Goal: Task Accomplishment & Management: Manage account settings

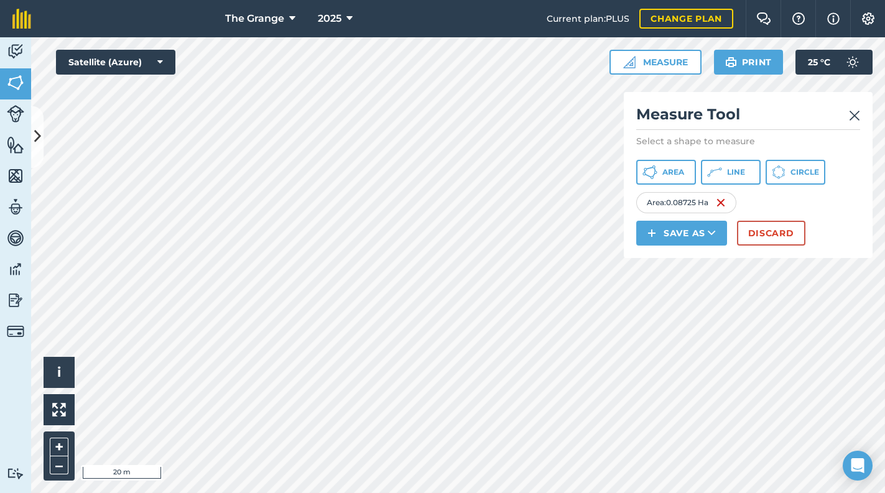
click at [849, 106] on link at bounding box center [854, 114] width 11 height 20
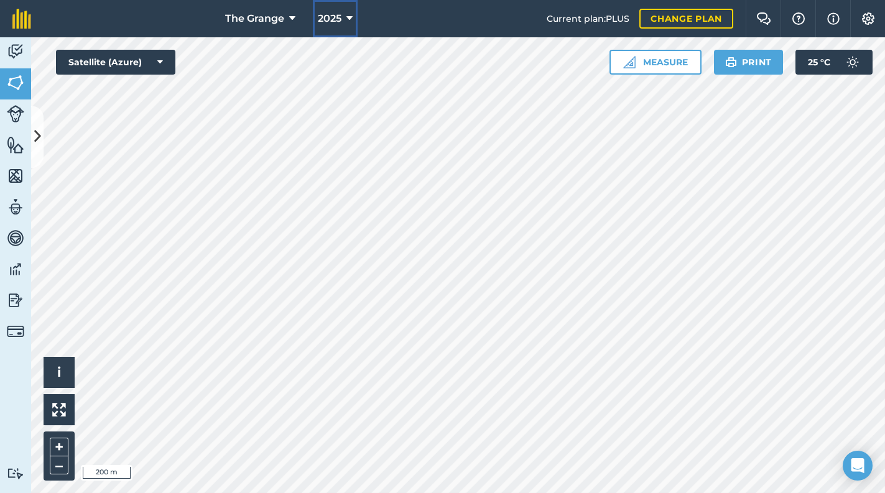
click at [334, 15] on span "2025" at bounding box center [330, 18] width 24 height 15
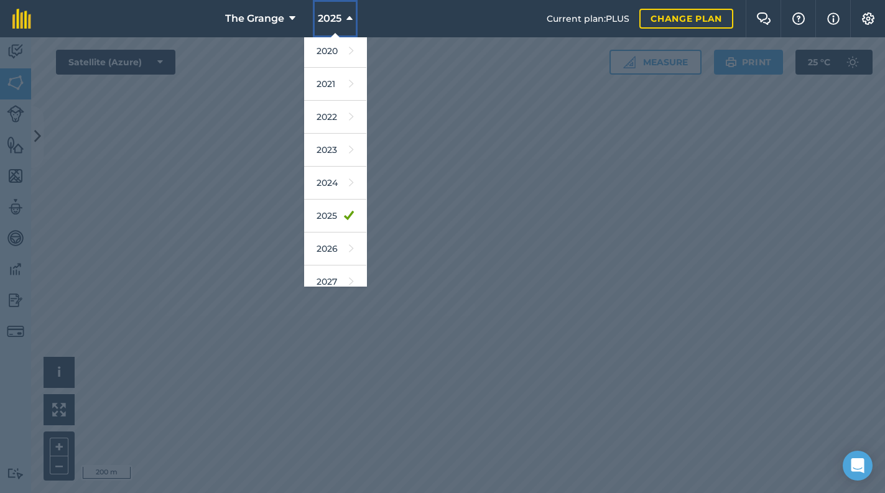
scroll to position [106, 0]
click at [333, 247] on link "2026" at bounding box center [335, 244] width 62 height 33
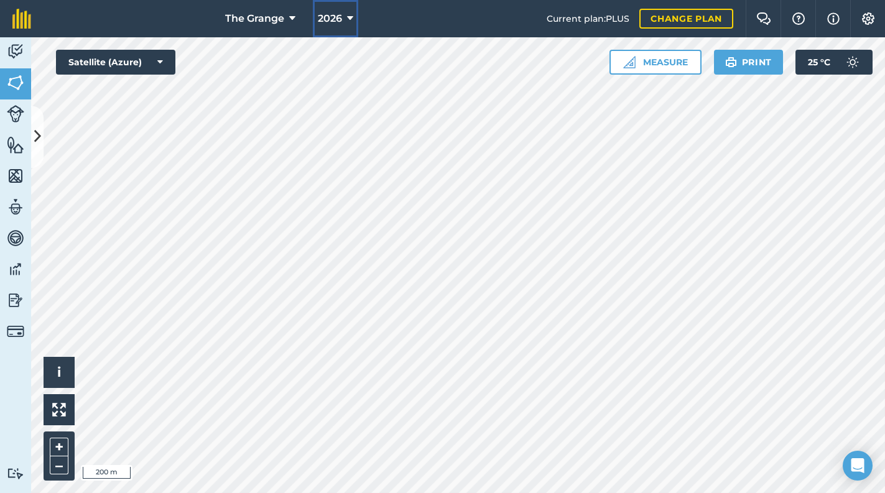
click at [344, 14] on button "2026" at bounding box center [335, 18] width 45 height 37
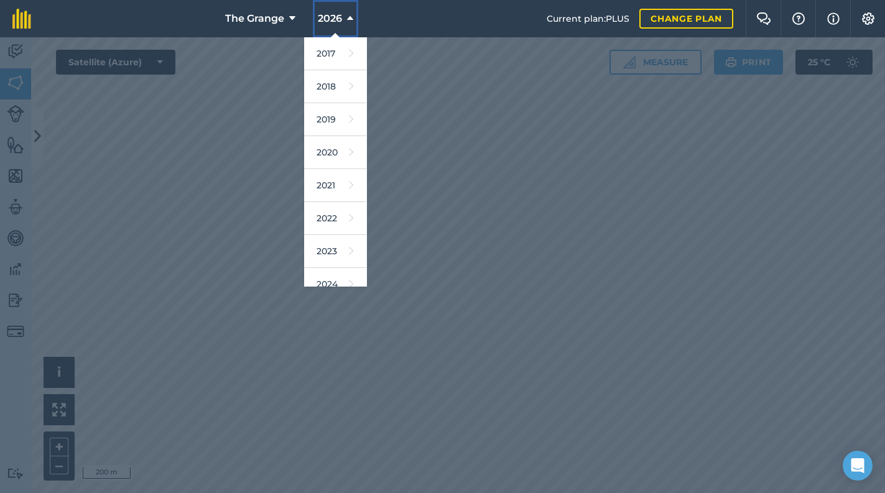
click at [344, 14] on button "2026" at bounding box center [335, 18] width 45 height 37
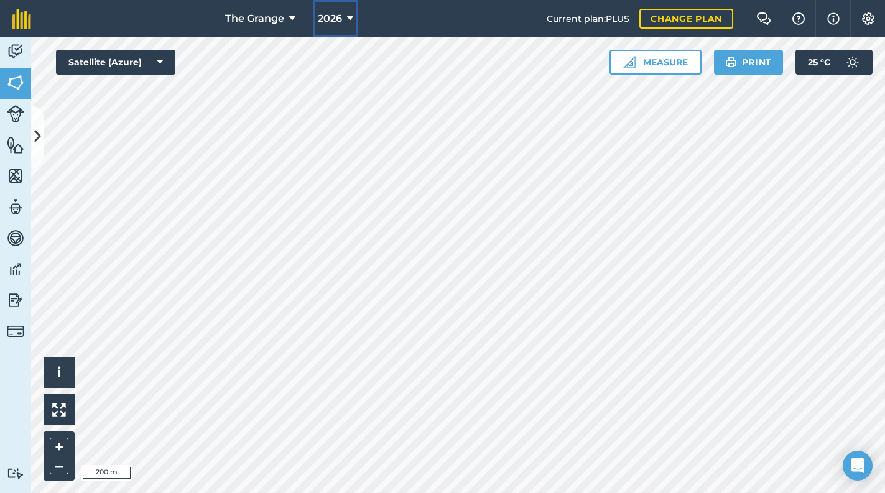
click at [344, 14] on button "2026" at bounding box center [335, 18] width 45 height 37
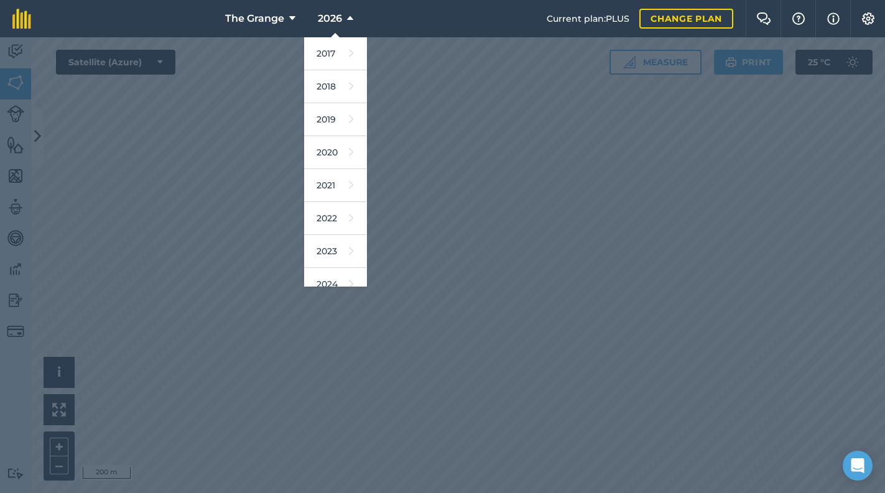
click at [550, 93] on div at bounding box center [442, 265] width 885 height 456
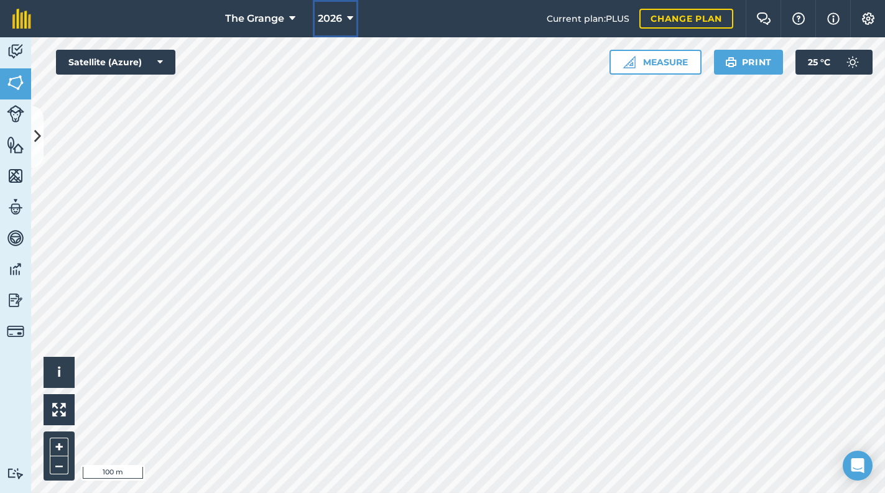
click at [337, 14] on span "2026" at bounding box center [330, 18] width 24 height 15
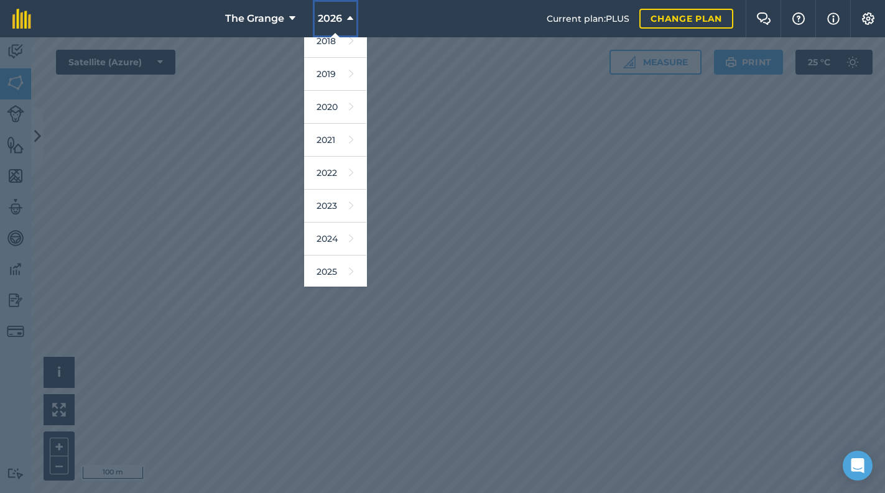
scroll to position [106, 0]
click at [335, 218] on link "2025" at bounding box center [335, 211] width 62 height 33
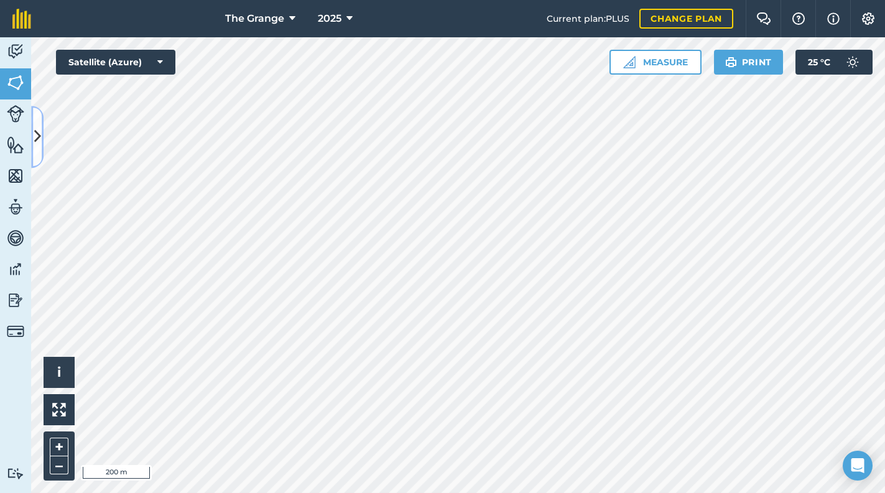
click at [35, 142] on icon at bounding box center [37, 137] width 7 height 22
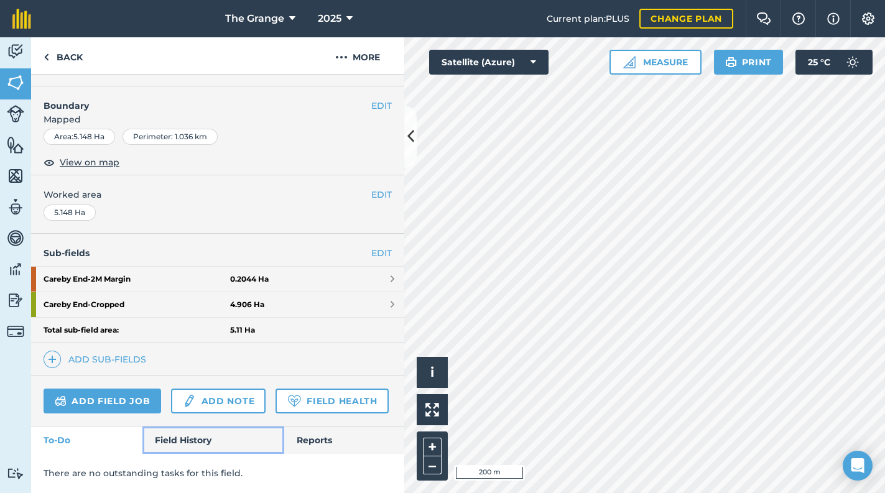
click at [182, 439] on link "Field History" at bounding box center [212, 440] width 141 height 27
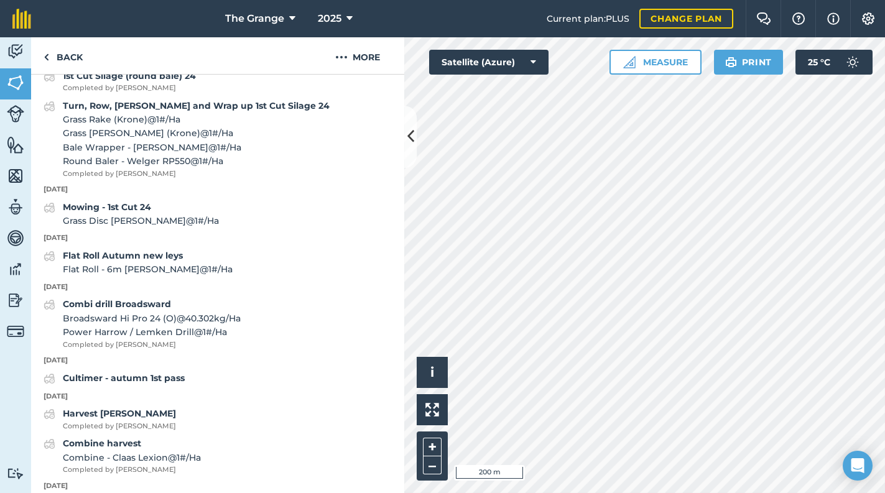
scroll to position [871, 0]
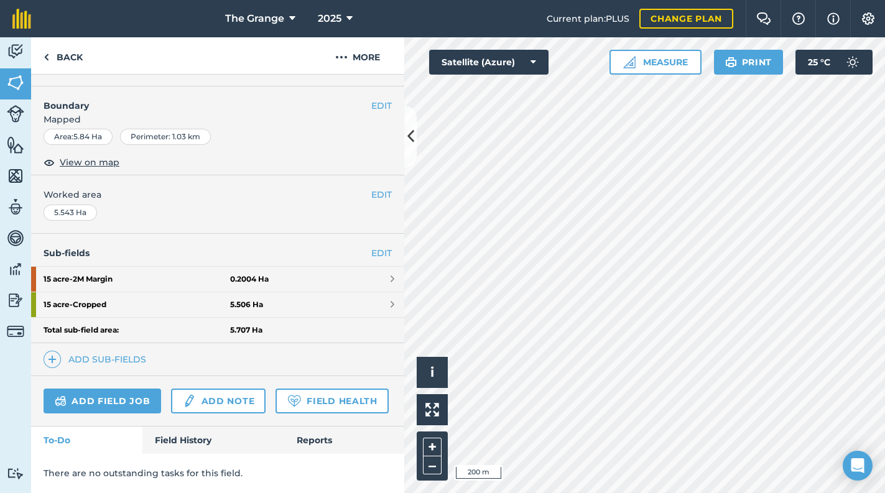
scroll to position [238, 0]
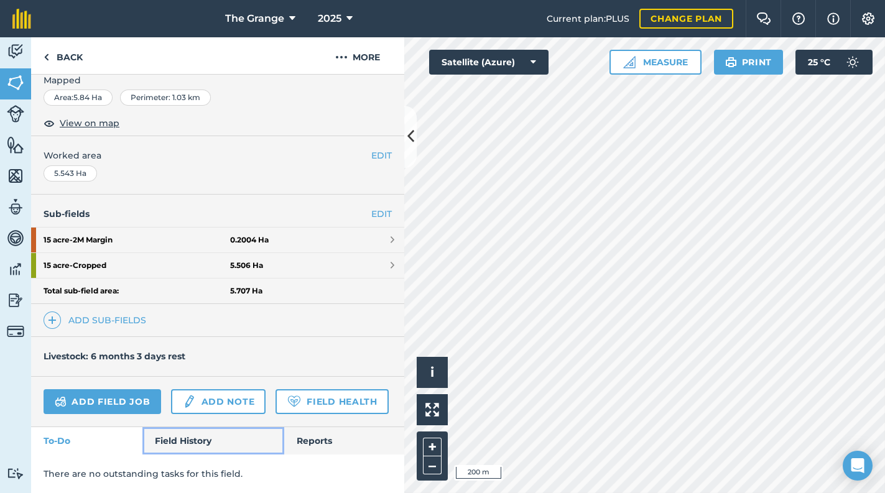
click at [192, 444] on link "Field History" at bounding box center [212, 440] width 141 height 27
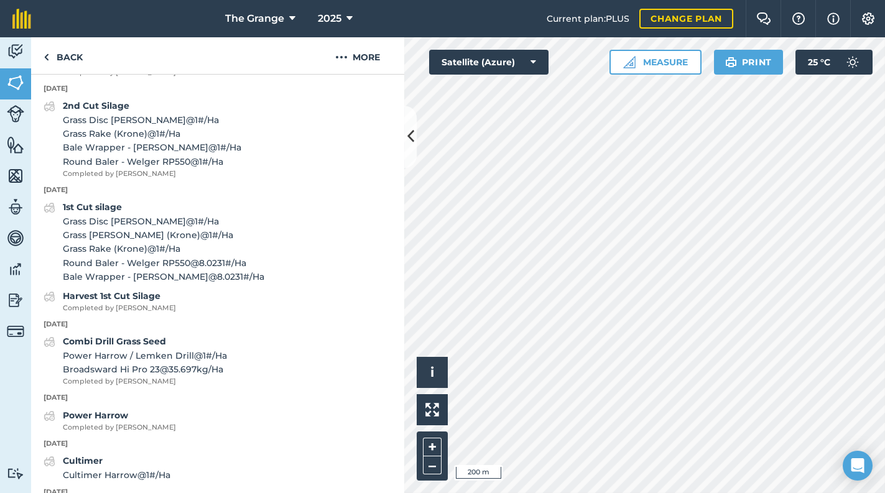
scroll to position [1349, 0]
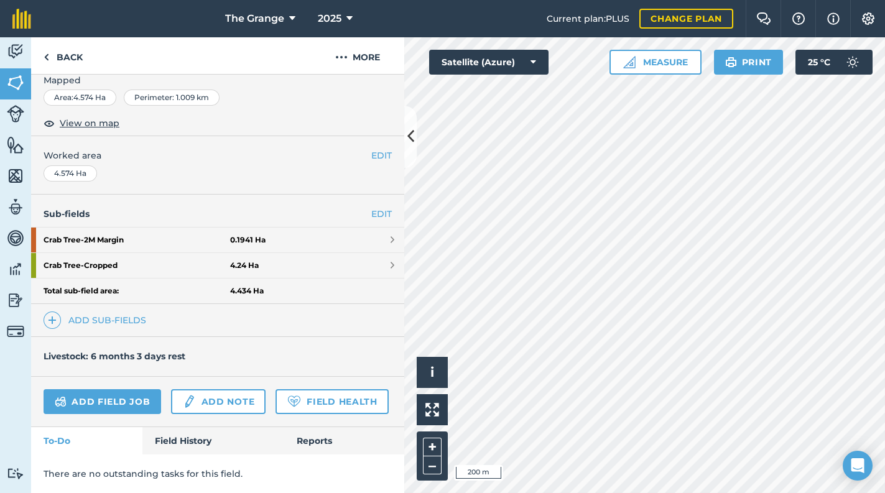
scroll to position [198, 0]
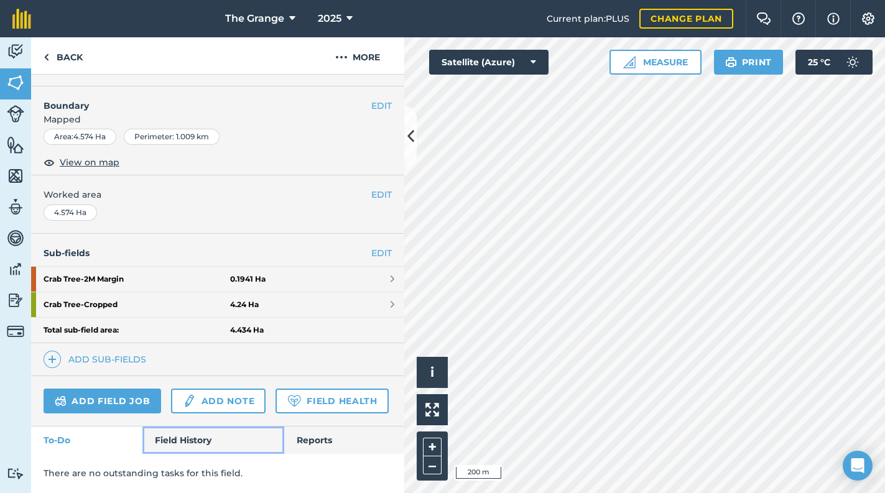
click at [182, 437] on link "Field History" at bounding box center [212, 440] width 141 height 27
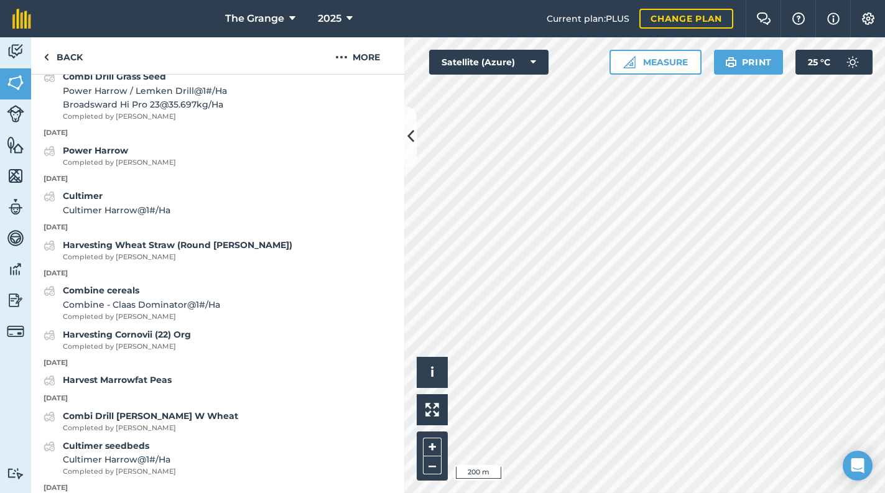
scroll to position [1468, 0]
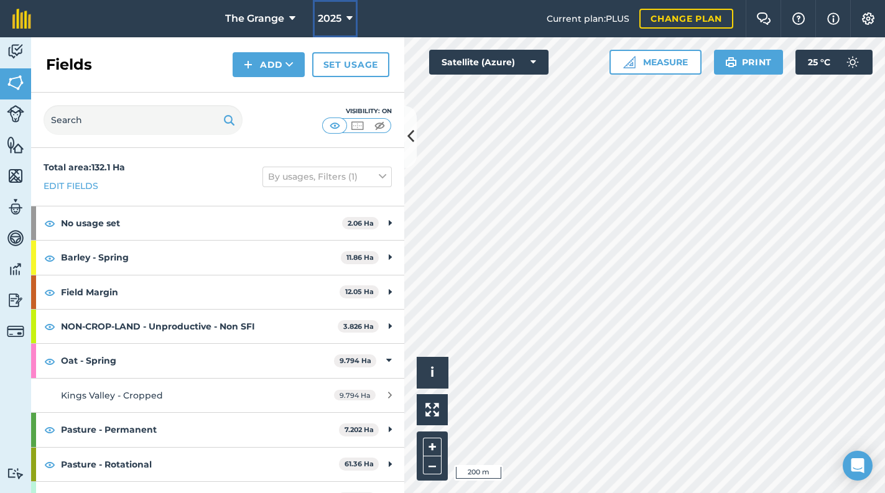
click at [350, 26] on button "2025" at bounding box center [335, 18] width 45 height 37
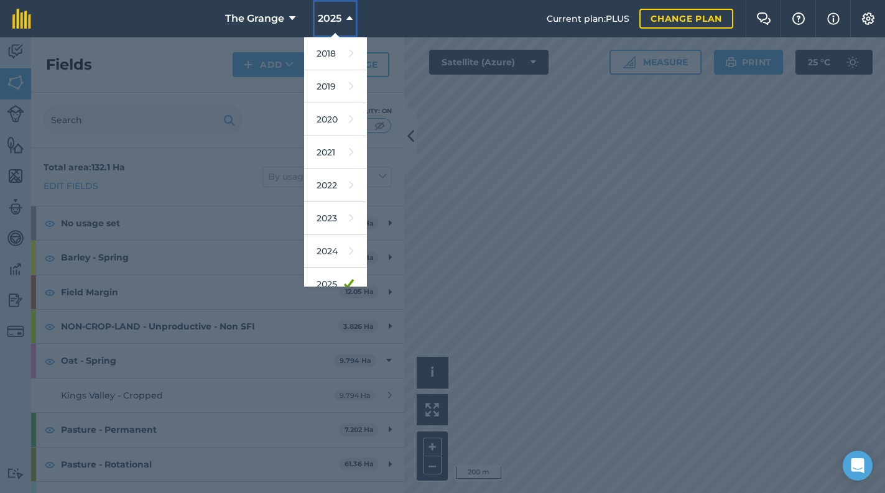
scroll to position [113, 0]
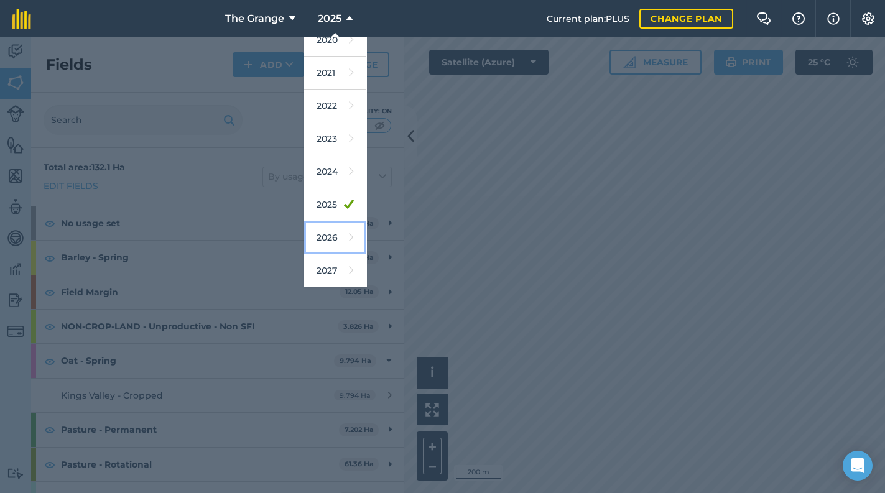
click at [327, 236] on link "2026" at bounding box center [335, 237] width 62 height 33
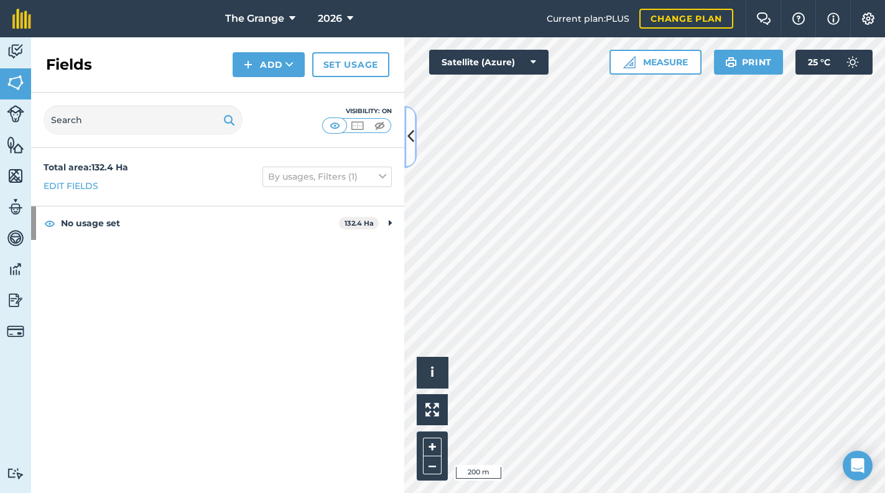
click at [416, 149] on button at bounding box center [410, 137] width 12 height 62
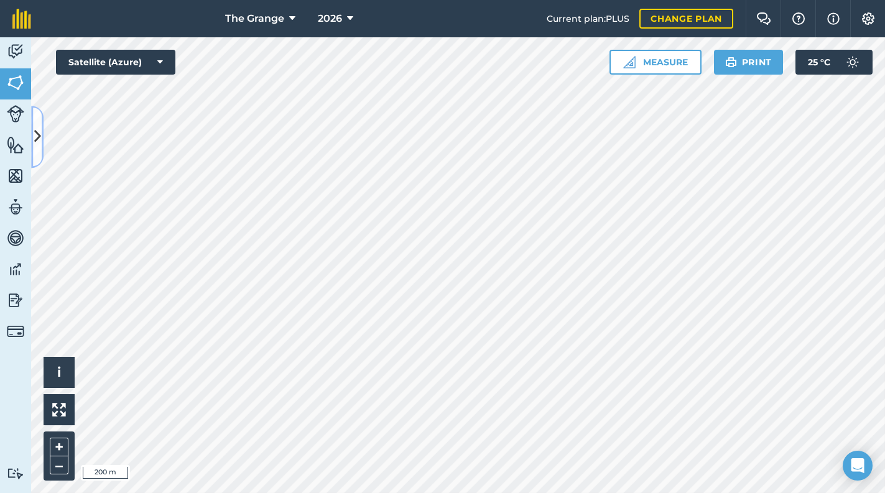
click at [42, 144] on button at bounding box center [37, 137] width 12 height 62
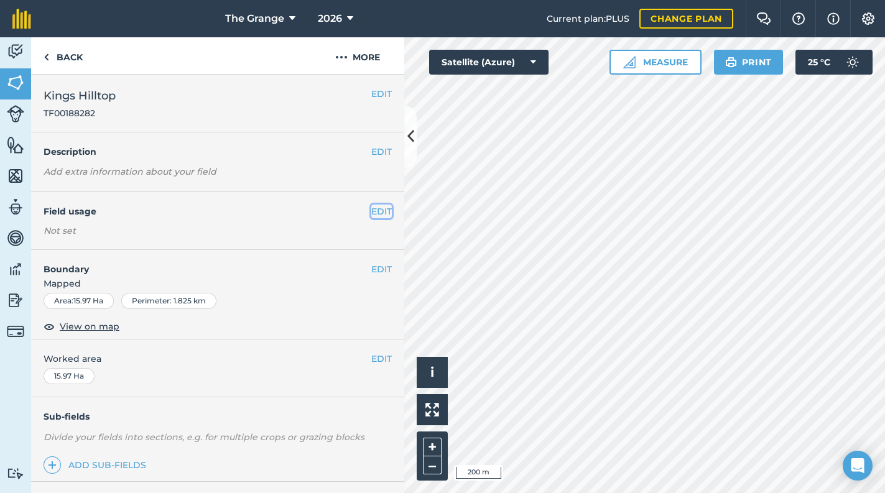
click at [371, 216] on button "EDIT" at bounding box center [381, 212] width 21 height 14
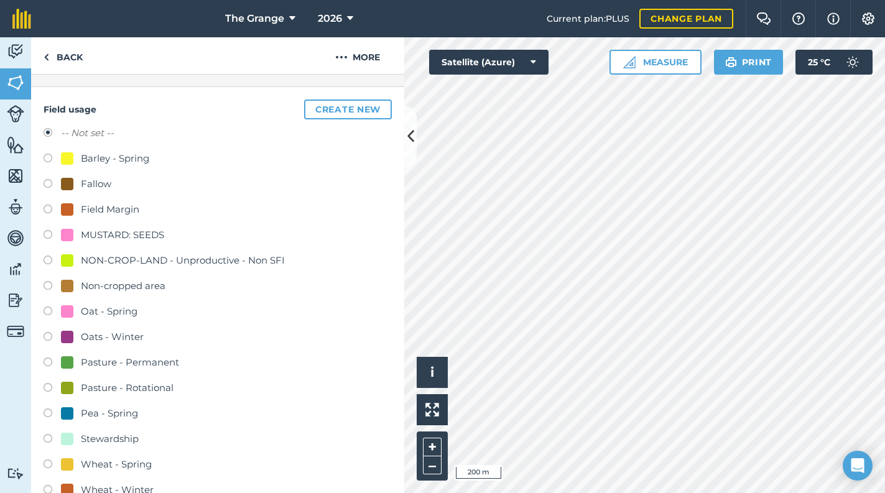
scroll to position [106, 0]
click at [128, 387] on div "Pasture - Rotational" at bounding box center [127, 387] width 93 height 15
radio input "true"
radio input "false"
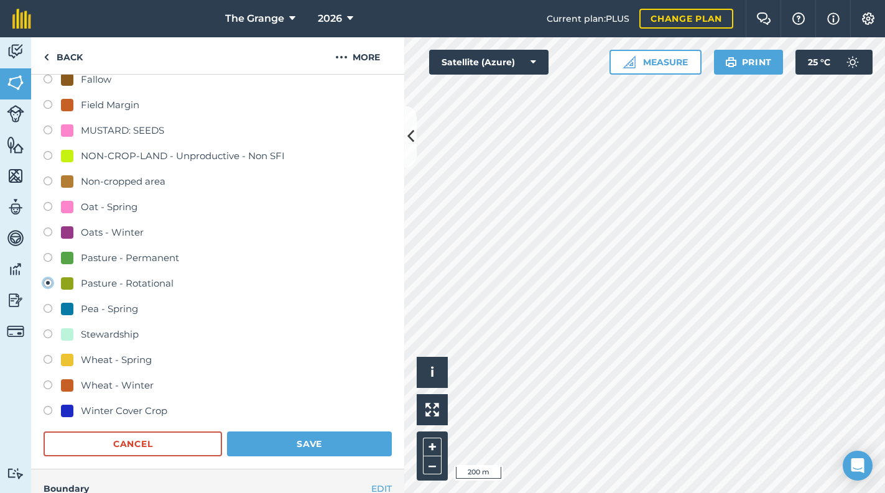
scroll to position [317, 0]
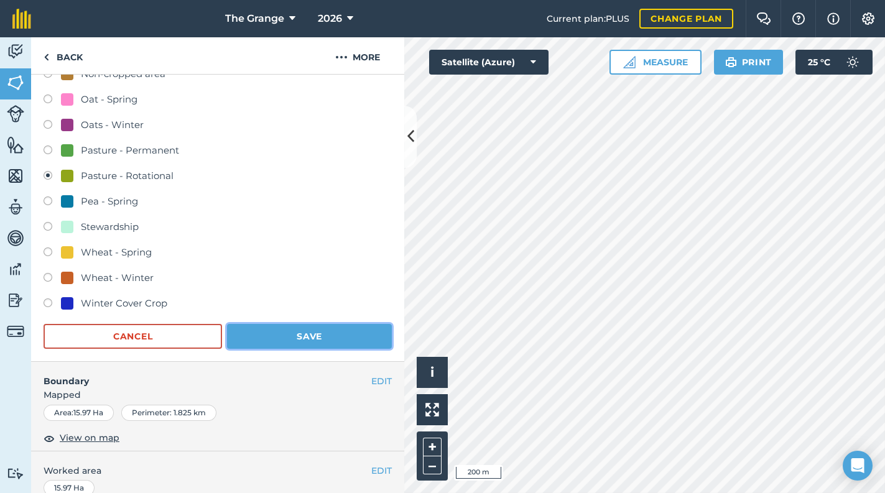
click at [312, 330] on button "Save" at bounding box center [309, 336] width 165 height 25
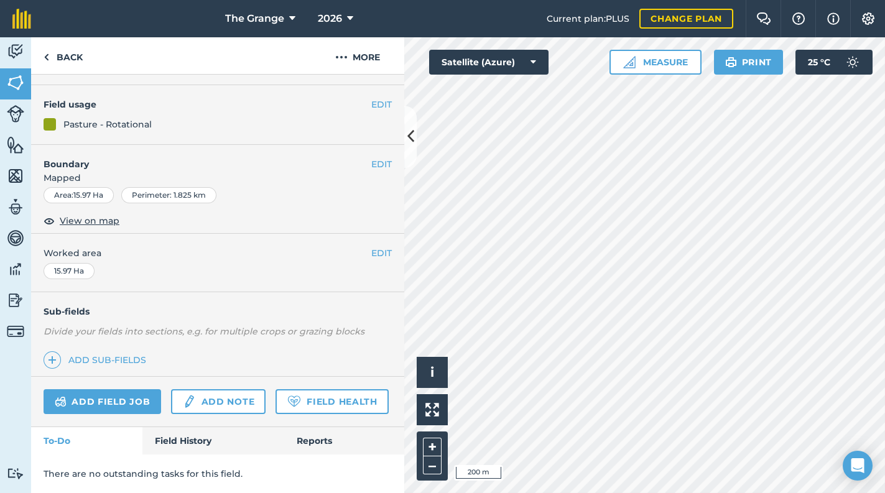
scroll to position [140, 0]
click at [340, 20] on span "2026" at bounding box center [330, 18] width 24 height 15
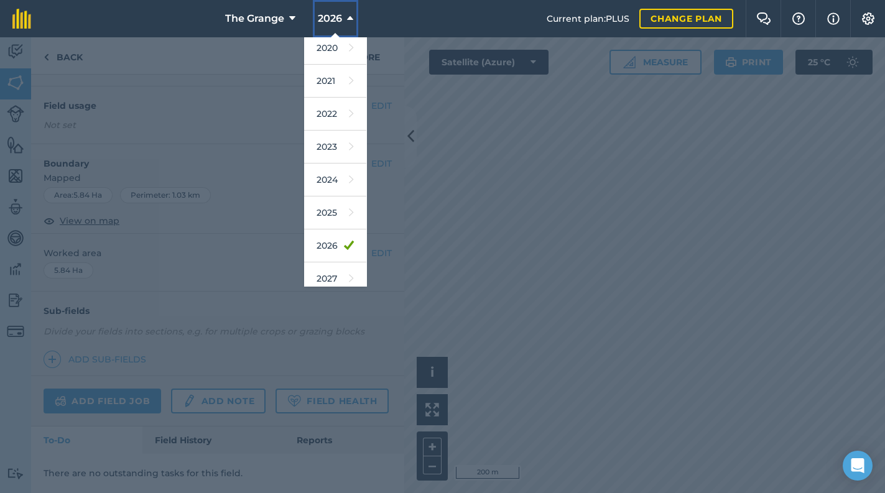
scroll to position [106, 0]
click at [339, 213] on link "2025" at bounding box center [335, 211] width 62 height 33
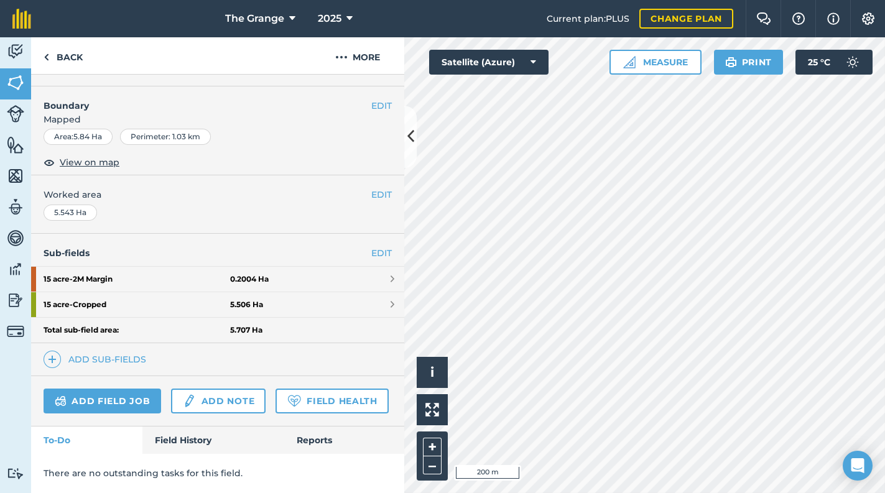
scroll to position [238, 0]
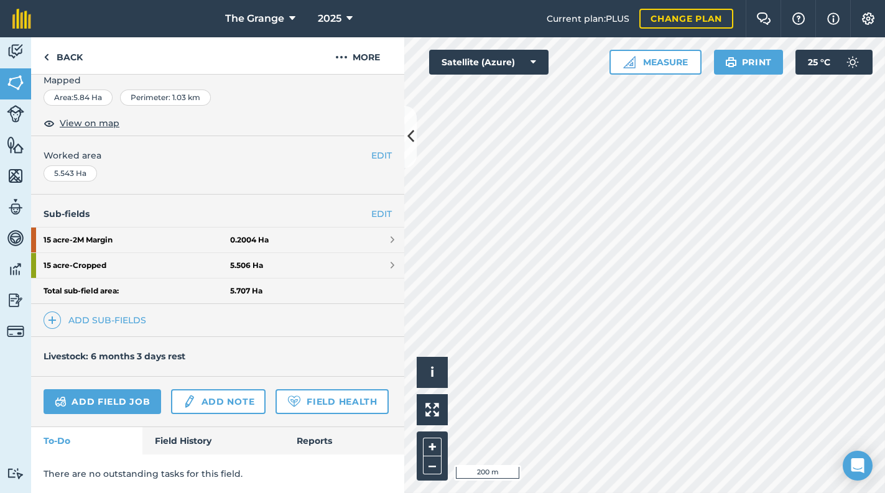
click at [791, 493] on html "The Grange 2025 Current plan : PLUS Change plan Farm Chat Help Info Settings Th…" at bounding box center [442, 246] width 885 height 493
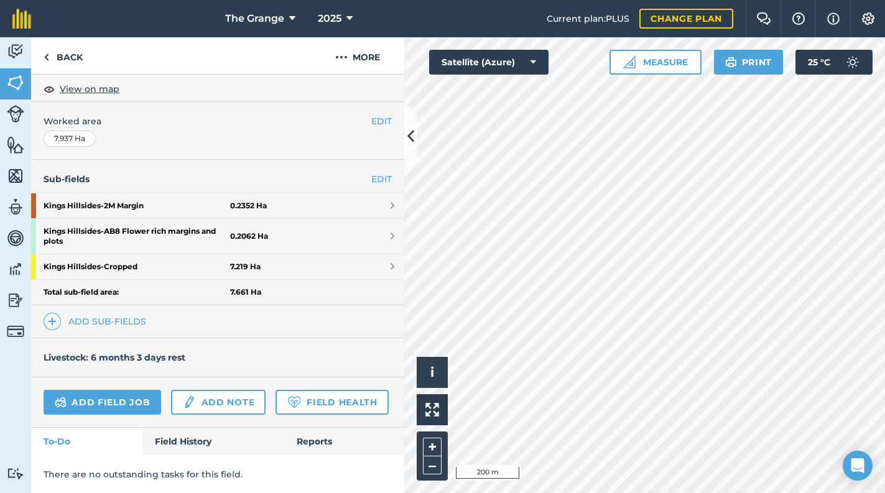
scroll to position [231, 0]
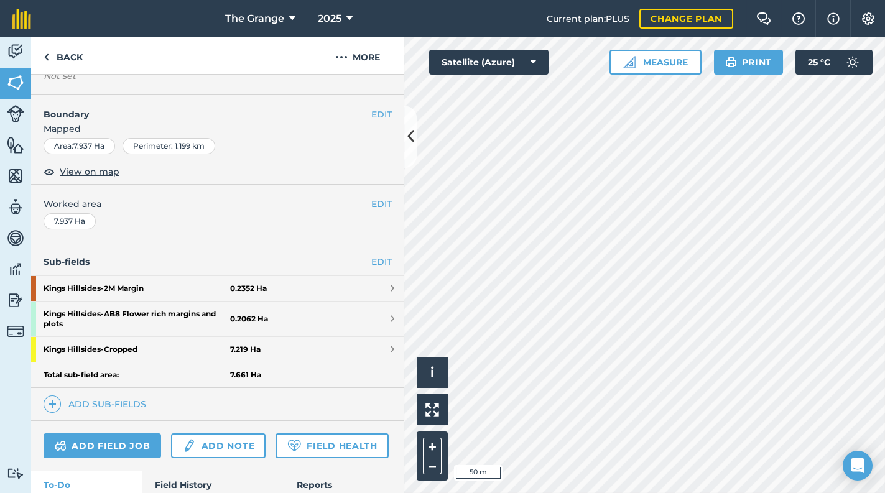
scroll to position [159, 0]
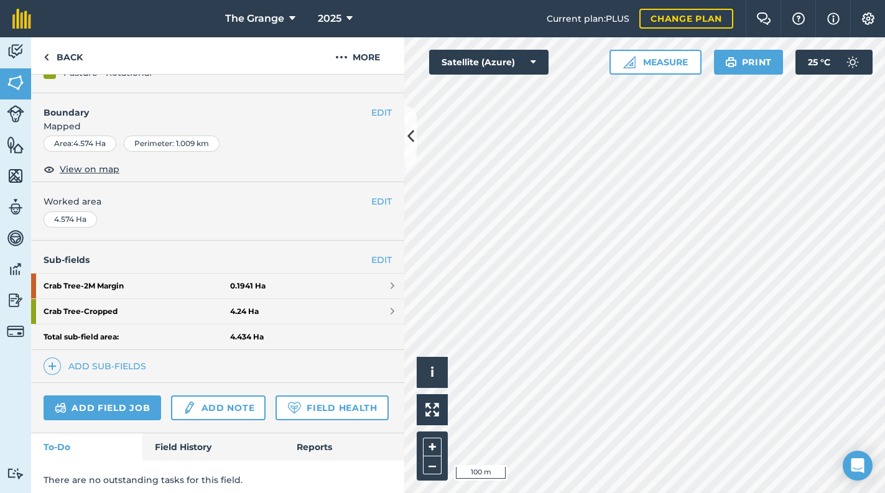
scroll to position [198, 0]
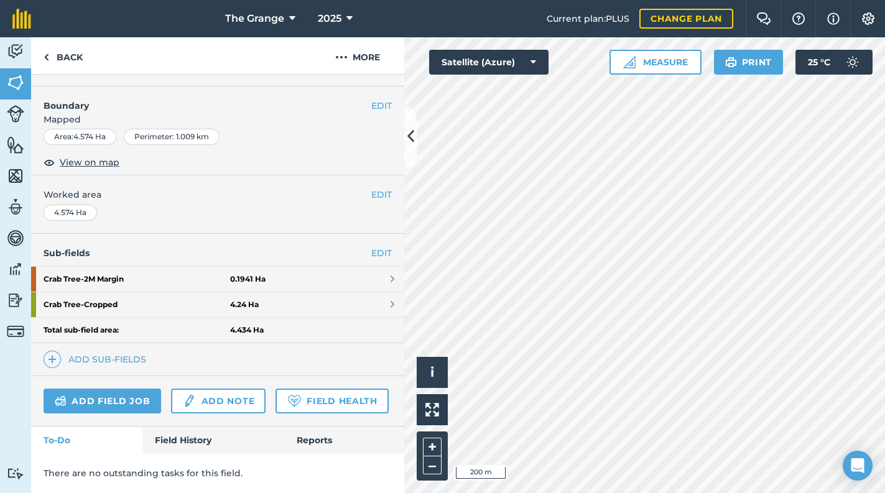
click at [361, 11] on div "2025" at bounding box center [335, 18] width 70 height 37
click at [347, 18] on icon at bounding box center [349, 18] width 6 height 15
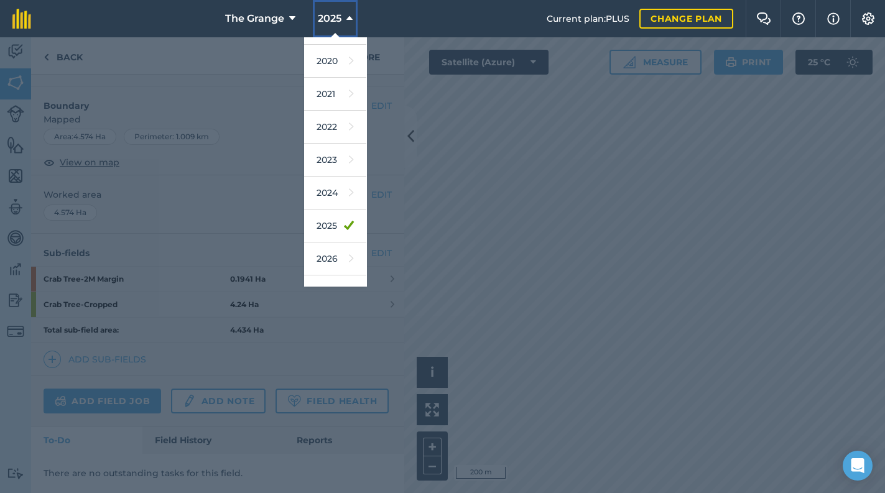
scroll to position [113, 0]
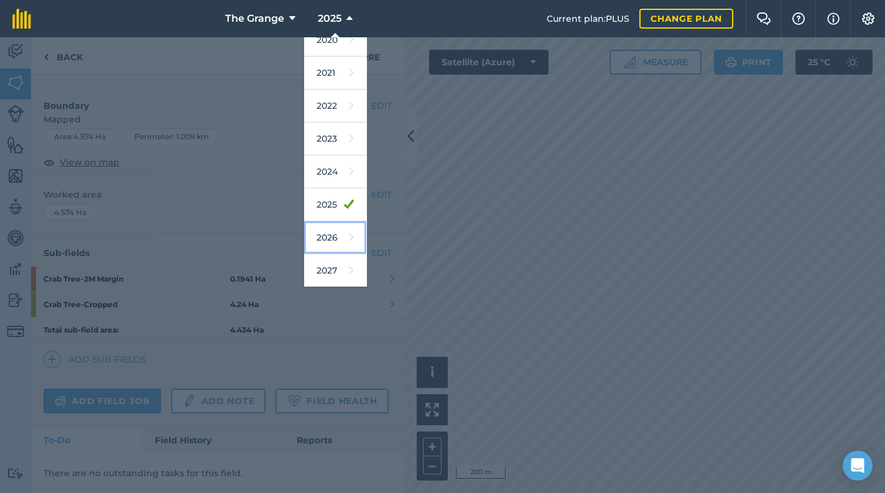
click at [340, 228] on link "2026" at bounding box center [335, 237] width 62 height 33
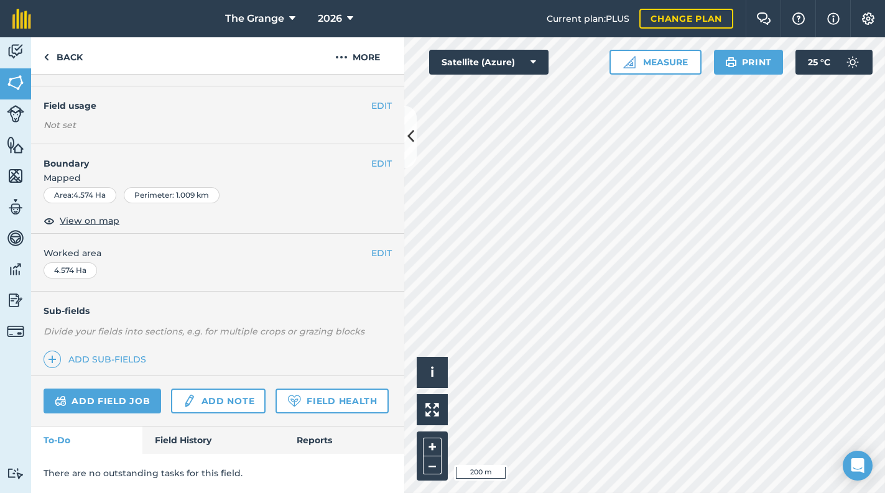
scroll to position [138, 0]
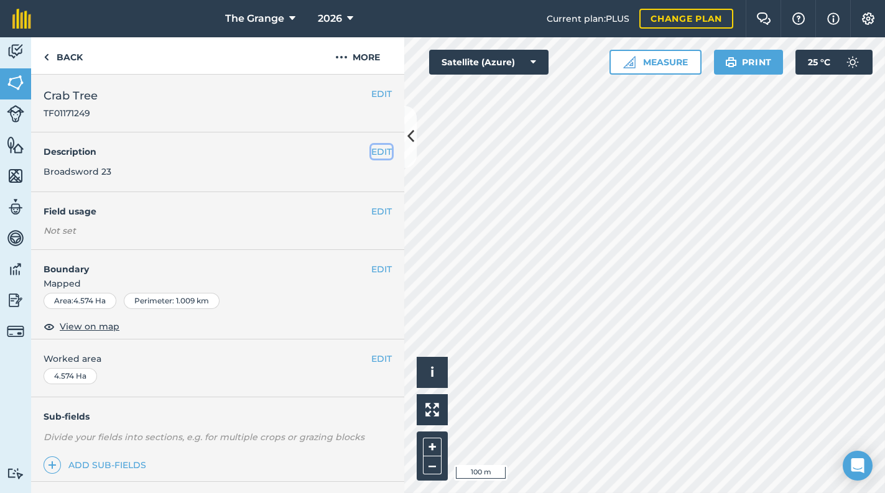
click at [371, 151] on button "EDIT" at bounding box center [381, 152] width 21 height 14
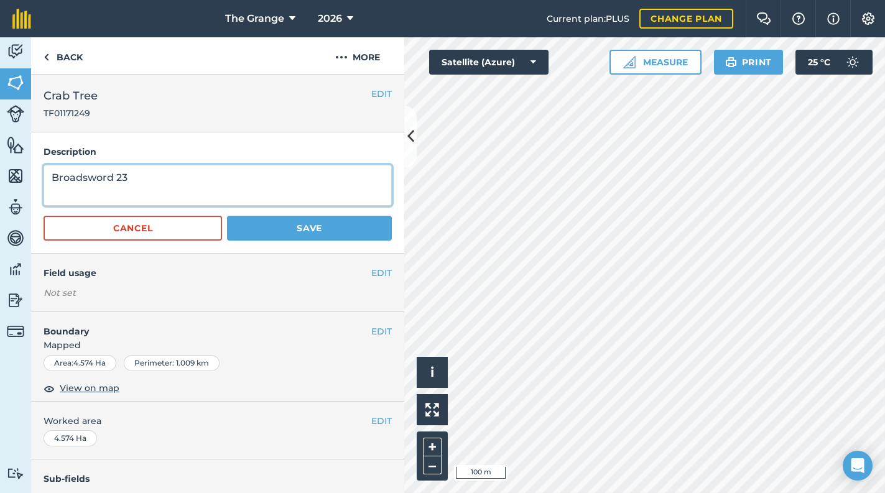
drag, startPoint x: 1, startPoint y: 204, endPoint x: 0, endPoint y: 198, distance: 6.3
click at [0, 201] on html "The Grange 2026 Current plan : PLUS Change plan Farm Chat Help Info Settings Th…" at bounding box center [442, 246] width 885 height 493
type textarea "[PERSON_NAME]"
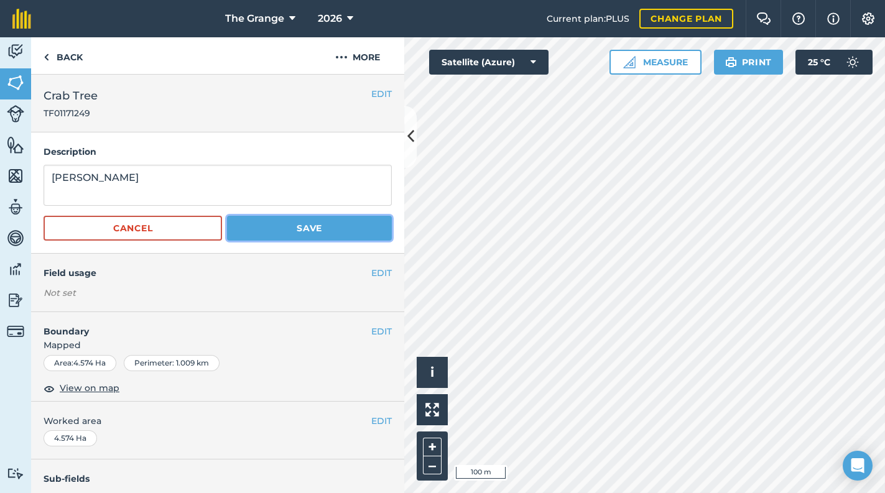
click at [323, 223] on button "Save" at bounding box center [309, 228] width 165 height 25
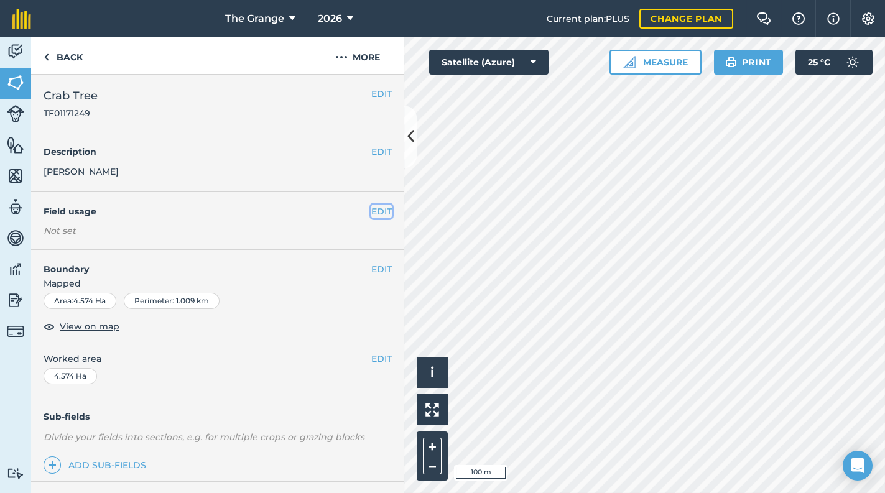
click at [371, 213] on button "EDIT" at bounding box center [381, 212] width 21 height 14
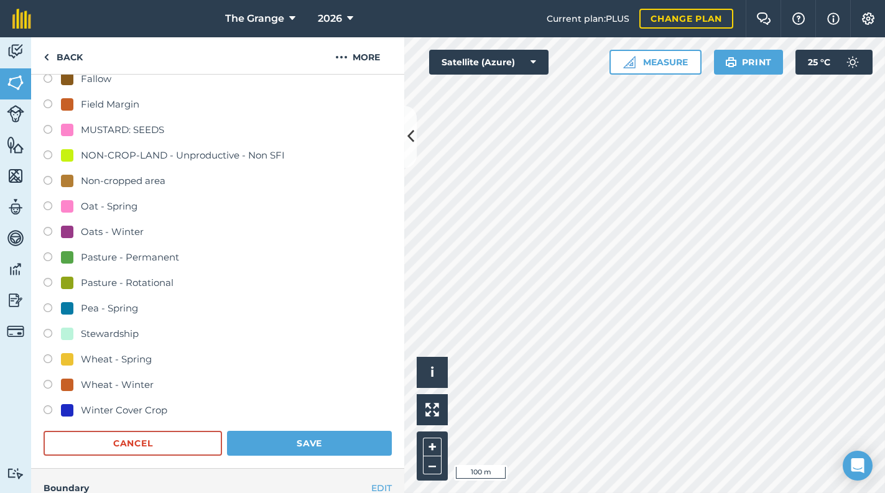
scroll to position [211, 0]
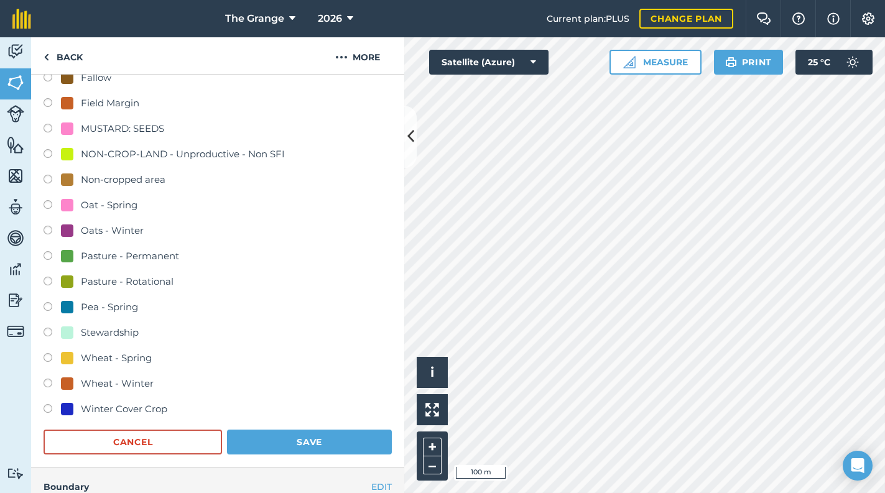
click at [50, 380] on label at bounding box center [52, 385] width 17 height 12
radio input "true"
radio input "false"
click at [261, 437] on button "Save" at bounding box center [309, 442] width 165 height 25
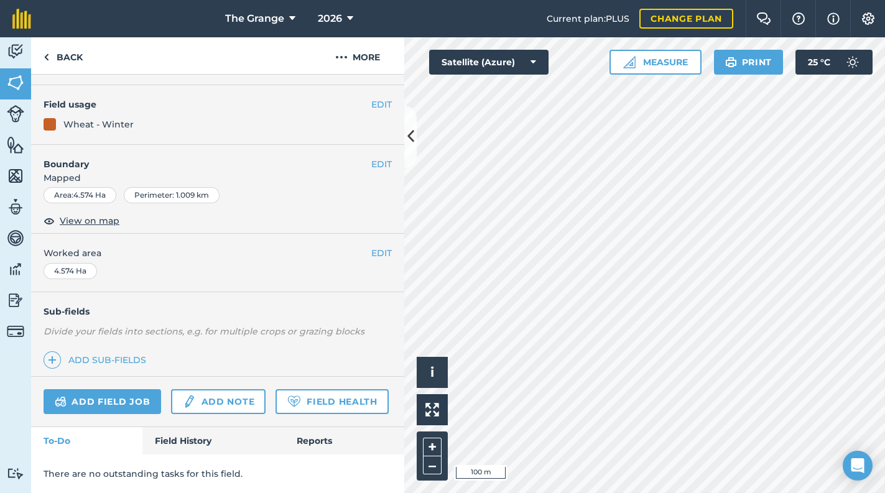
scroll to position [140, 0]
click at [327, 12] on span "2026" at bounding box center [330, 18] width 24 height 15
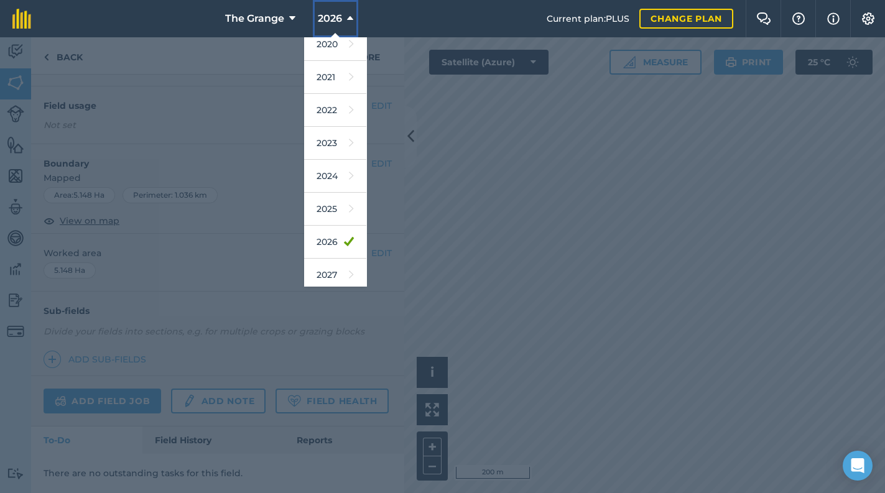
scroll to position [113, 0]
drag, startPoint x: 333, startPoint y: 210, endPoint x: 356, endPoint y: 211, distance: 23.0
click at [333, 210] on link "2025" at bounding box center [335, 204] width 62 height 33
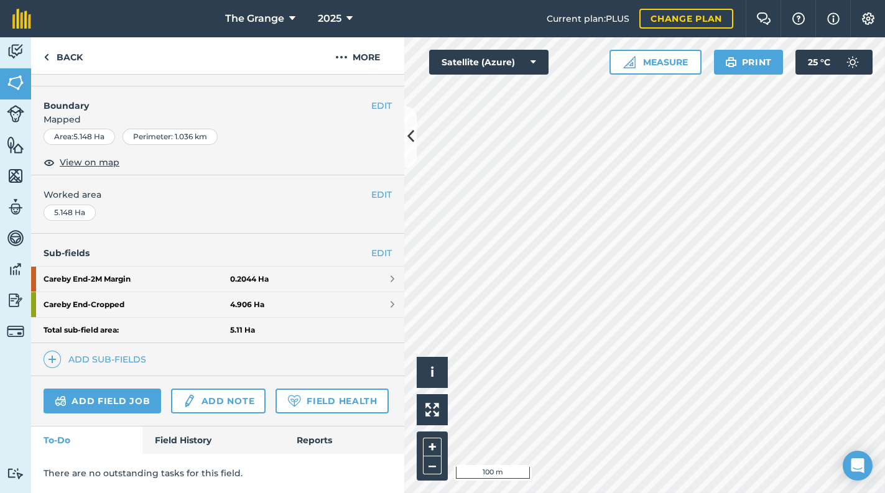
scroll to position [183, 0]
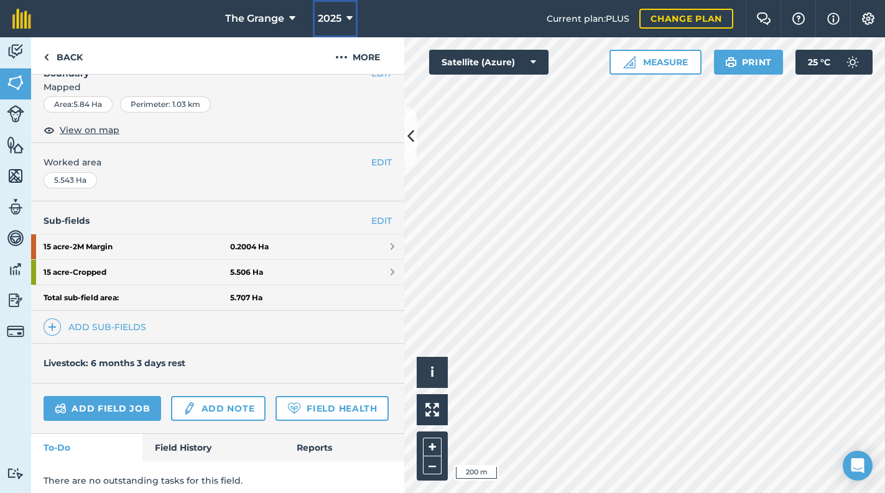
click at [341, 14] on button "2025" at bounding box center [335, 18] width 45 height 37
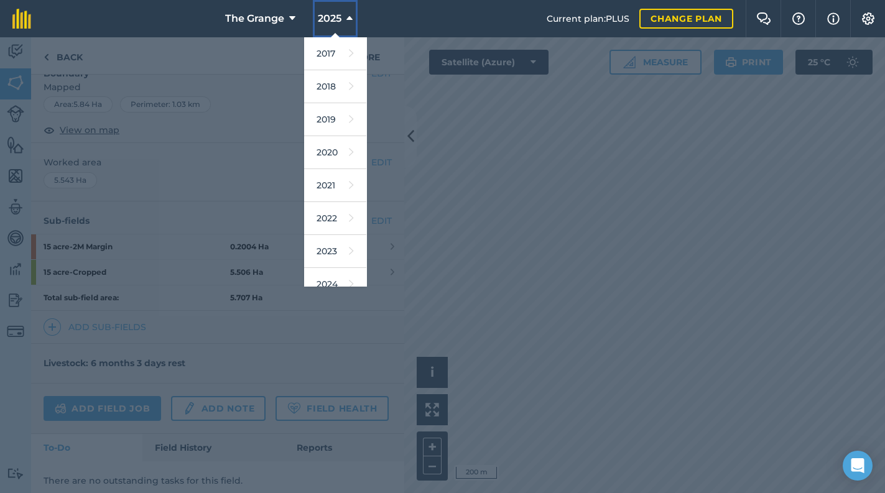
scroll to position [113, 0]
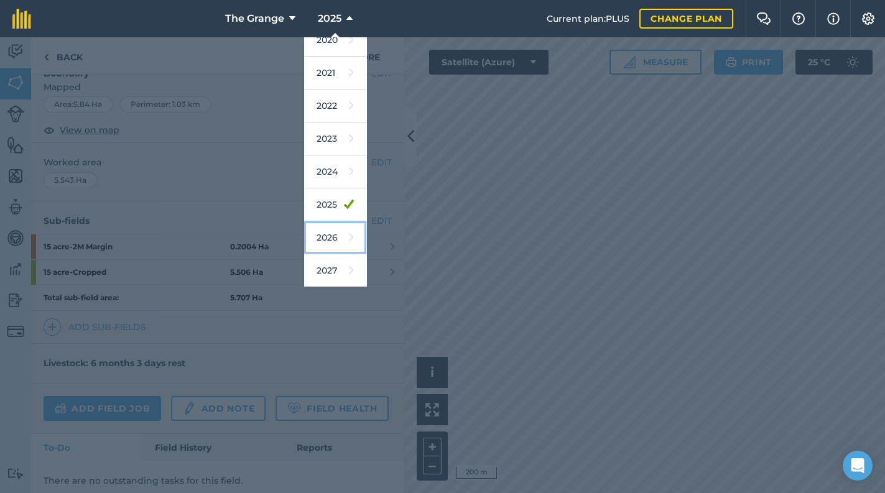
click at [350, 238] on link "2026" at bounding box center [335, 237] width 62 height 33
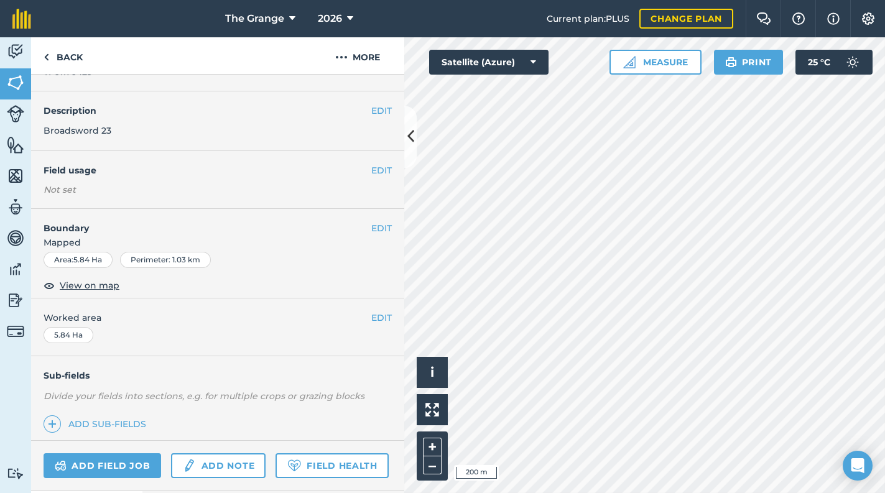
scroll to position [32, 0]
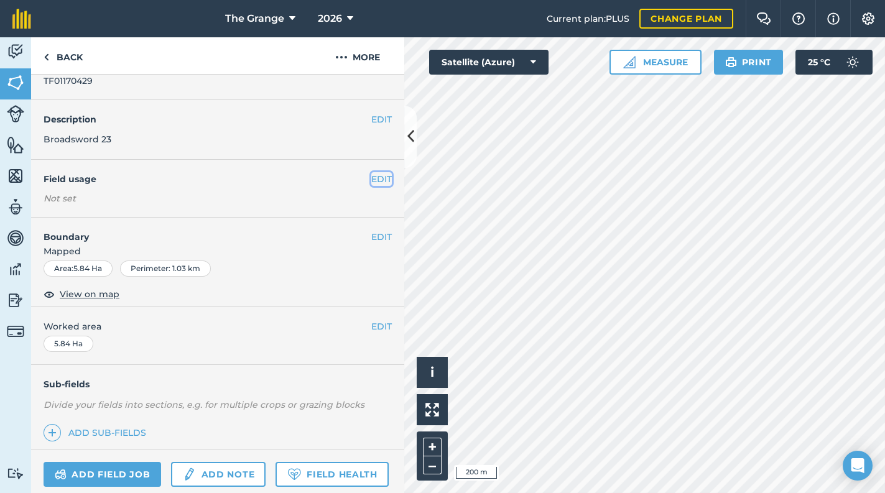
click at [373, 180] on button "EDIT" at bounding box center [381, 179] width 21 height 14
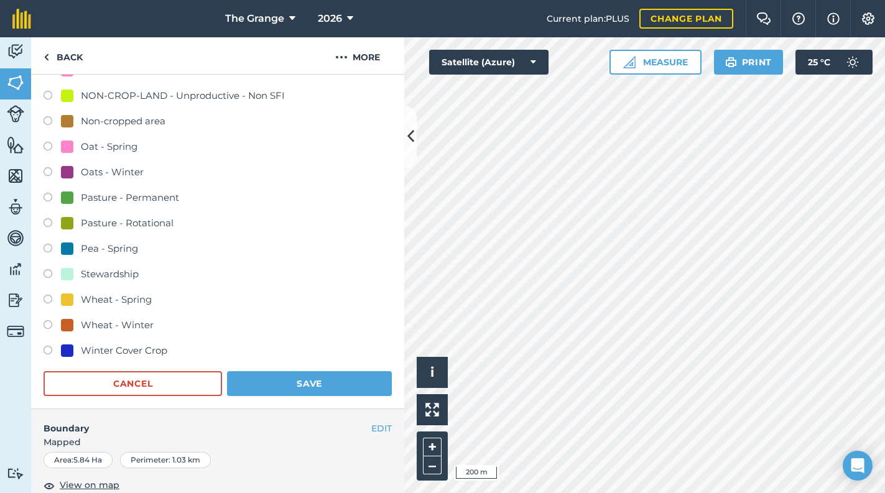
scroll to position [297, 0]
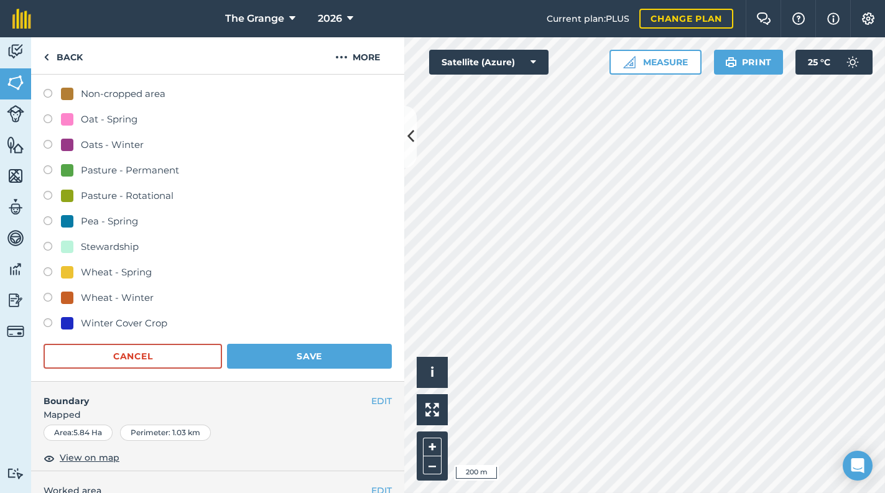
click at [52, 302] on label at bounding box center [52, 299] width 17 height 12
radio input "true"
radio input "false"
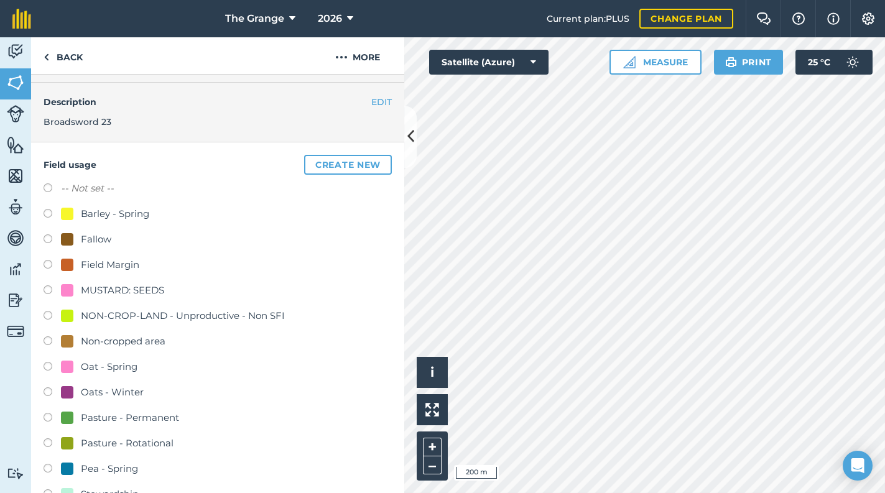
scroll to position [32, 0]
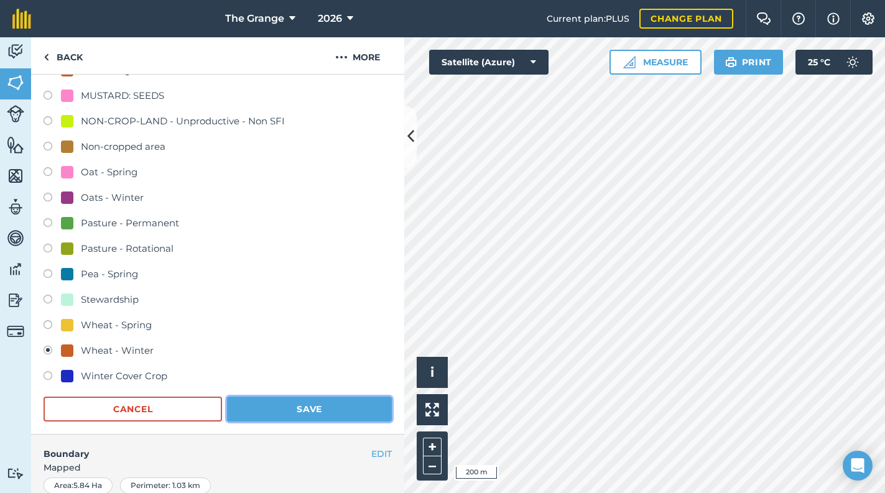
click at [373, 407] on button "Save" at bounding box center [309, 409] width 165 height 25
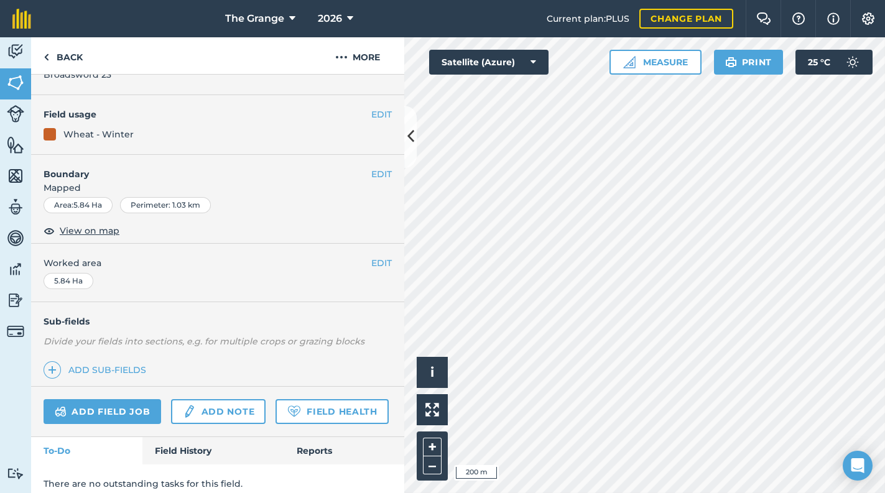
scroll to position [0, 0]
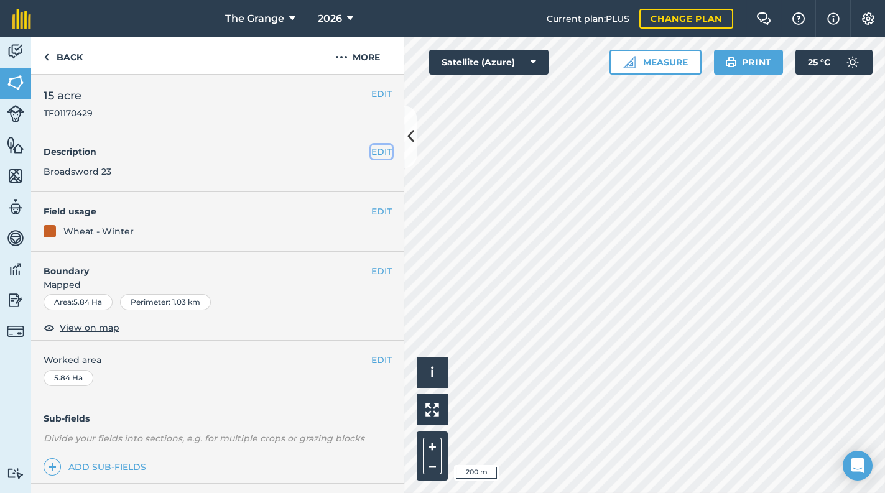
click at [374, 152] on button "EDIT" at bounding box center [381, 152] width 21 height 14
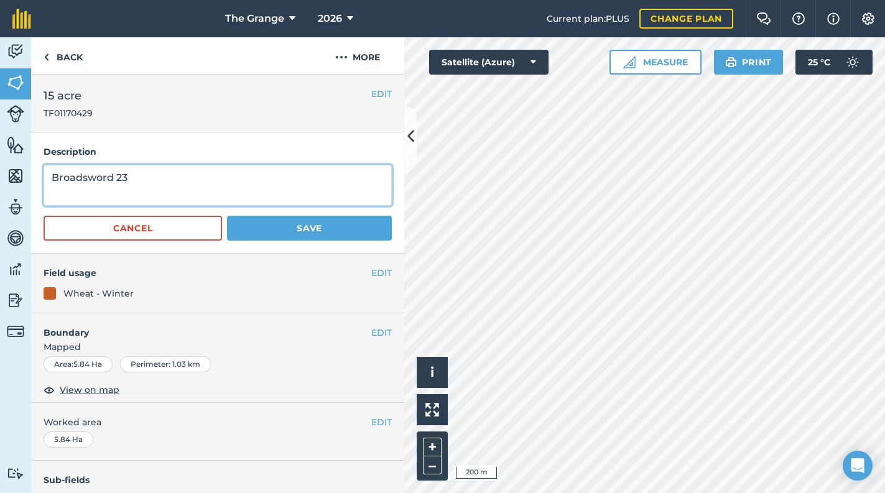
drag, startPoint x: 244, startPoint y: 182, endPoint x: 0, endPoint y: 199, distance: 245.1
click at [0, 199] on html "The Grange 2026 Current plan : PLUS Change plan Farm Chat Help Info Settings Th…" at bounding box center [442, 246] width 885 height 493
type textarea "Flour power"
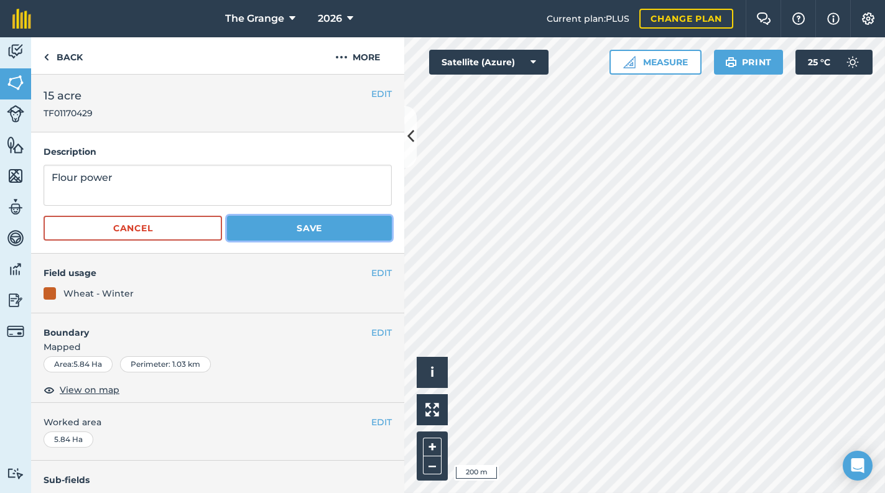
click at [290, 226] on button "Save" at bounding box center [309, 228] width 165 height 25
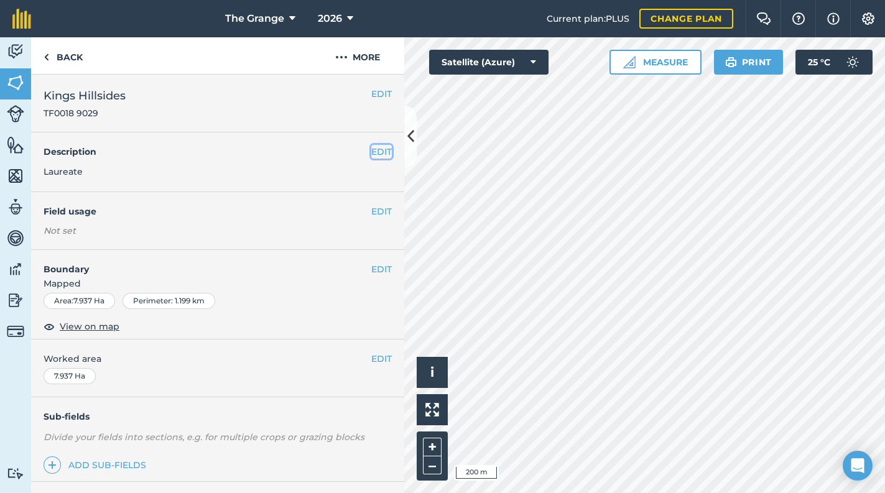
click at [380, 153] on button "EDIT" at bounding box center [381, 152] width 21 height 14
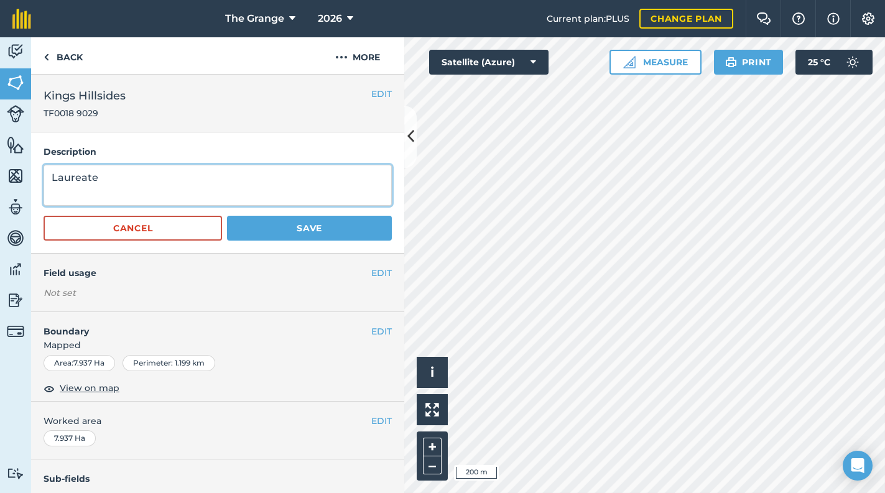
click at [0, 183] on html "The Grange 2026 Current plan : PLUS Change plan Farm Chat Help Info Settings Th…" at bounding box center [442, 246] width 885 height 493
click at [60, 174] on textarea "FLour Power" at bounding box center [218, 185] width 348 height 41
type textarea "Flour Power"
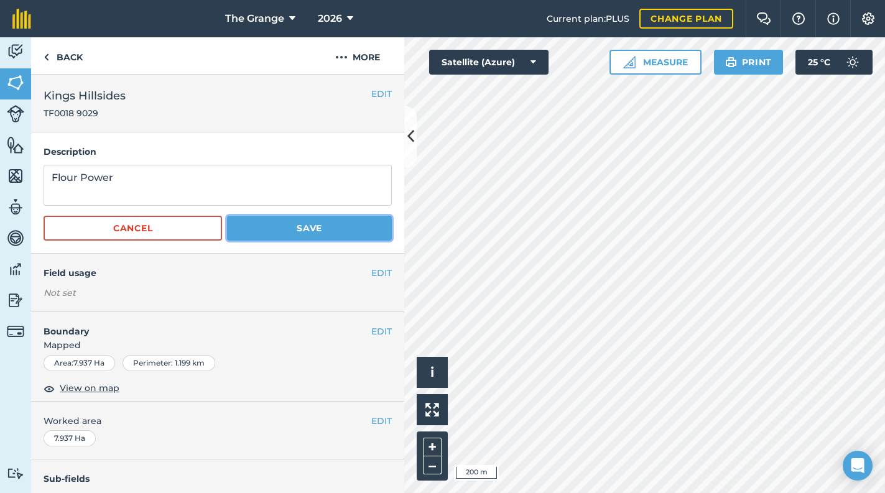
click at [299, 225] on button "Save" at bounding box center [309, 228] width 165 height 25
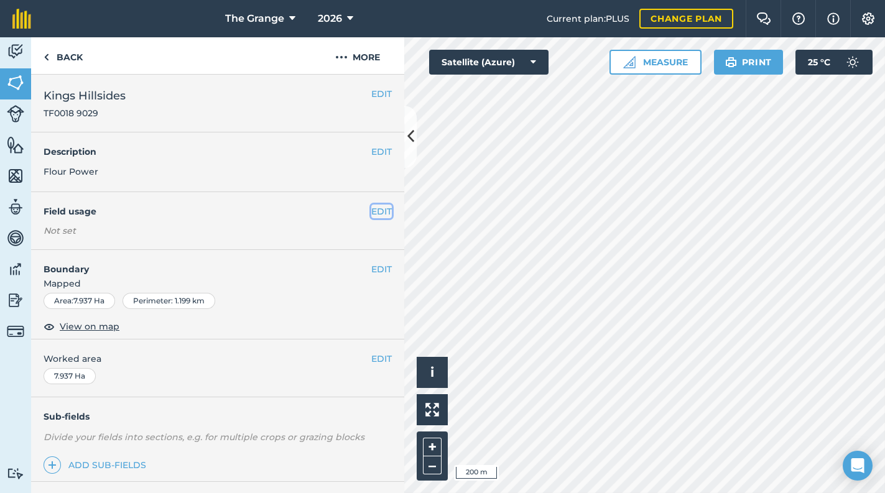
click at [371, 214] on button "EDIT" at bounding box center [381, 212] width 21 height 14
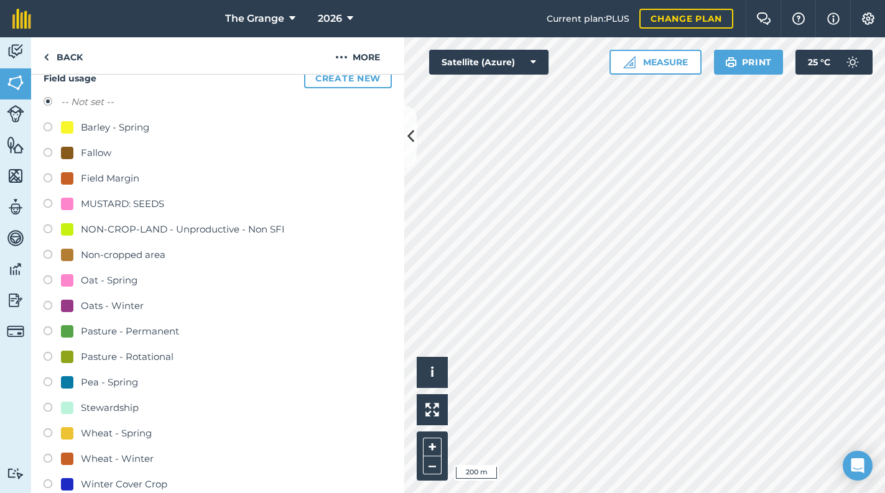
scroll to position [211, 0]
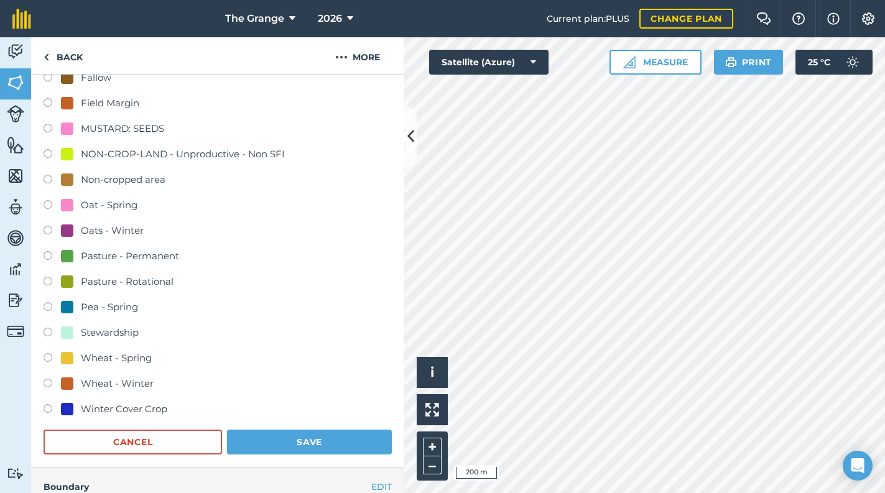
click at [135, 387] on div "Wheat - Winter" at bounding box center [117, 383] width 73 height 15
radio input "true"
radio input "false"
click at [320, 447] on button "Save" at bounding box center [309, 442] width 165 height 25
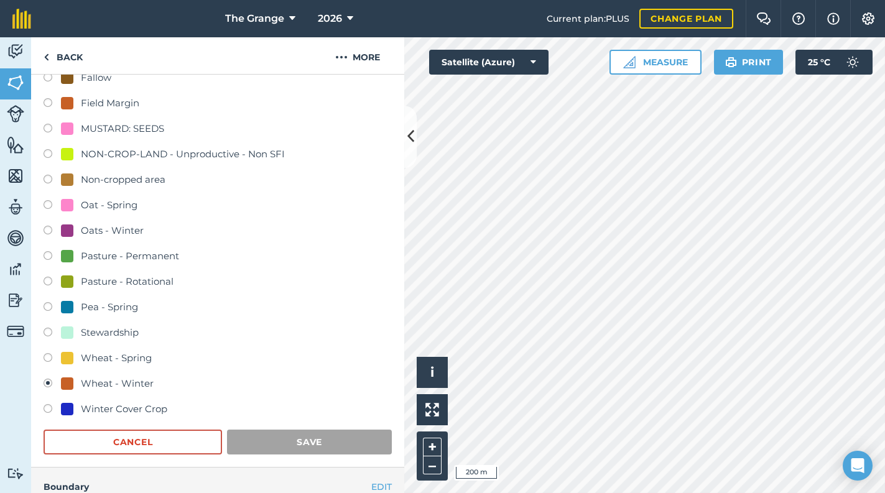
scroll to position [140, 0]
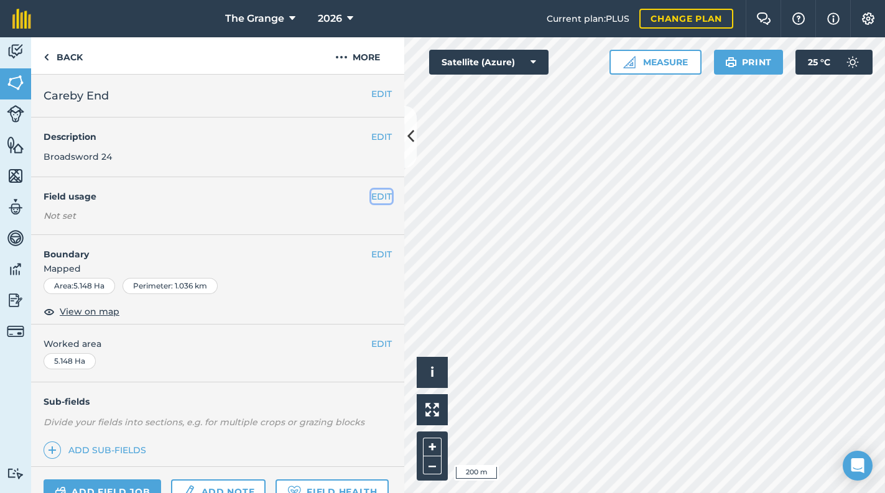
click at [371, 195] on button "EDIT" at bounding box center [381, 197] width 21 height 14
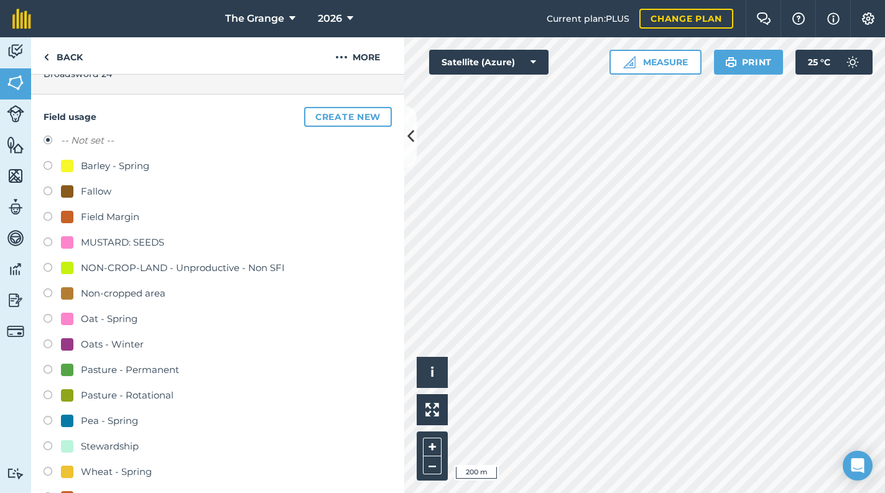
scroll to position [211, 0]
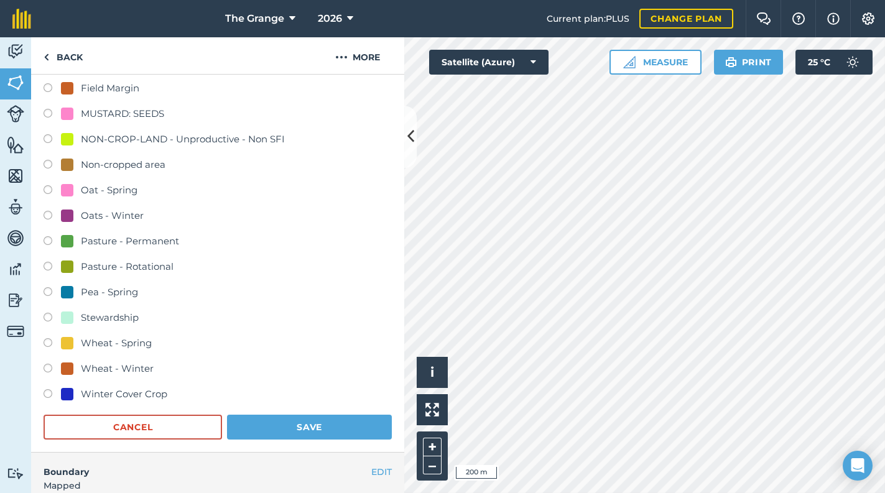
click at [128, 368] on div "Wheat - Winter" at bounding box center [117, 368] width 73 height 15
radio input "true"
radio input "false"
click at [284, 435] on button "Save" at bounding box center [309, 427] width 165 height 25
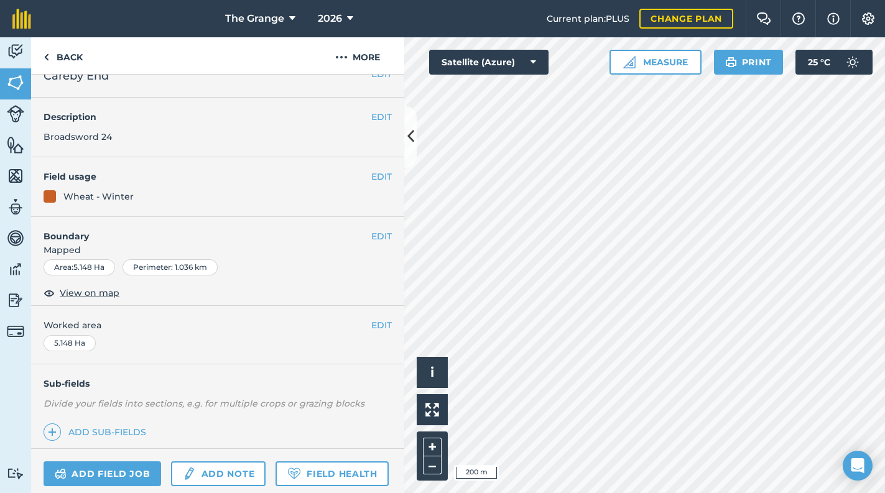
scroll to position [0, 0]
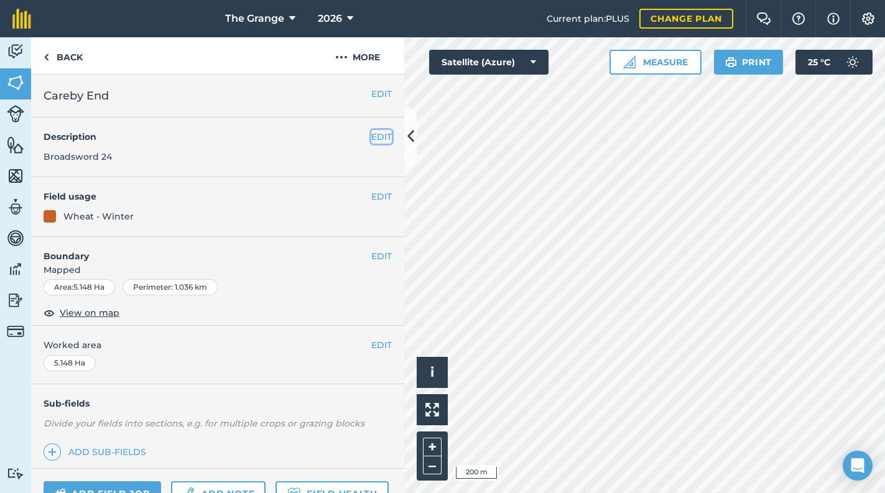
click at [376, 132] on button "EDIT" at bounding box center [381, 137] width 21 height 14
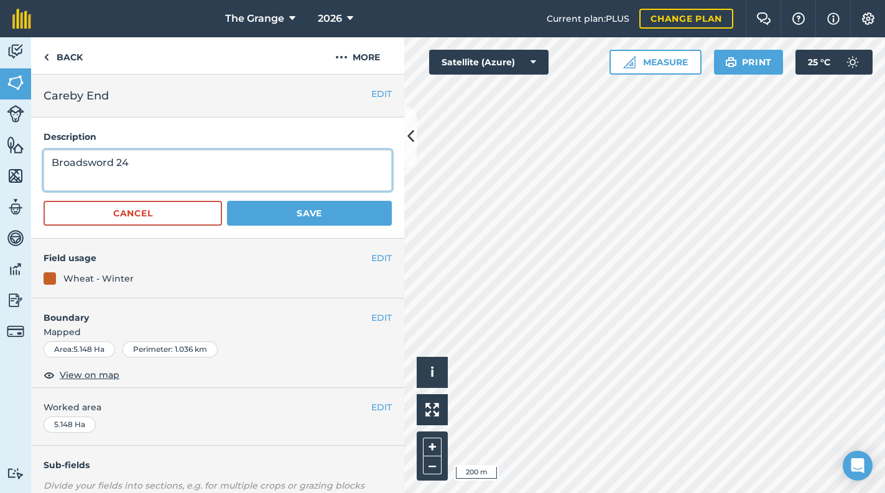
drag, startPoint x: 185, startPoint y: 170, endPoint x: 75, endPoint y: 181, distance: 111.3
click at [0, 167] on html "The Grange 2026 Current plan : PLUS Change plan Farm Chat Help Info Settings Th…" at bounding box center [442, 246] width 885 height 493
type textarea "Flour power"
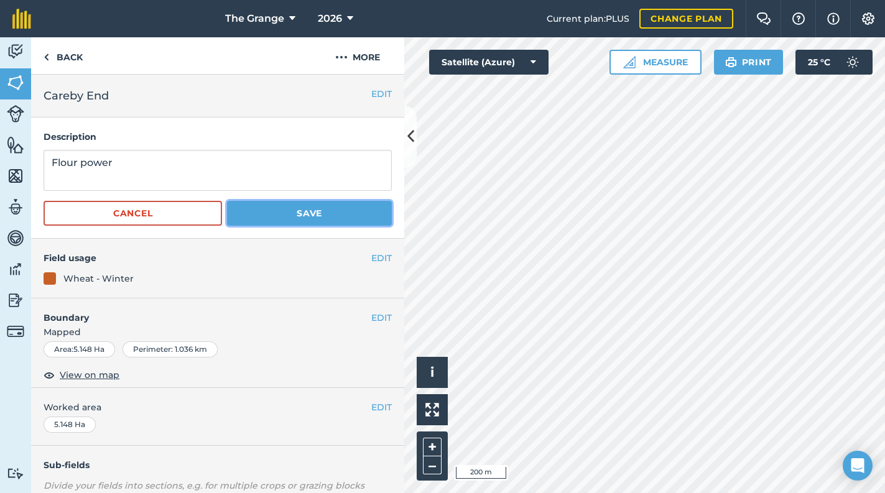
click at [331, 205] on button "Save" at bounding box center [309, 213] width 165 height 25
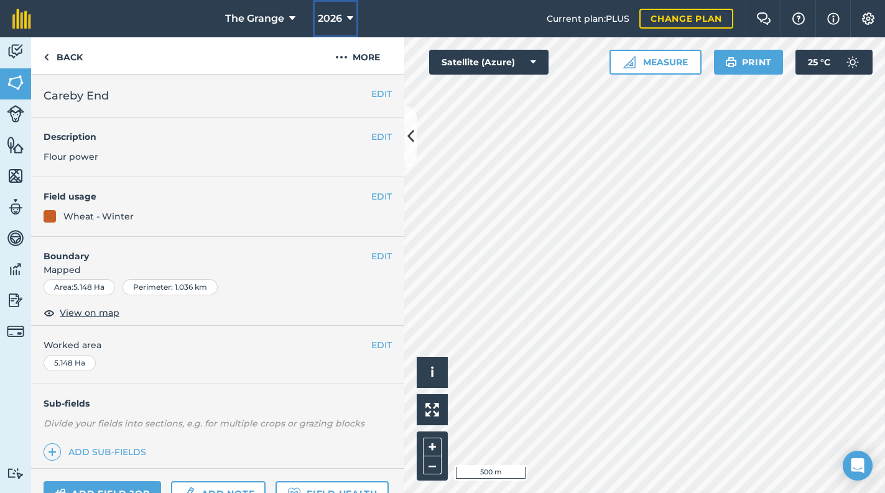
click at [321, 16] on span "2026" at bounding box center [330, 18] width 24 height 15
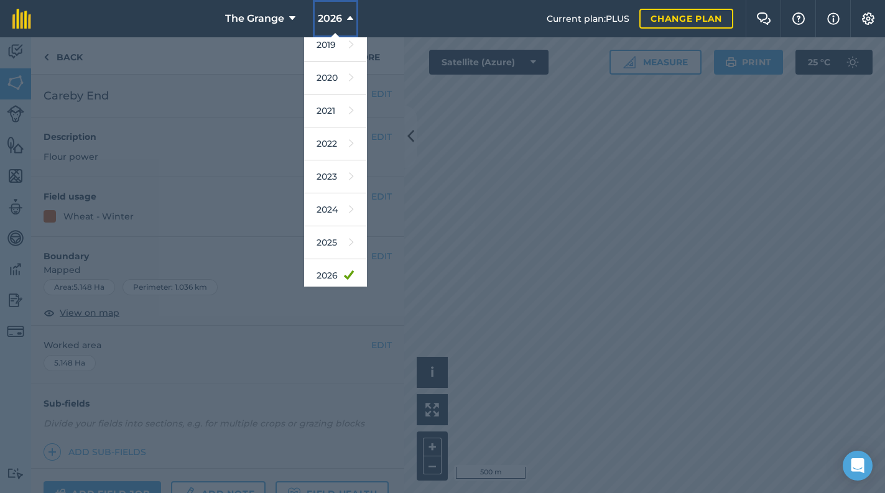
scroll to position [106, 0]
click at [340, 206] on link "2025" at bounding box center [335, 211] width 62 height 33
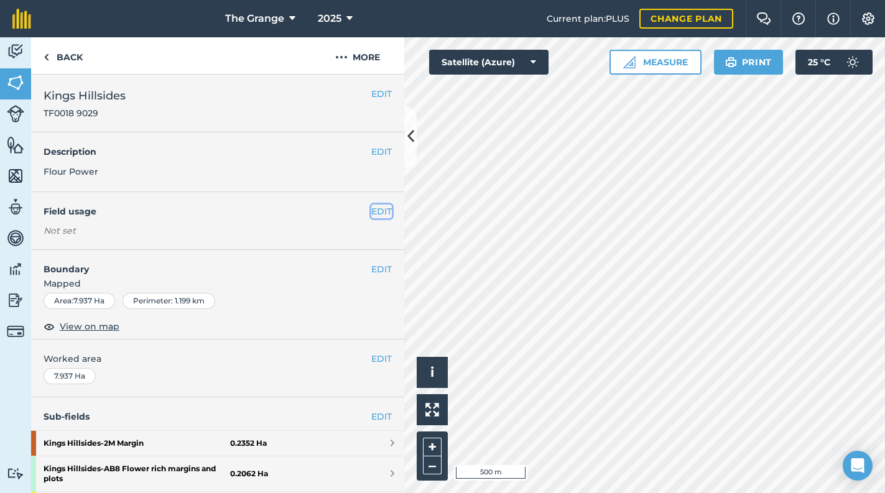
click at [383, 208] on button "EDIT" at bounding box center [381, 212] width 21 height 14
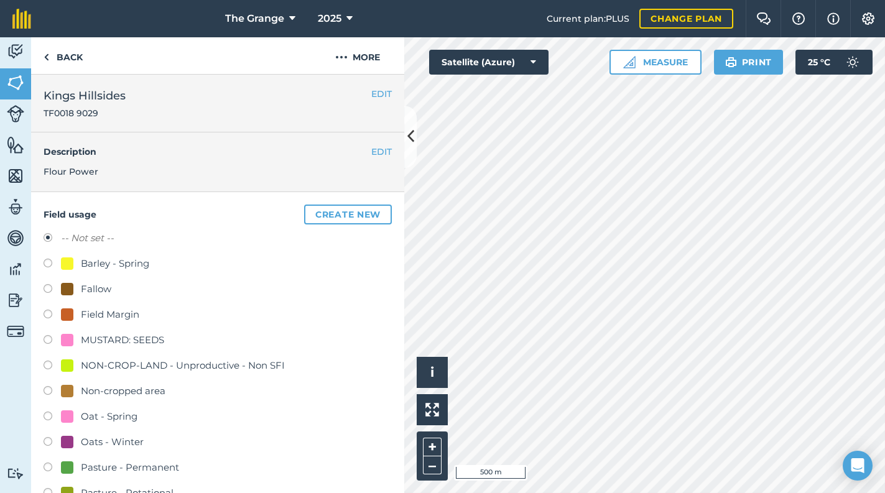
click at [116, 259] on div "Barley - Spring" at bounding box center [115, 263] width 68 height 15
radio input "true"
radio input "false"
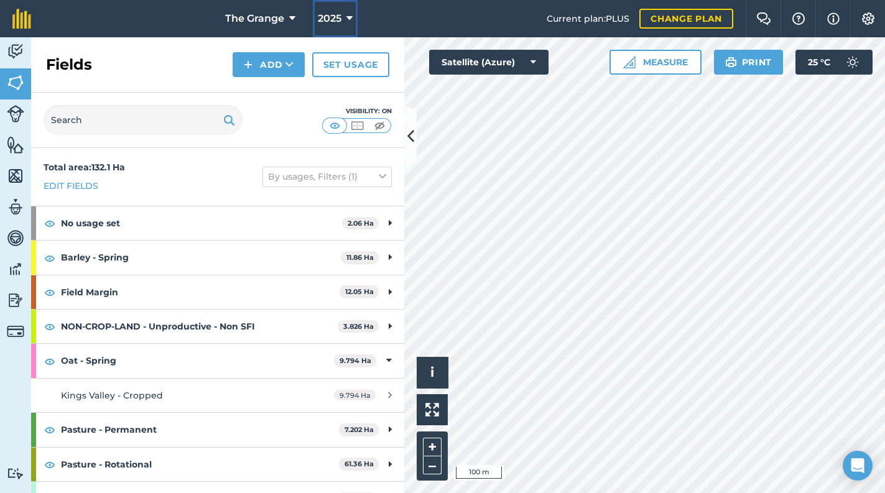
click at [346, 24] on icon at bounding box center [349, 18] width 6 height 15
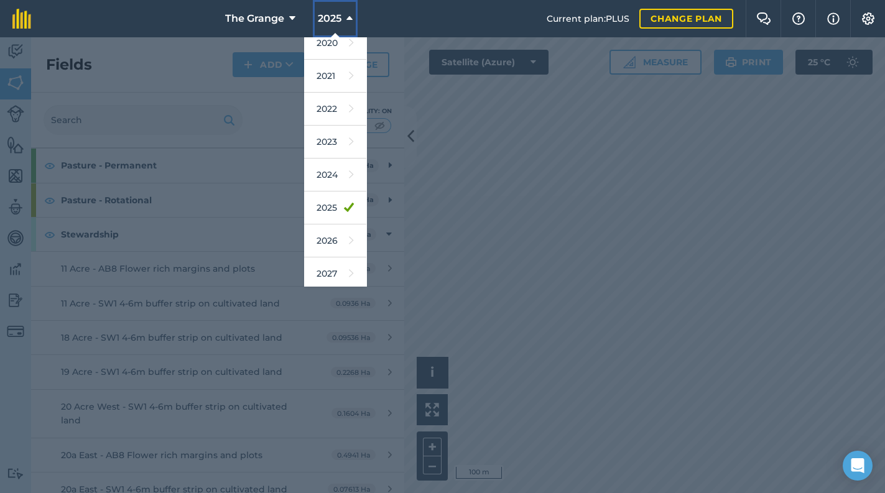
scroll to position [113, 0]
click at [330, 234] on link "2026" at bounding box center [335, 237] width 62 height 33
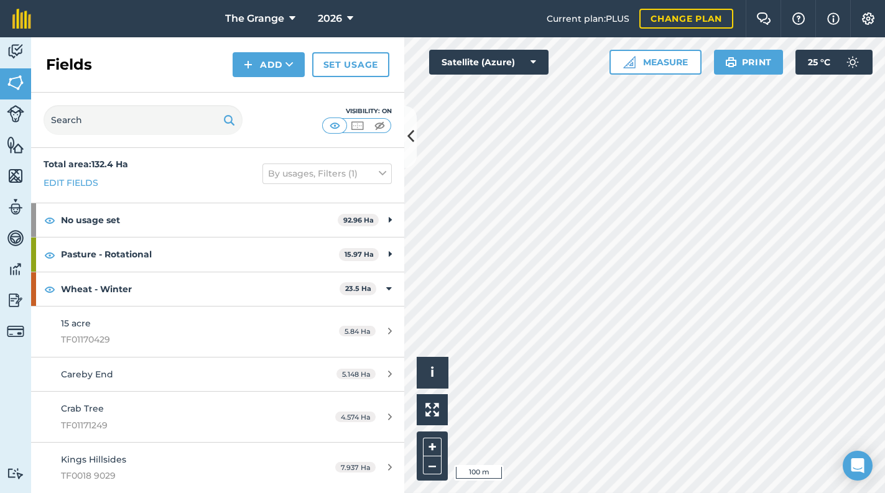
scroll to position [1, 0]
click at [9, 84] on img at bounding box center [15, 82] width 17 height 19
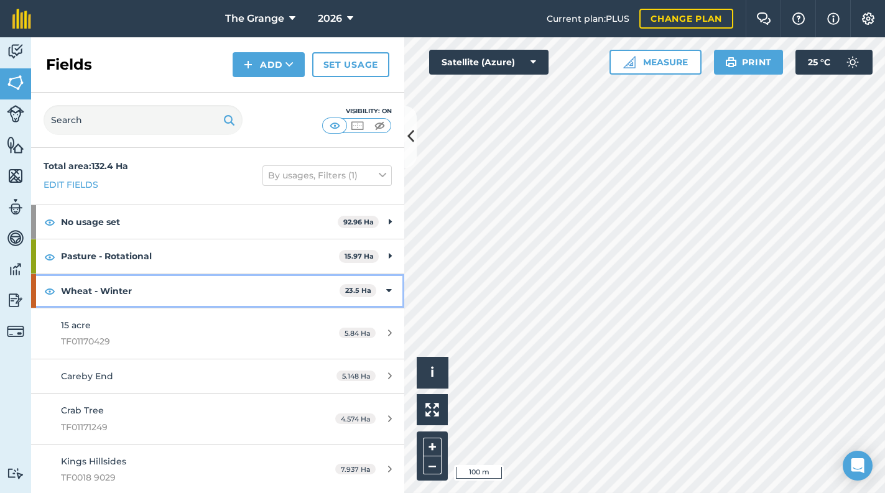
click at [376, 289] on div "Wheat - Winter 23.5 Ha" at bounding box center [217, 291] width 373 height 34
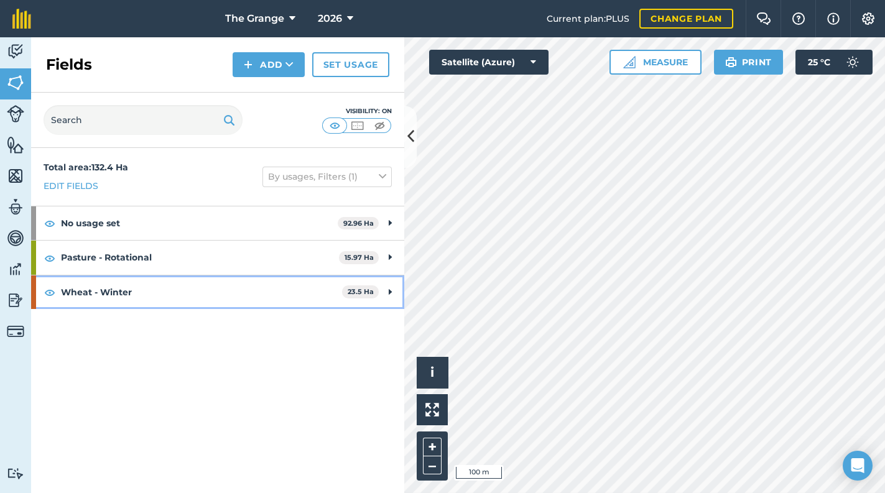
click at [391, 286] on icon at bounding box center [390, 293] width 3 height 14
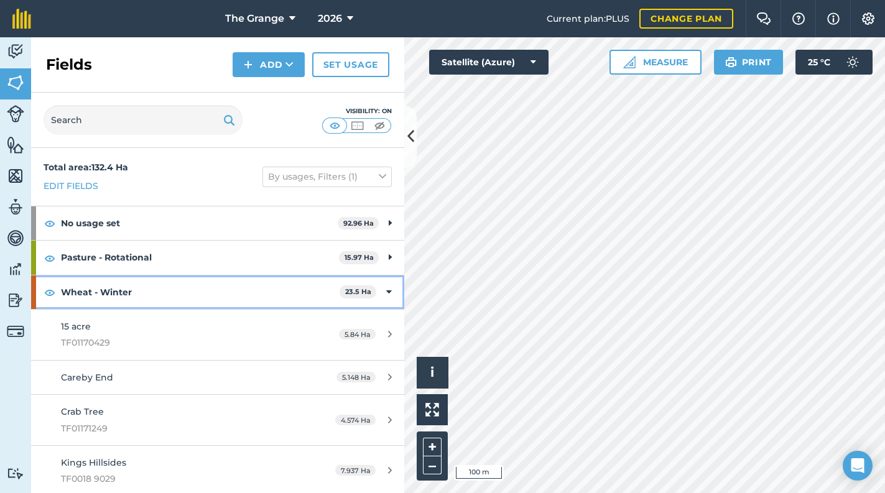
scroll to position [1, 0]
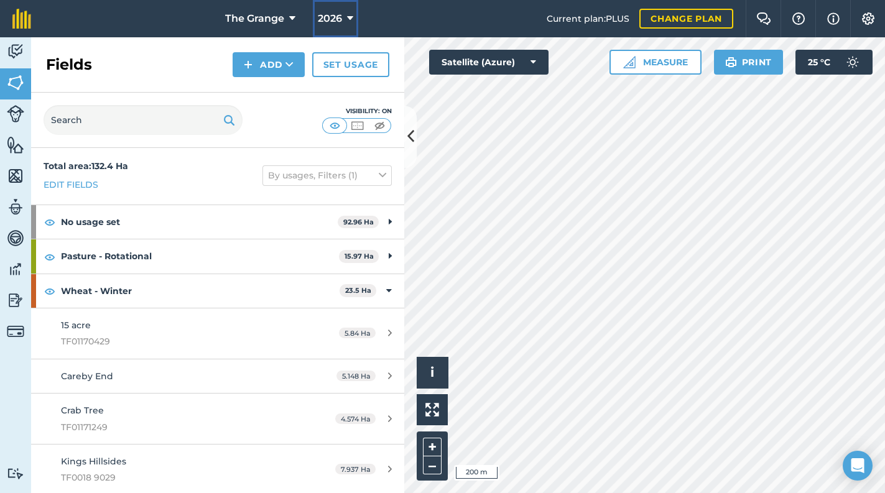
click at [338, 24] on span "2026" at bounding box center [330, 18] width 24 height 15
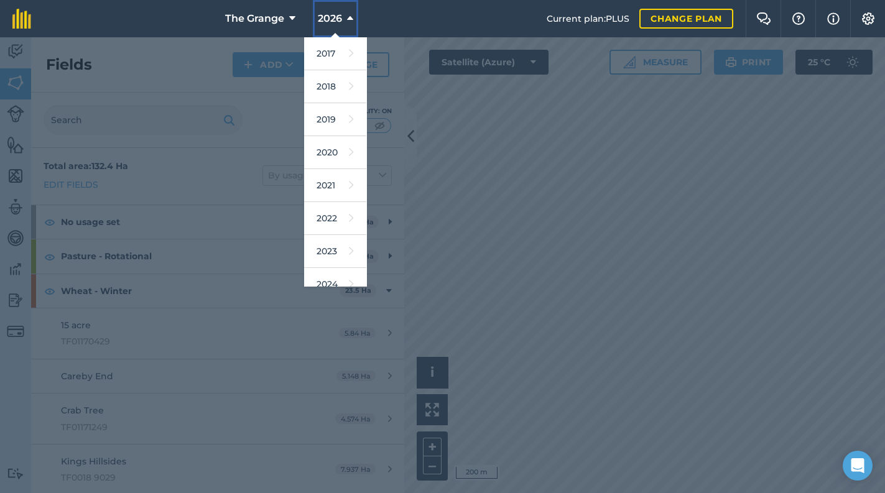
scroll to position [113, 0]
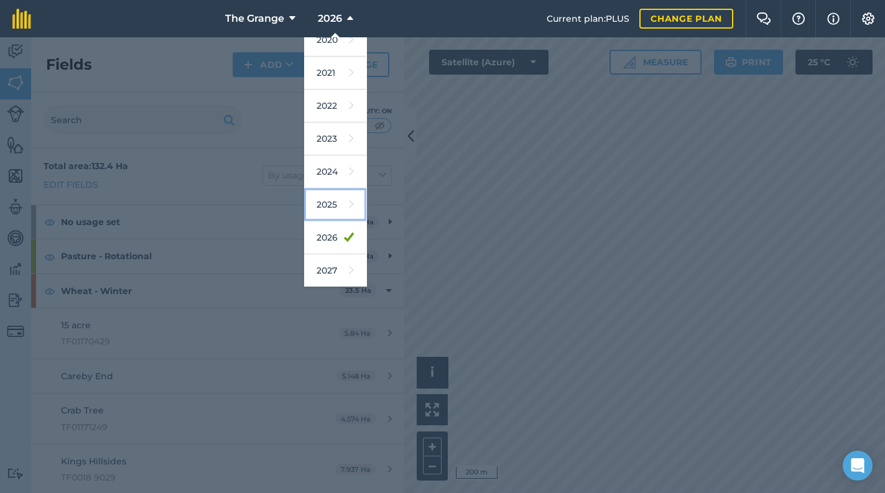
click at [334, 210] on link "2025" at bounding box center [335, 204] width 62 height 33
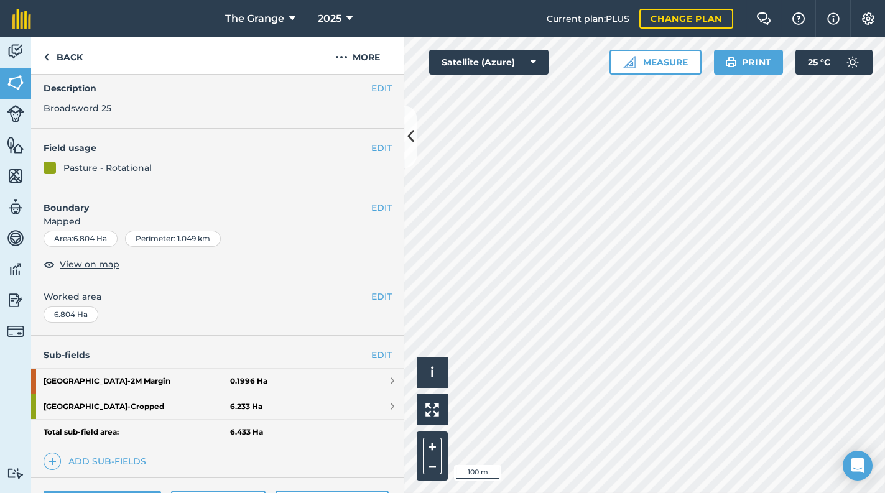
scroll to position [106, 0]
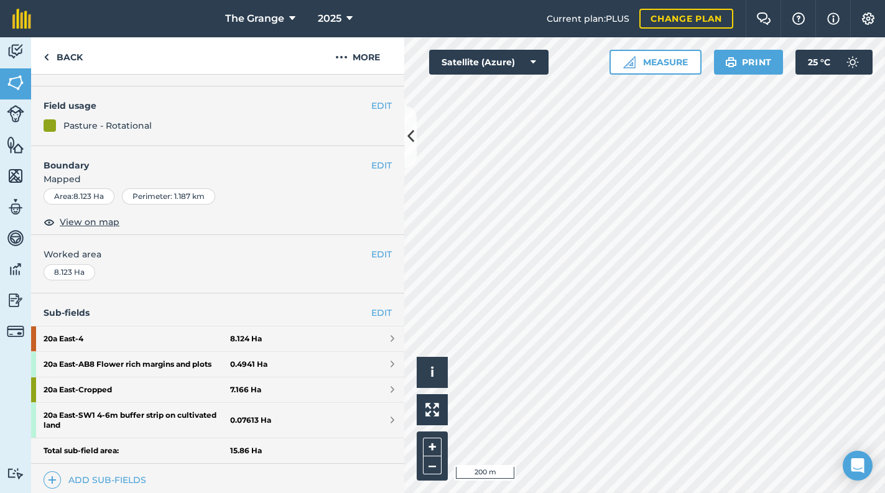
click at [275, 453] on div "Total sub-field area: 15.86 Ha" at bounding box center [217, 452] width 373 height 26
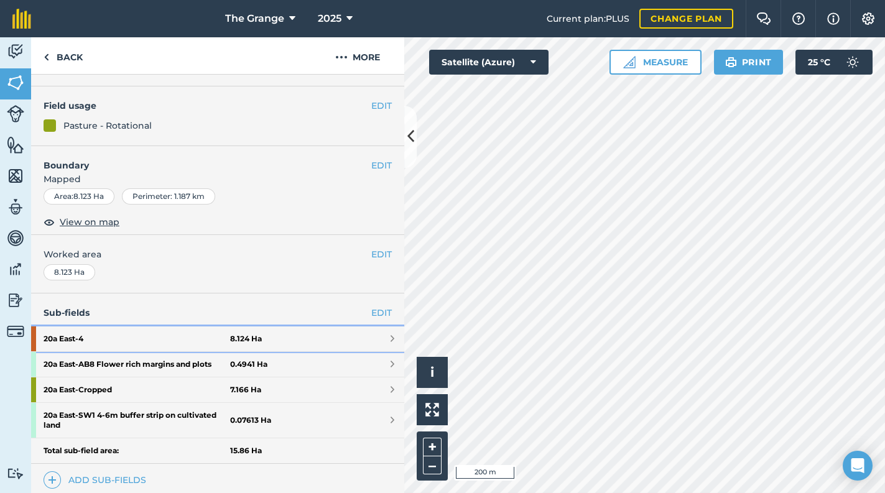
click at [91, 335] on strong "20a East - 4" at bounding box center [137, 339] width 187 height 25
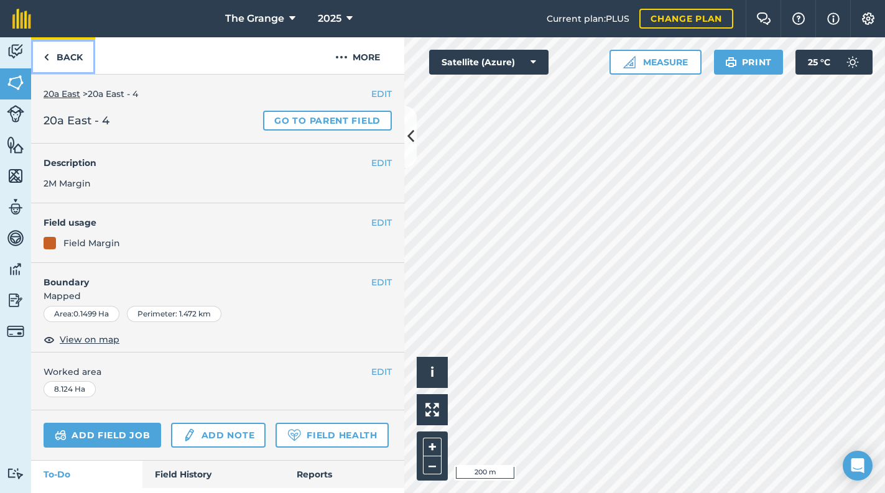
click at [59, 58] on link "Back" at bounding box center [63, 55] width 64 height 37
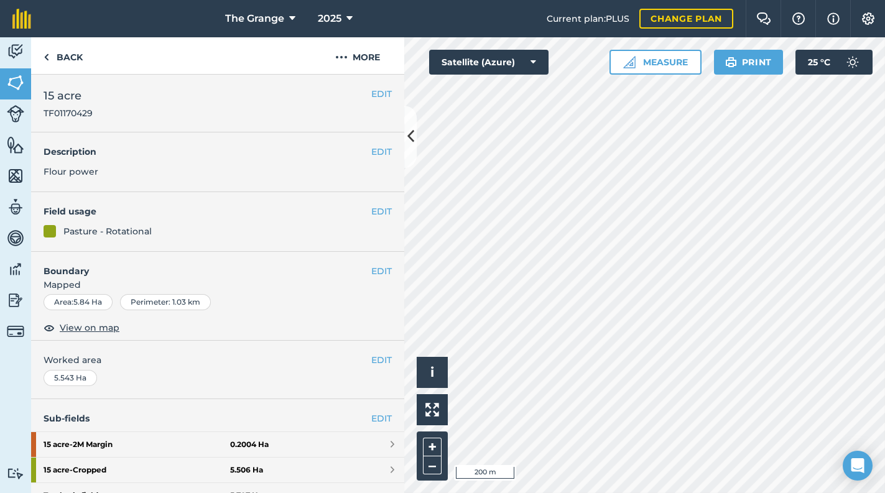
scroll to position [211, 0]
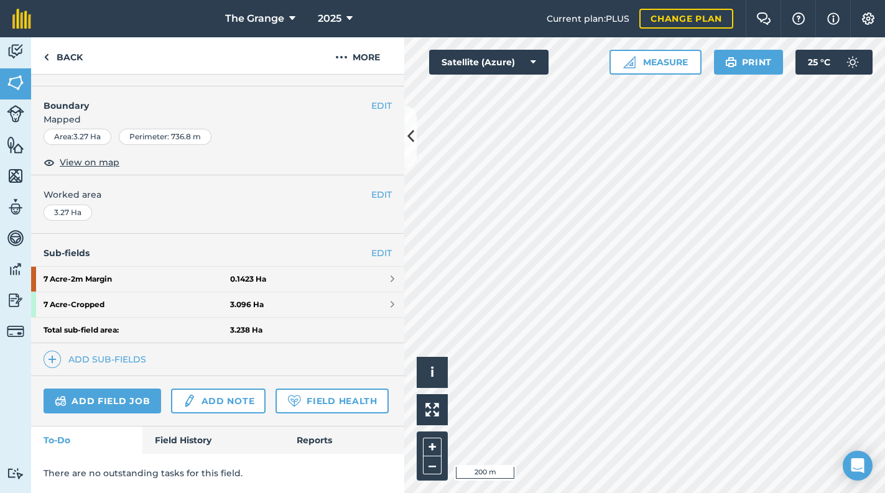
scroll to position [198, 0]
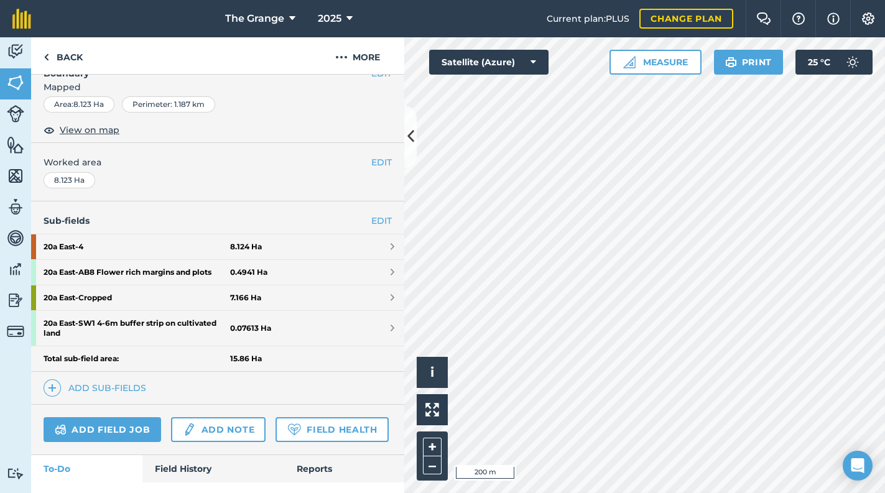
scroll to position [211, 0]
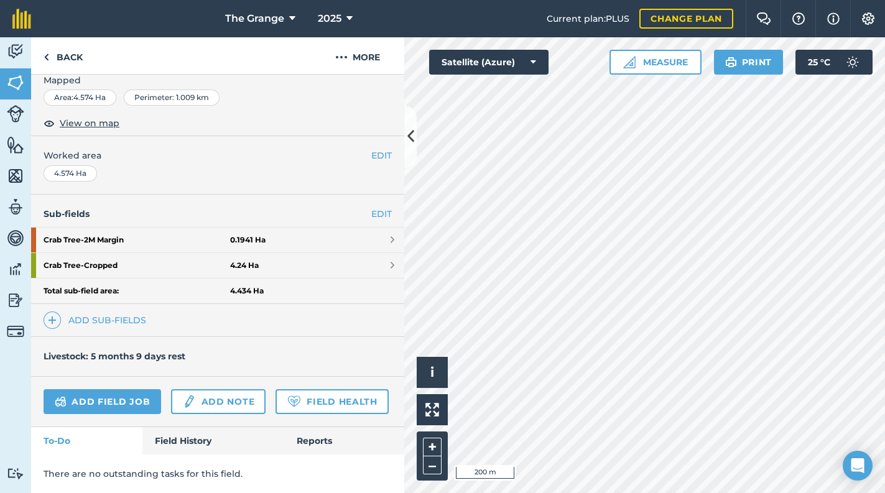
scroll to position [198, 0]
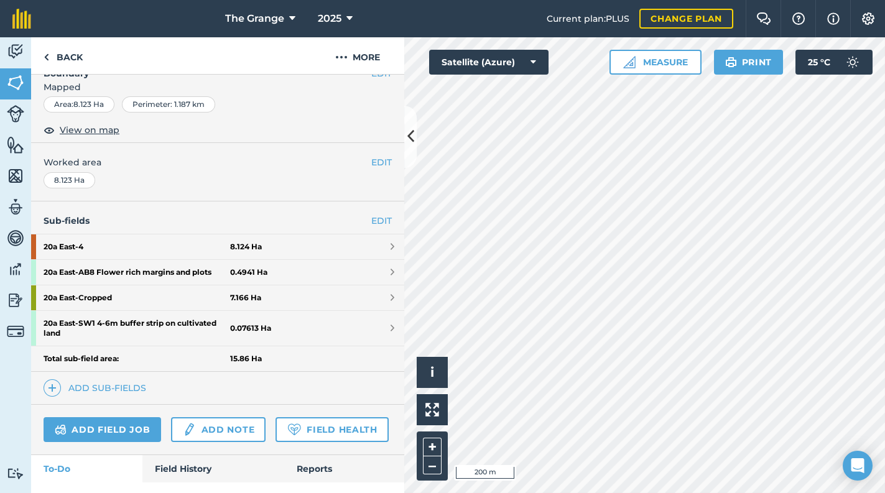
scroll to position [211, 0]
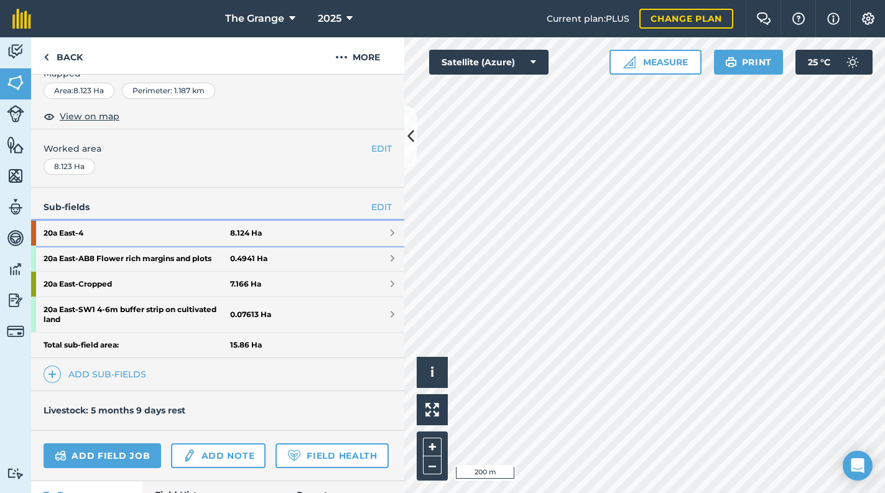
click at [391, 231] on span at bounding box center [393, 233] width 4 height 10
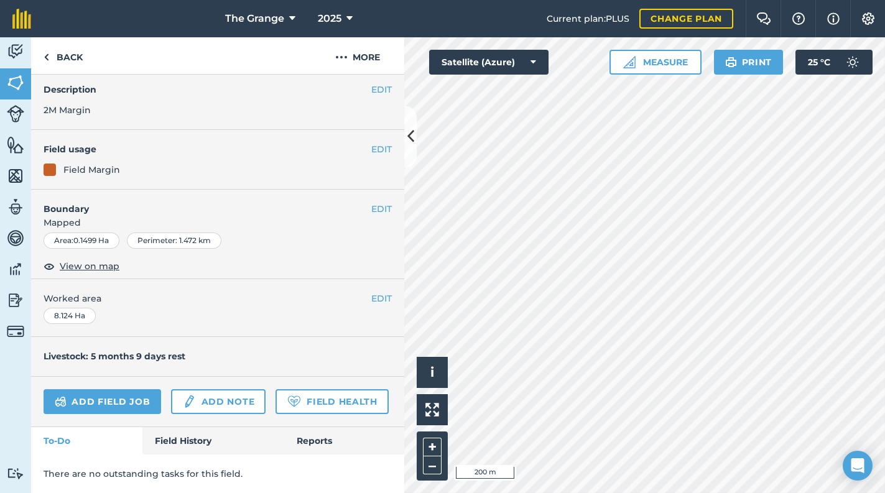
scroll to position [67, 0]
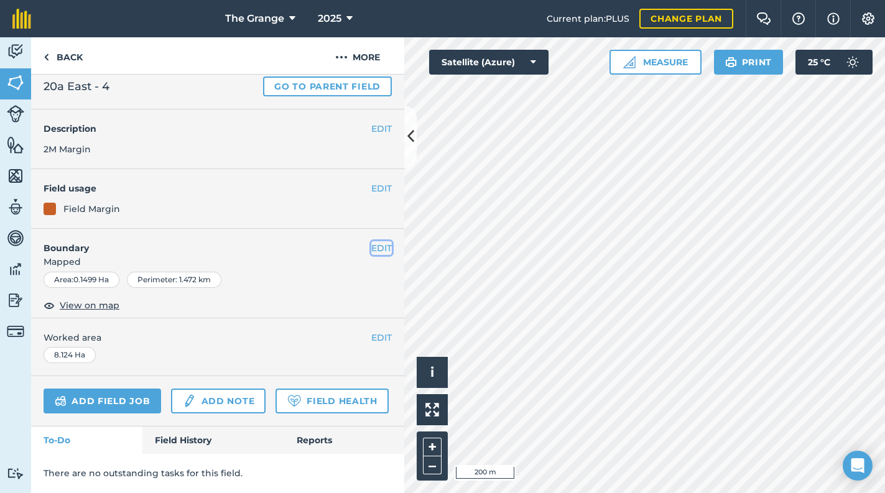
click at [379, 241] on button "EDIT" at bounding box center [381, 248] width 21 height 14
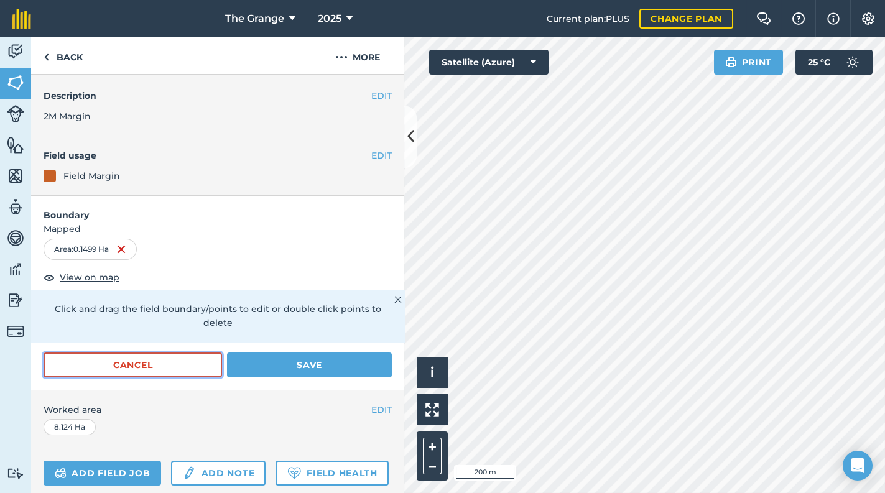
click at [129, 362] on button "Cancel" at bounding box center [133, 365] width 179 height 25
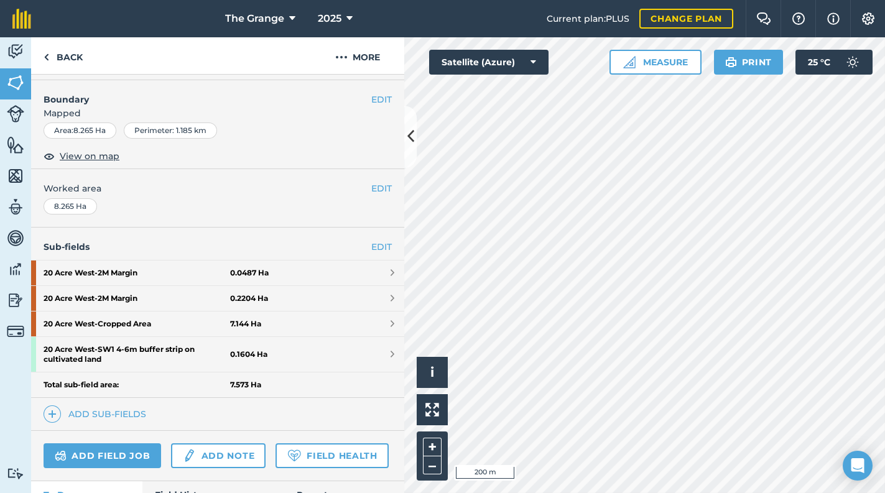
scroll to position [173, 0]
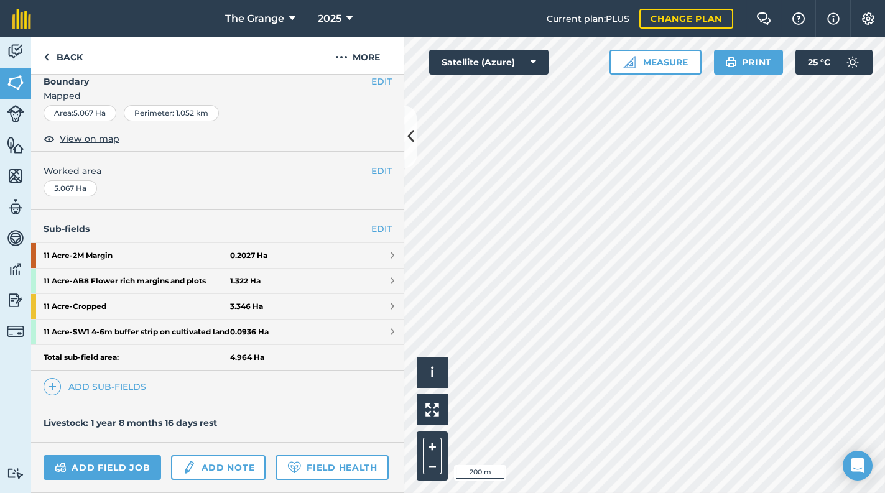
scroll to position [158, 0]
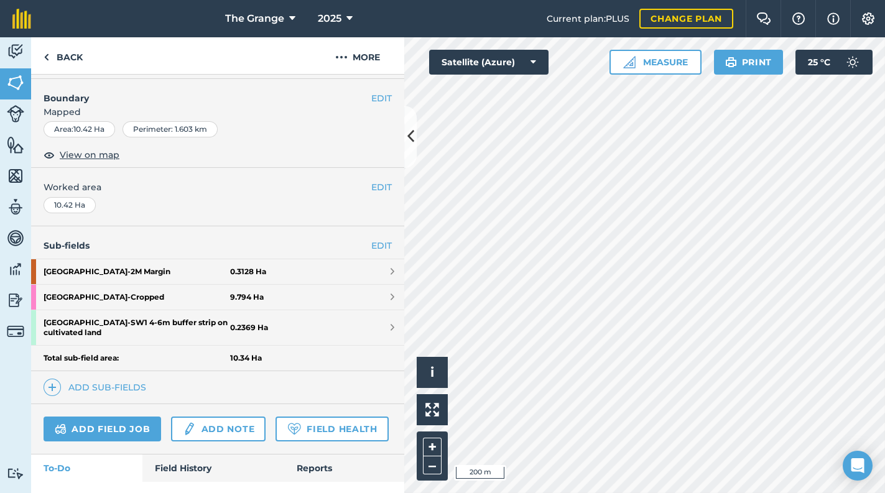
click at [687, 493] on html "The Grange 2025 Current plan : PLUS Change plan Farm Chat Help Info Settings Th…" at bounding box center [442, 246] width 885 height 493
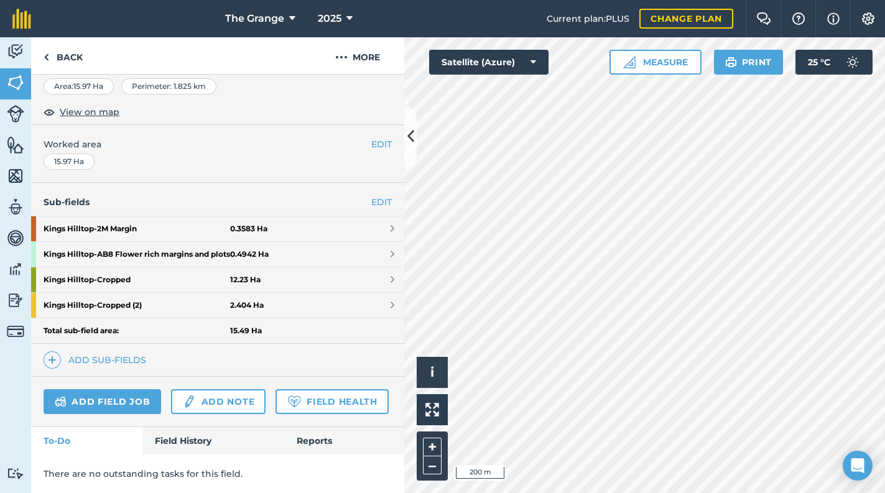
scroll to position [257, 0]
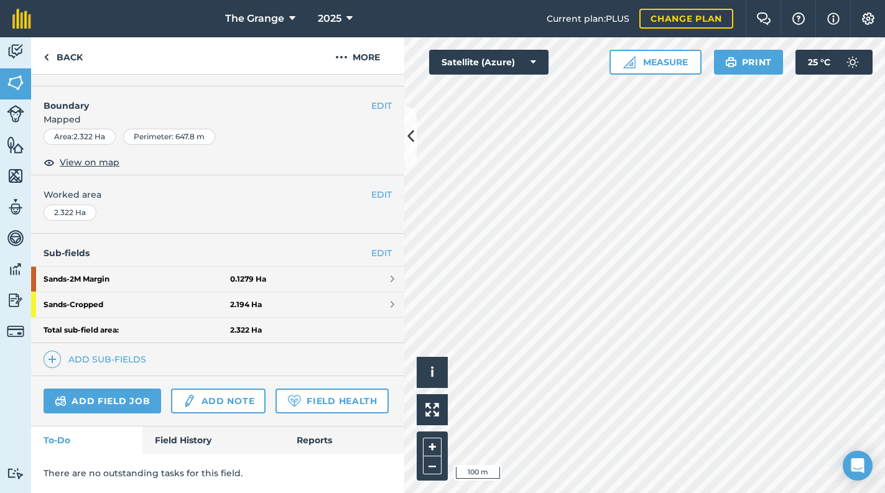
scroll to position [238, 0]
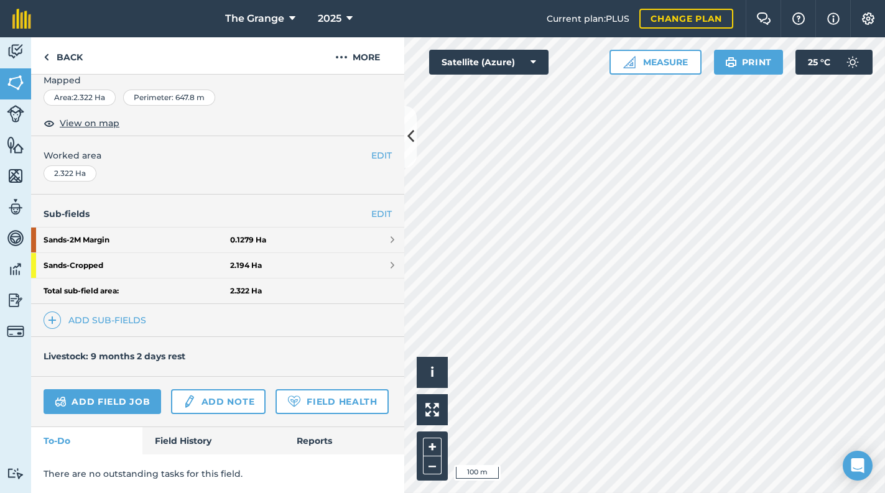
scroll to position [259, 0]
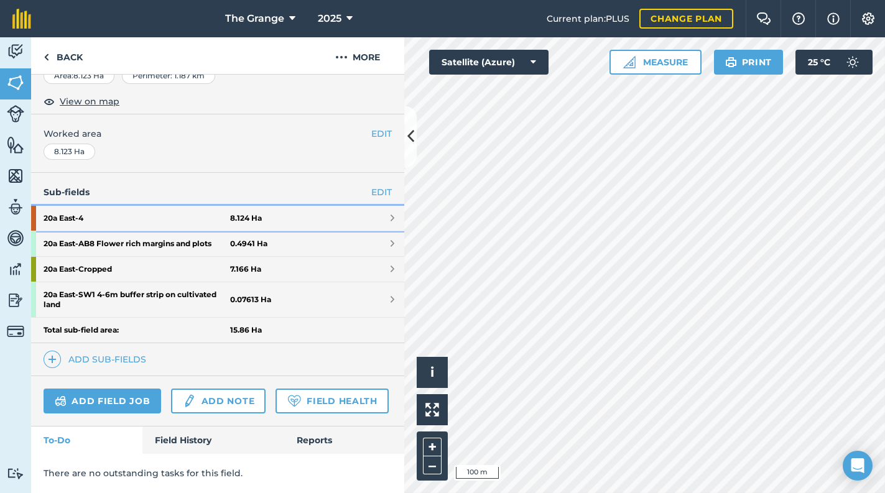
click at [379, 206] on link "20a East - 4 8.124 Ha" at bounding box center [217, 218] width 373 height 25
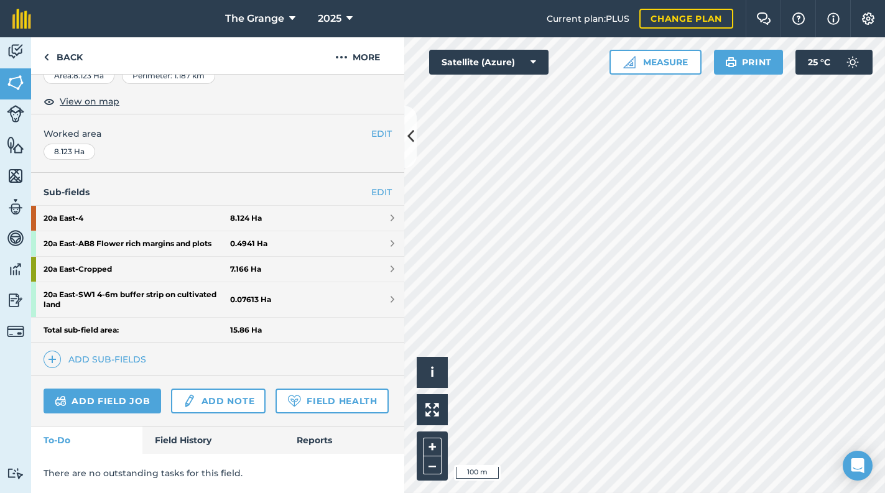
scroll to position [67, 0]
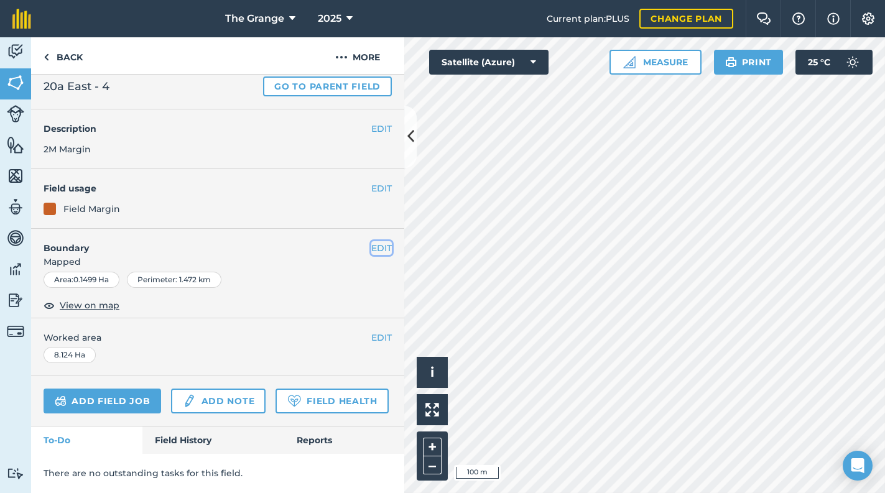
click at [373, 241] on button "EDIT" at bounding box center [381, 248] width 21 height 14
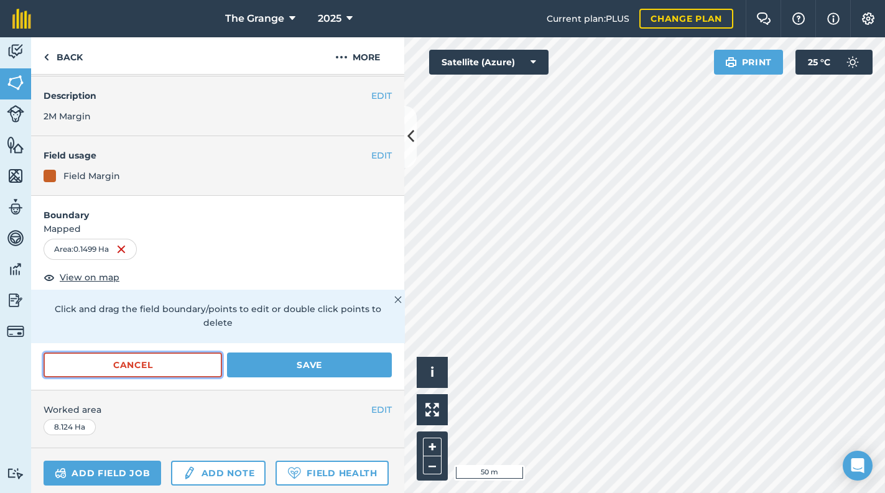
click at [178, 359] on button "Cancel" at bounding box center [133, 365] width 179 height 25
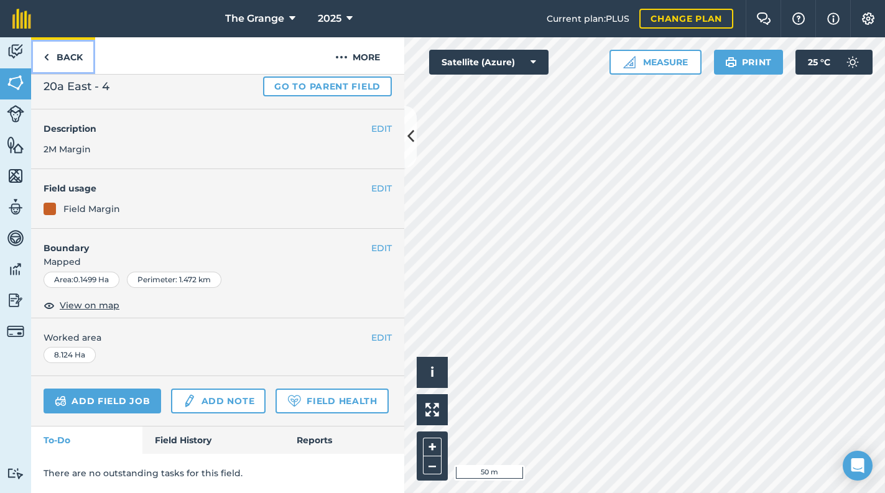
click at [51, 67] on link "Back" at bounding box center [63, 55] width 64 height 37
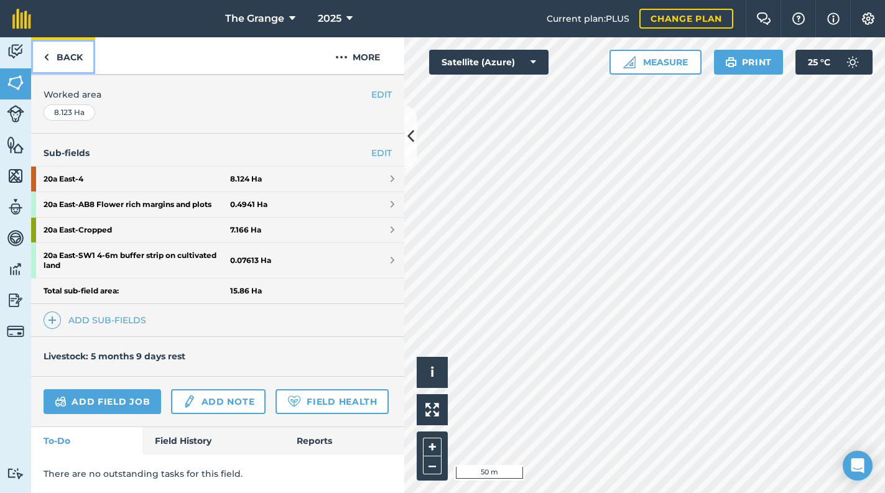
scroll to position [279, 0]
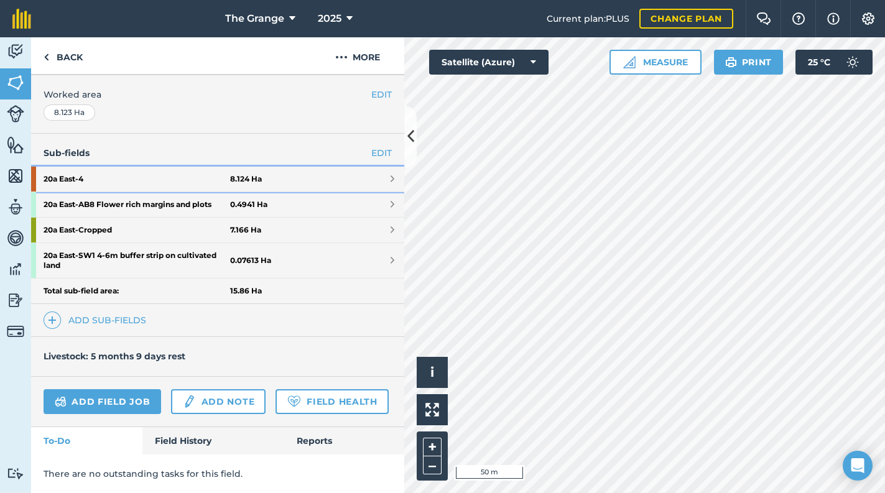
click at [53, 167] on strong "20a East - 4" at bounding box center [137, 179] width 187 height 25
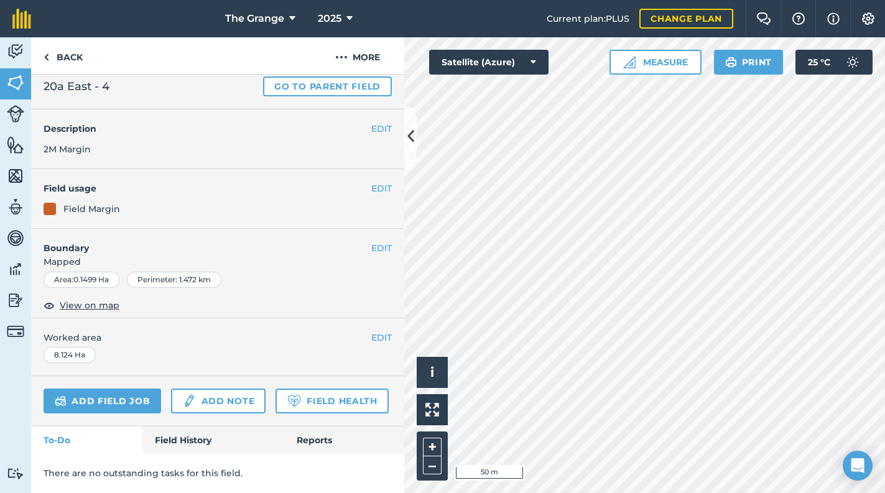
scroll to position [67, 0]
click at [371, 331] on button "EDIT" at bounding box center [381, 338] width 21 height 14
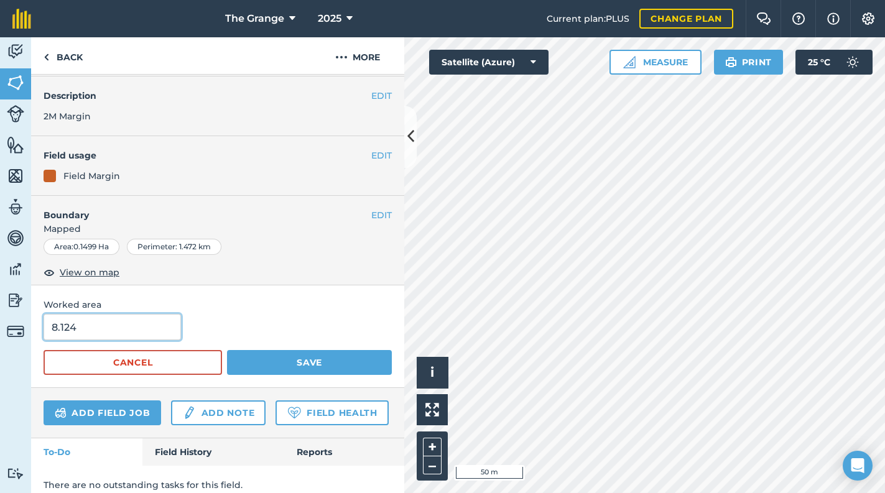
drag, startPoint x: 57, startPoint y: 341, endPoint x: 2, endPoint y: 344, distance: 54.8
click at [2, 344] on div "Activity Fields Livestock Features Maps Team Vehicles Data Reporting Billing Tu…" at bounding box center [442, 265] width 885 height 456
type input "0.1499"
click at [322, 373] on div "Worked area 0.1499 Cancel Save" at bounding box center [217, 337] width 373 height 103
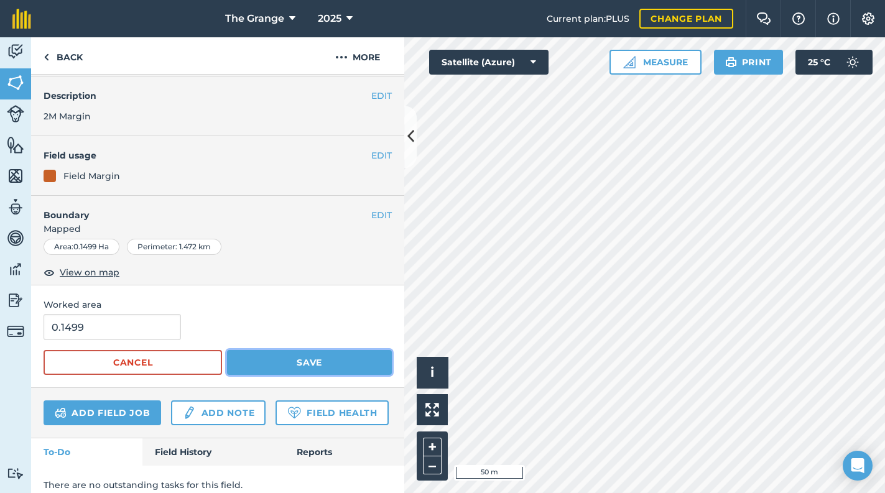
click at [323, 362] on button "Save" at bounding box center [309, 362] width 165 height 25
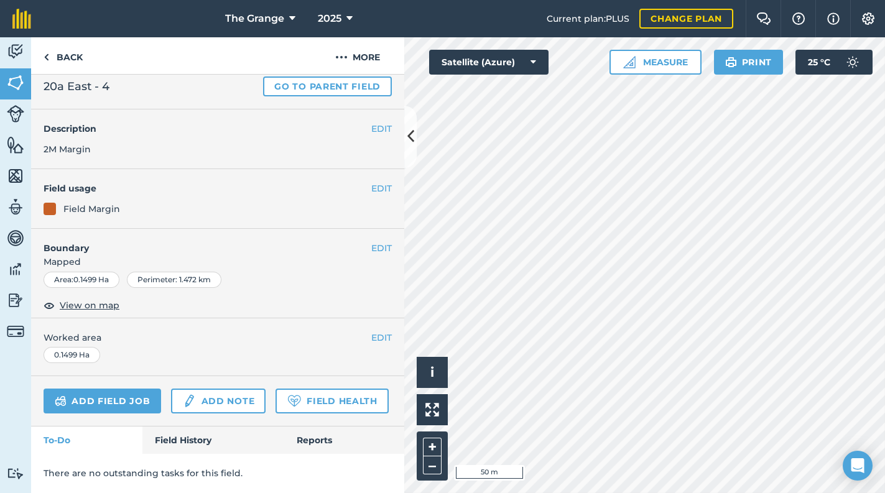
click at [269, 278] on div "EDIT Boundary Mapped Area : 0.1499 Ha Perimeter : 1.472 km View on map" at bounding box center [217, 274] width 373 height 90
click at [53, 52] on link "Back" at bounding box center [63, 55] width 64 height 37
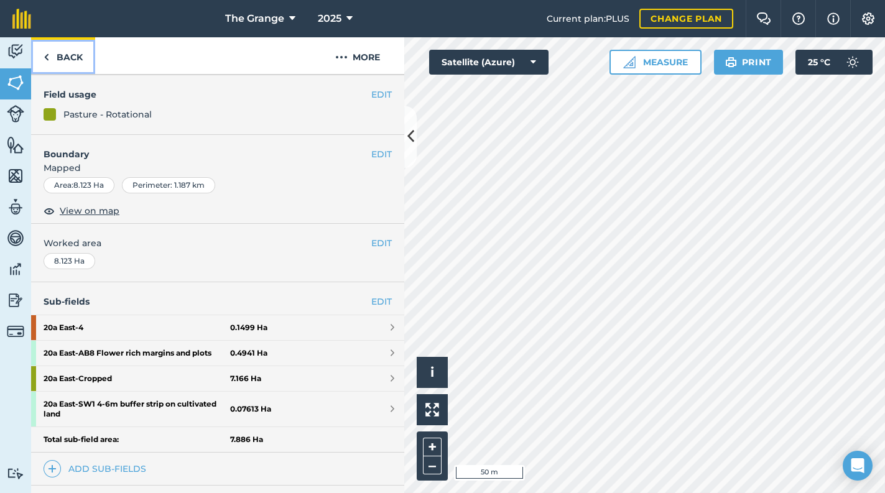
scroll to position [226, 0]
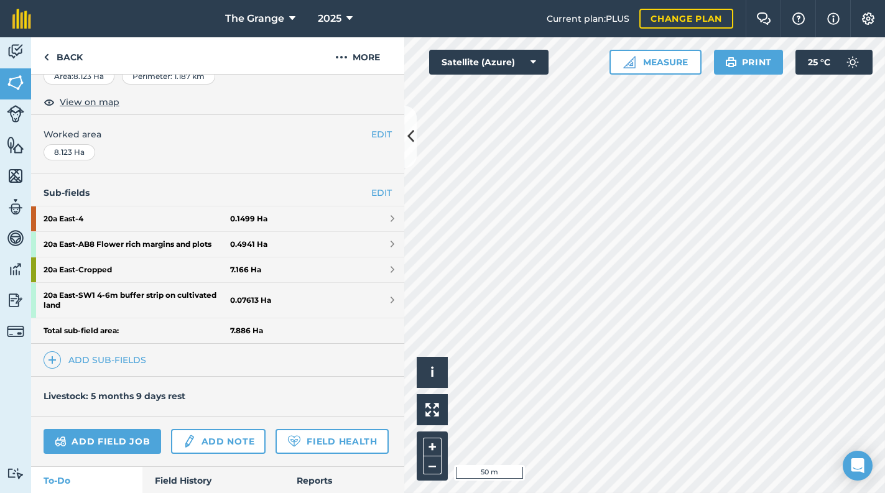
click at [344, 373] on div "Sub-fields EDIT 20a East - 4 0.1499 Ha 20a East - AB8 Flower rich margins and p…" at bounding box center [217, 275] width 373 height 203
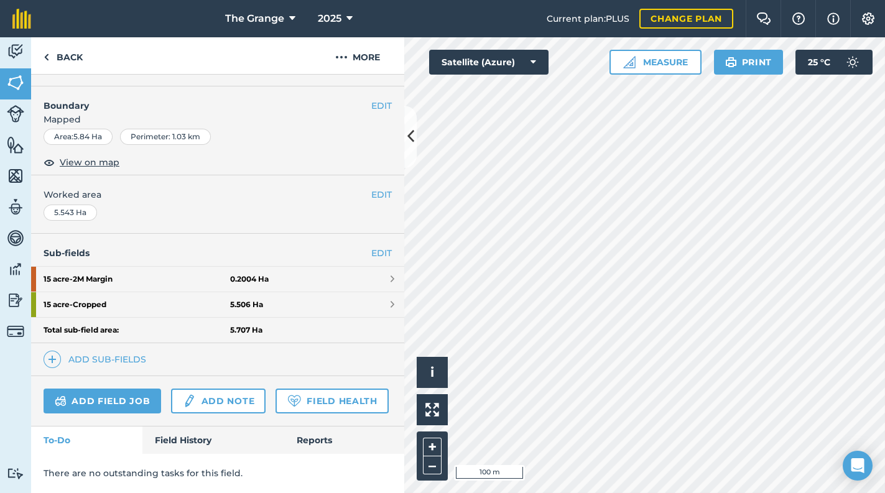
scroll to position [226, 0]
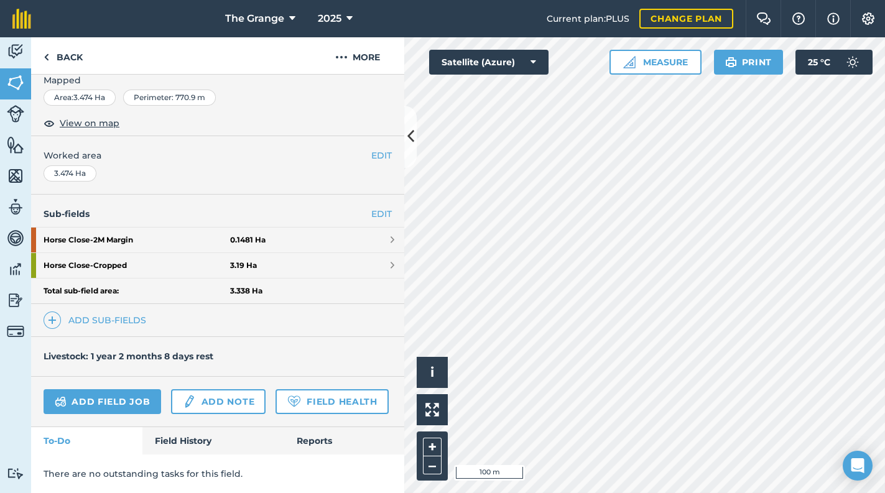
scroll to position [226, 0]
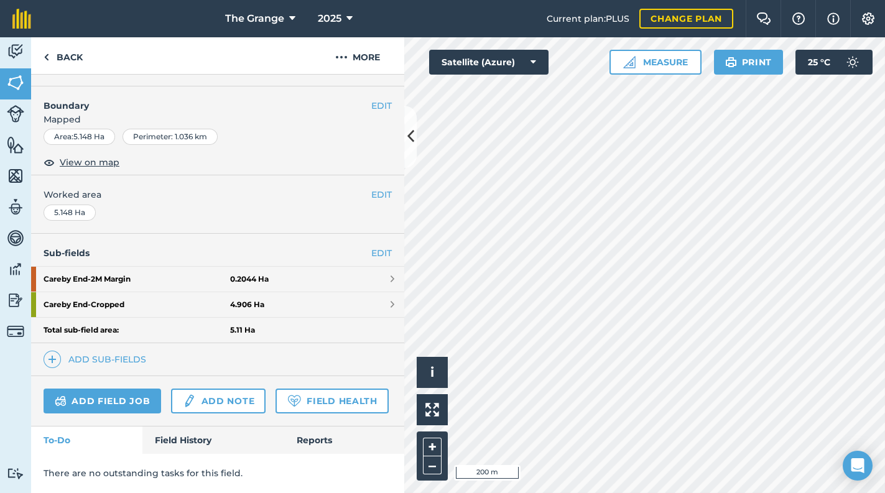
scroll to position [183, 0]
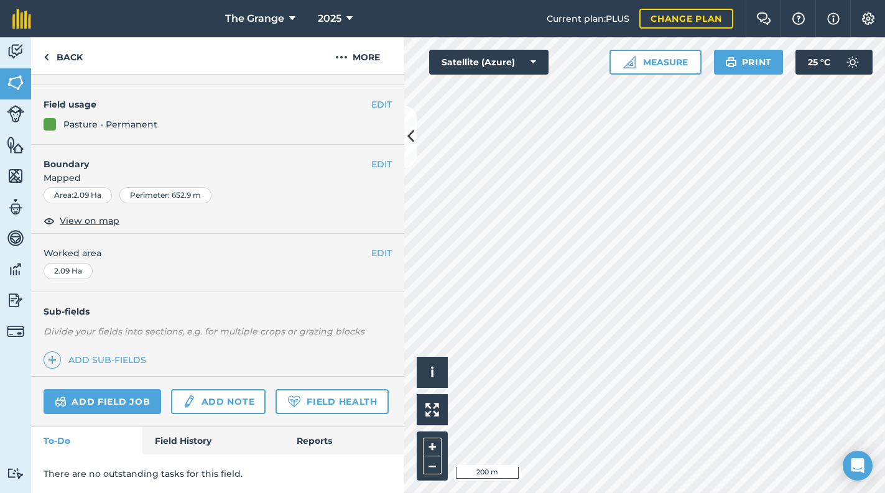
scroll to position [140, 0]
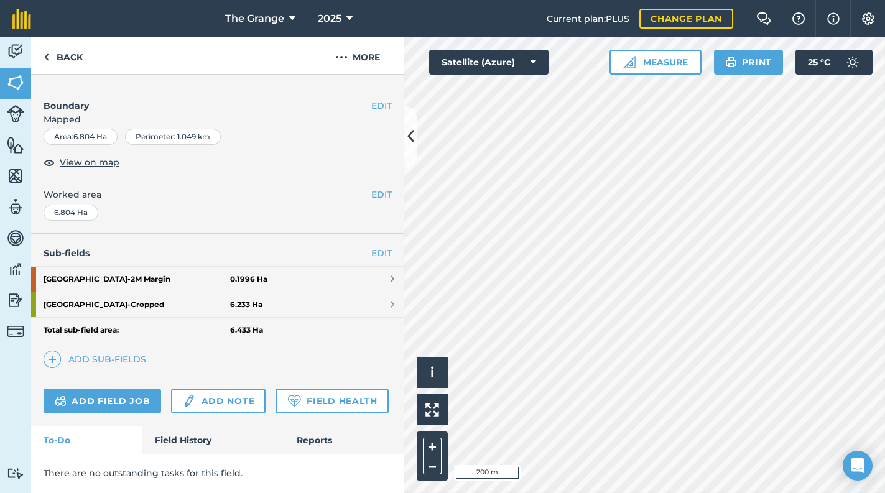
scroll to position [198, 0]
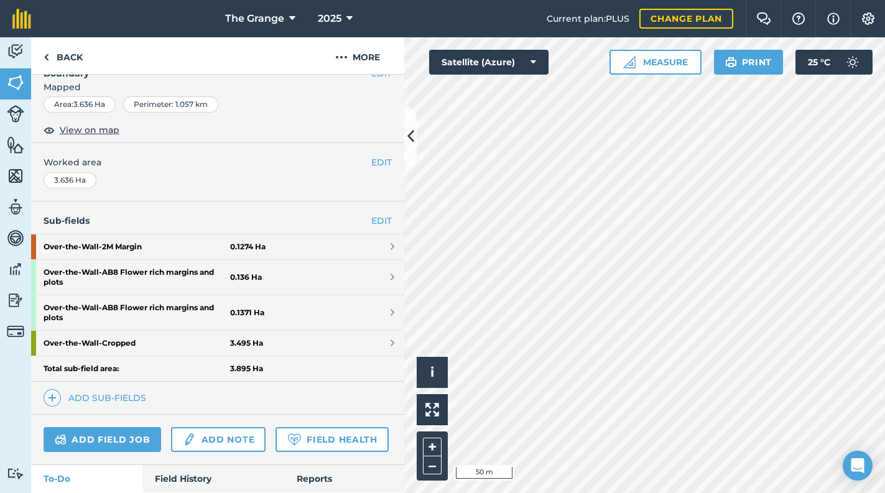
scroll to position [226, 0]
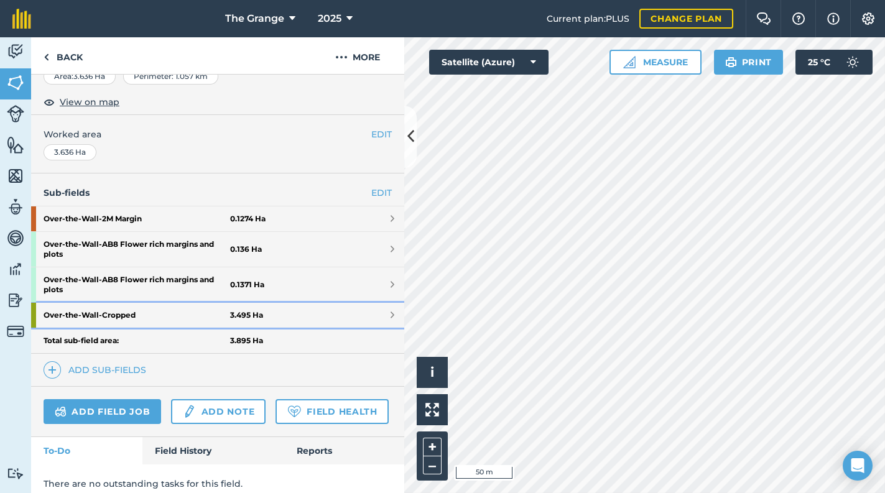
click at [361, 310] on link "Over-the-Wall - Cropped 3.495 Ha" at bounding box center [217, 315] width 373 height 25
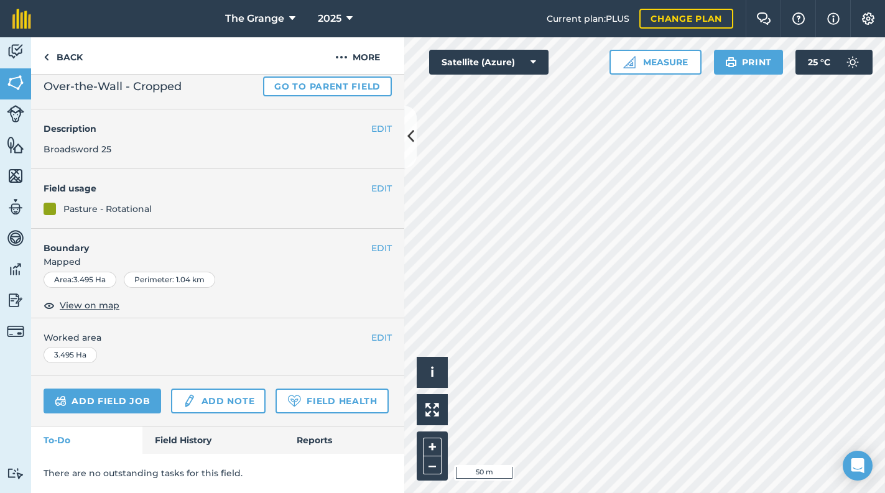
scroll to position [67, 0]
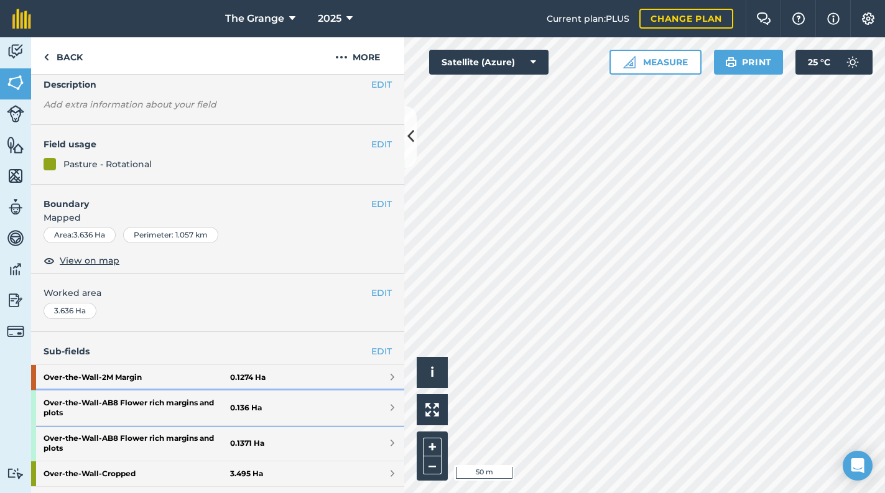
click at [381, 394] on link "Over-the-Wall - AB8 Flower rich margins and plots 0.136 Ha" at bounding box center [217, 408] width 373 height 35
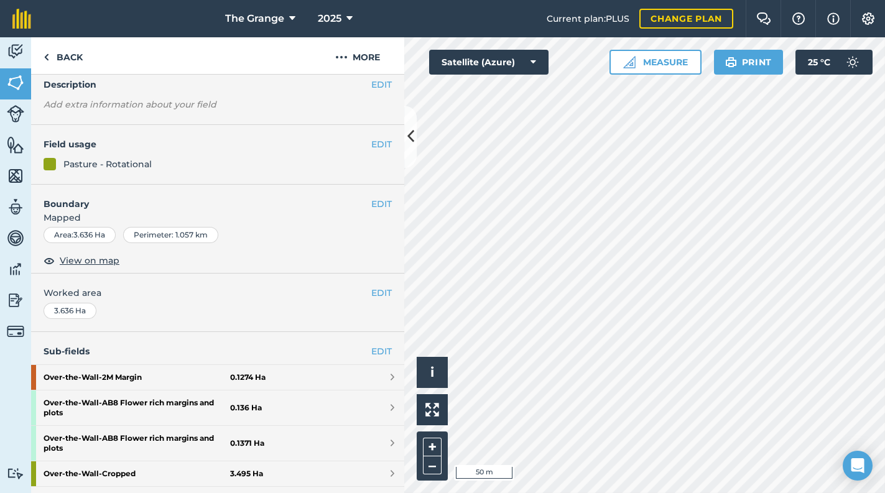
scroll to position [82, 0]
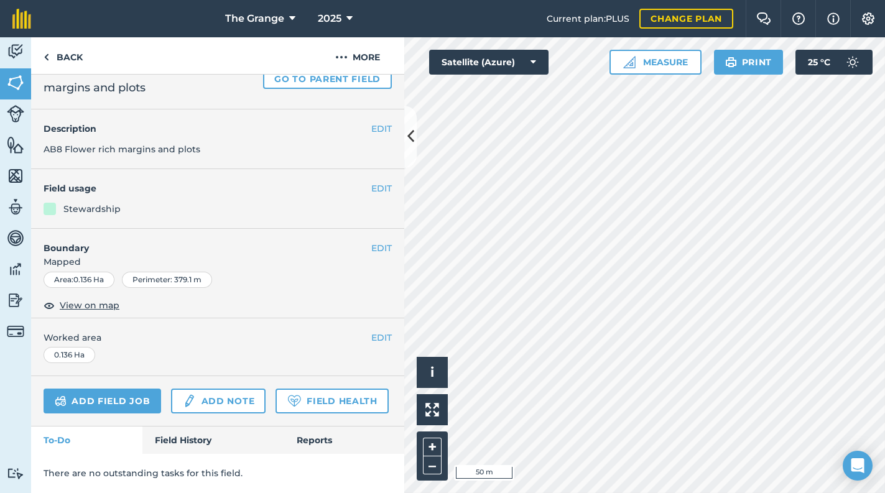
click at [361, 255] on span "Mapped" at bounding box center [217, 262] width 373 height 14
click at [373, 241] on button "EDIT" at bounding box center [381, 248] width 21 height 14
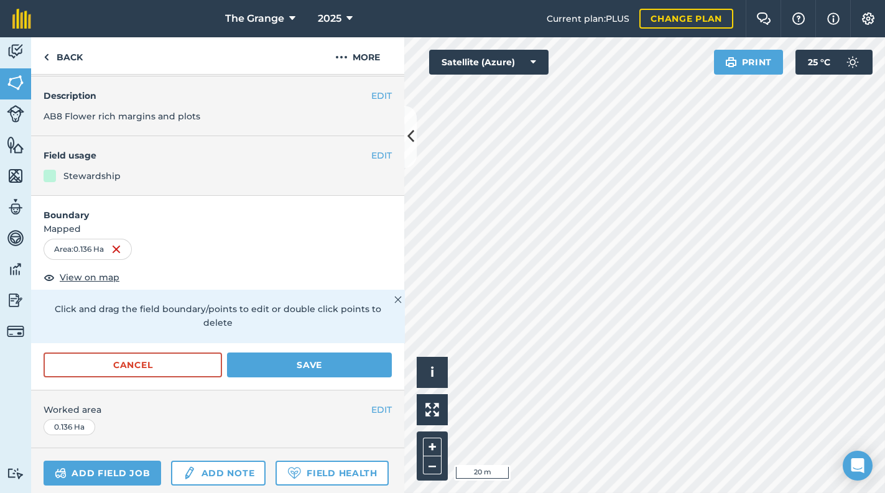
click at [791, 70] on div "Click to start drawing i © 2025 TomTom, Microsoft 20 m + – Satellite (Azure) Pr…" at bounding box center [644, 265] width 481 height 456
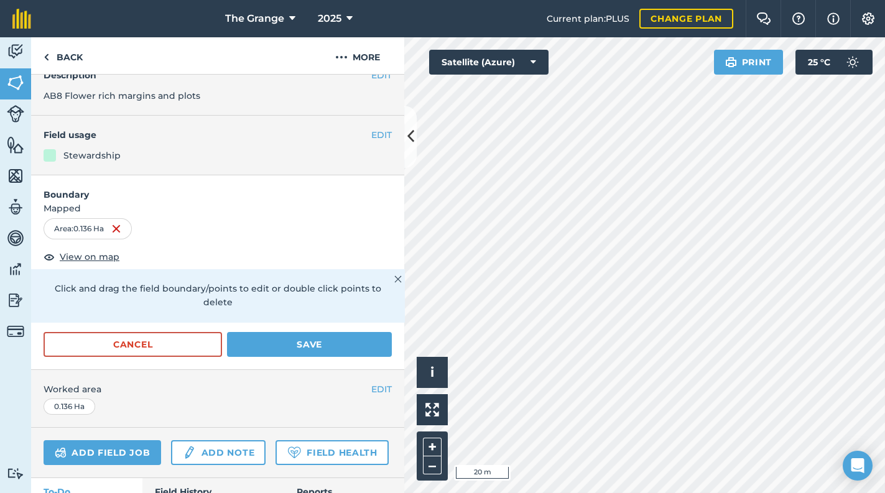
scroll to position [0, 0]
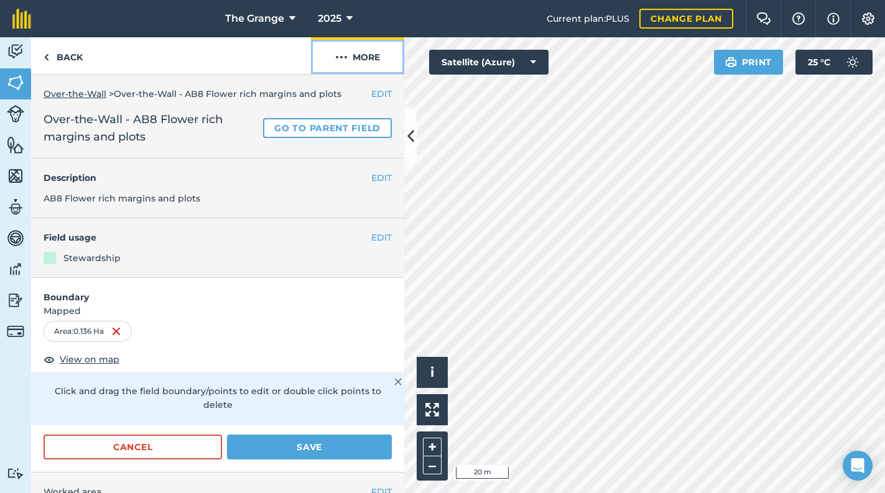
click at [358, 52] on button "More" at bounding box center [357, 55] width 93 height 37
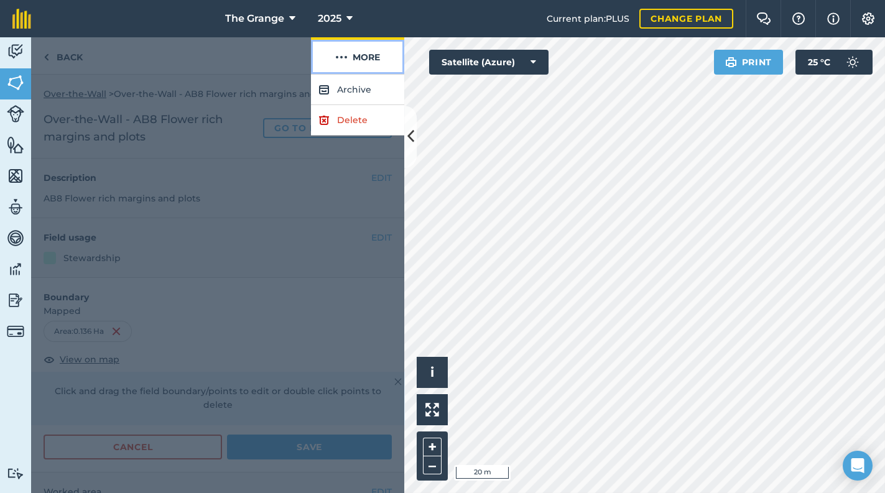
click at [358, 52] on button "More" at bounding box center [357, 55] width 93 height 37
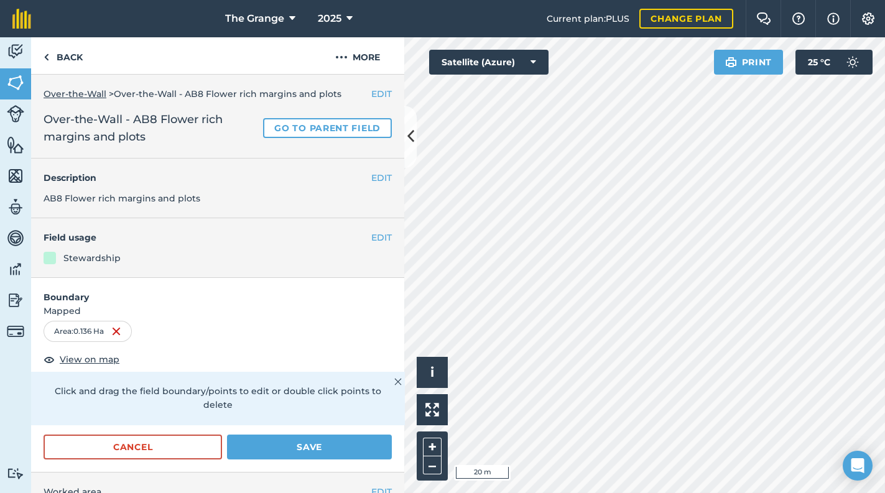
click at [287, 171] on h4 "Description" at bounding box center [218, 178] width 348 height 14
click at [358, 91] on div "Over-the-Wall > Over-the-Wall - AB8 Flower rich margins and plots" at bounding box center [218, 94] width 348 height 14
click at [371, 92] on button "EDIT" at bounding box center [381, 94] width 21 height 14
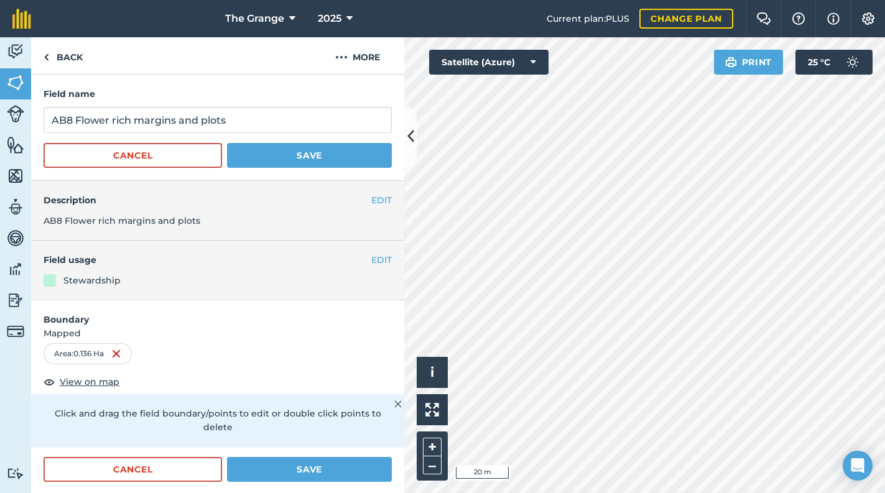
click at [179, 169] on div "Field name AB8 Flower rich margins and plots Cancel Save" at bounding box center [217, 128] width 373 height 106
click at [187, 158] on button "Cancel" at bounding box center [133, 155] width 179 height 25
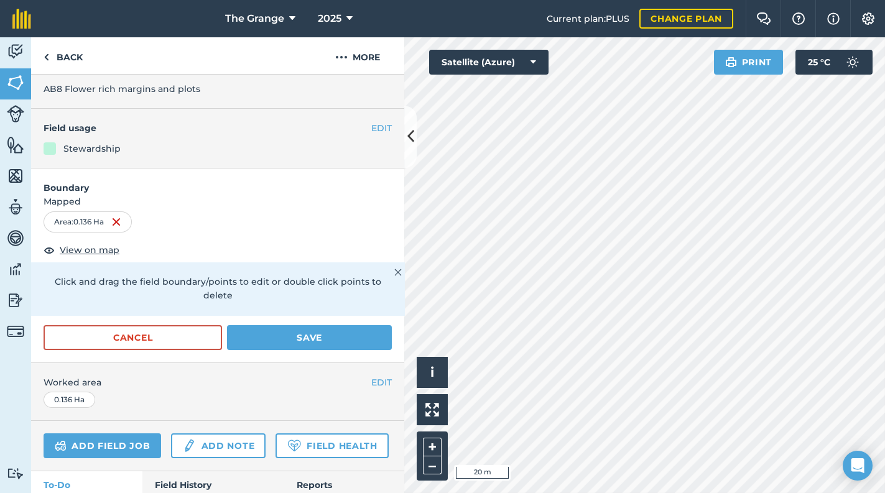
scroll to position [187, 0]
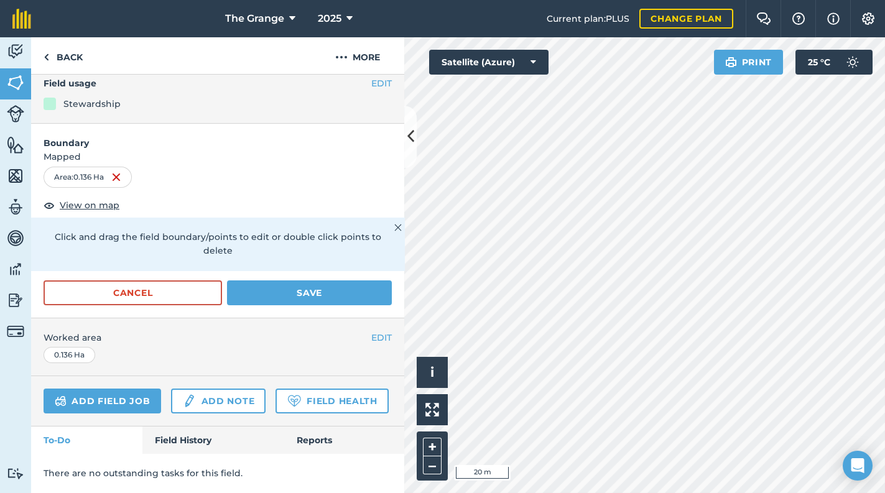
click at [351, 459] on div "There are no outstanding tasks for this field." at bounding box center [217, 473] width 373 height 39
click at [266, 456] on div "There are no outstanding tasks for this field." at bounding box center [217, 473] width 373 height 39
click at [264, 167] on div "Area : 0.136 Ha" at bounding box center [218, 177] width 348 height 21
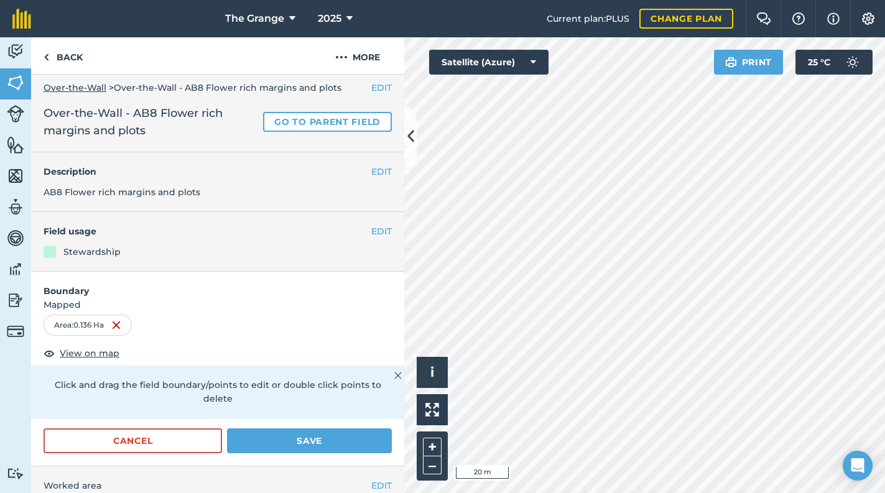
scroll to position [0, 0]
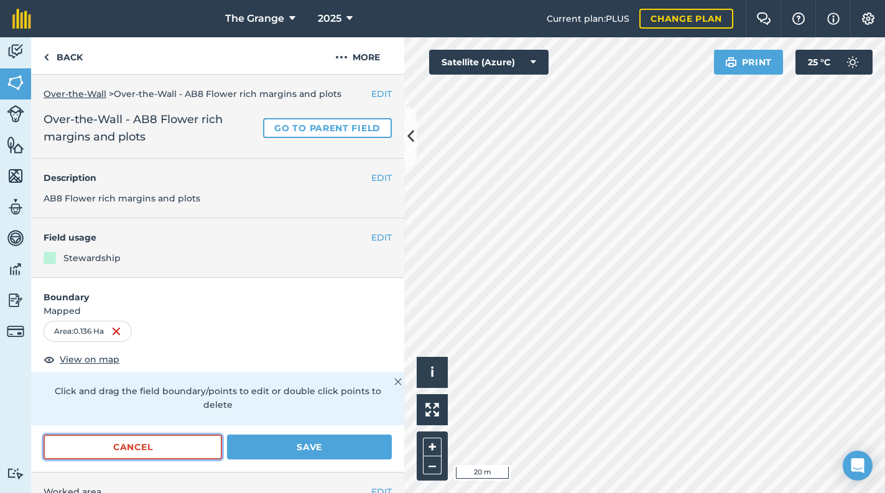
click at [177, 448] on button "Cancel" at bounding box center [133, 447] width 179 height 25
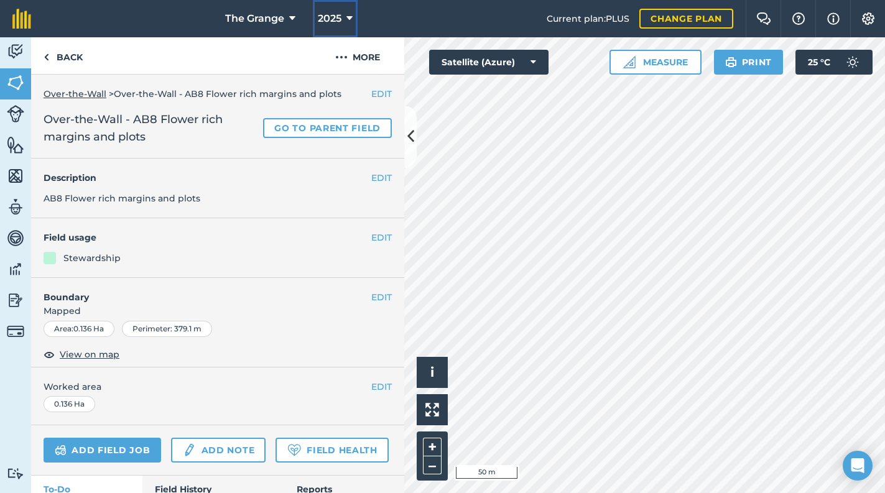
click at [335, 25] on span "2025" at bounding box center [330, 18] width 24 height 15
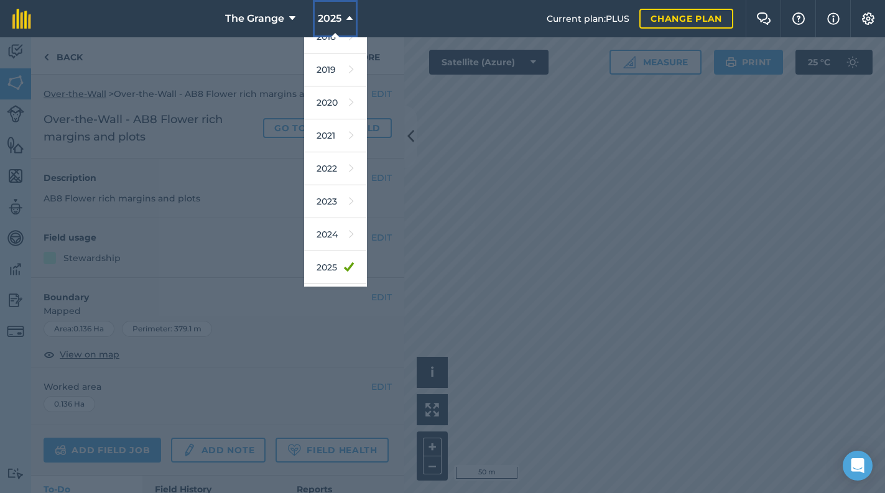
scroll to position [113, 0]
click at [332, 230] on link "2026" at bounding box center [335, 237] width 62 height 33
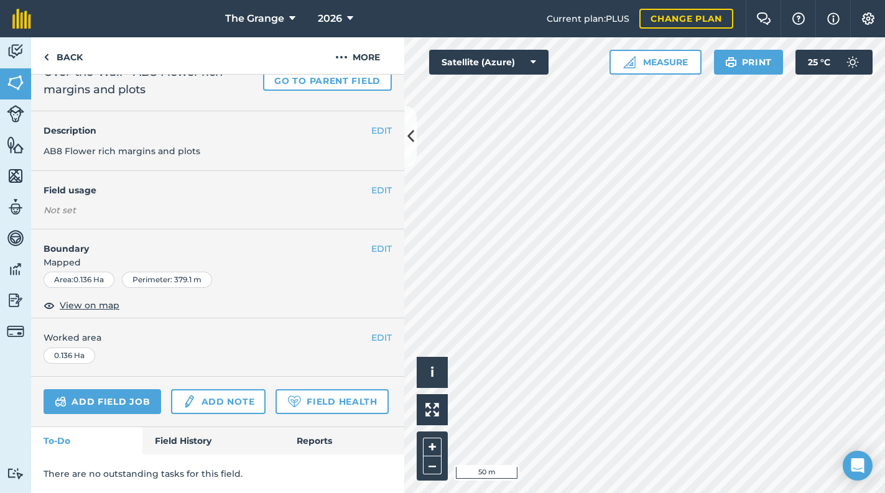
scroll to position [0, 0]
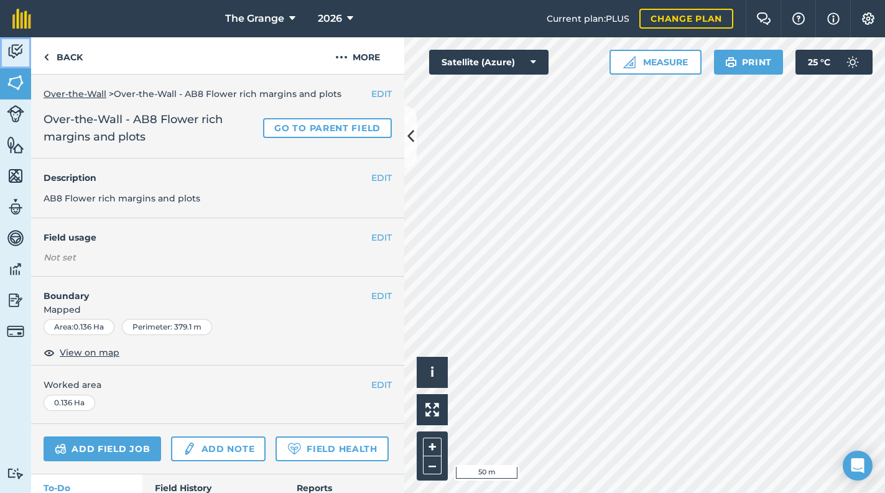
click at [11, 50] on img at bounding box center [15, 51] width 17 height 19
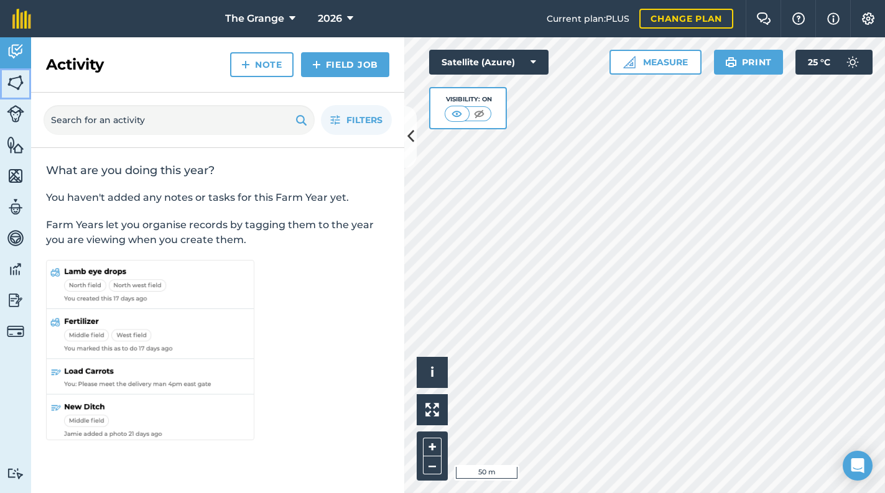
click at [8, 80] on img at bounding box center [15, 82] width 17 height 19
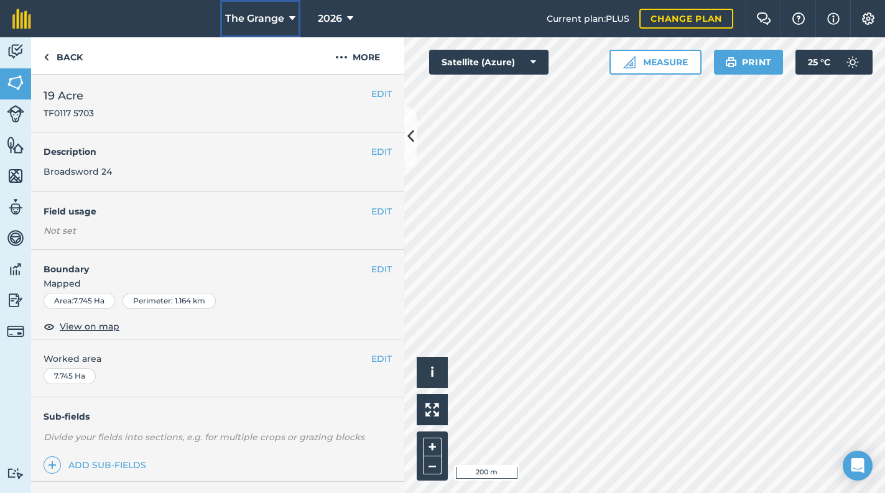
click at [275, 17] on span "The Grange" at bounding box center [254, 18] width 59 height 15
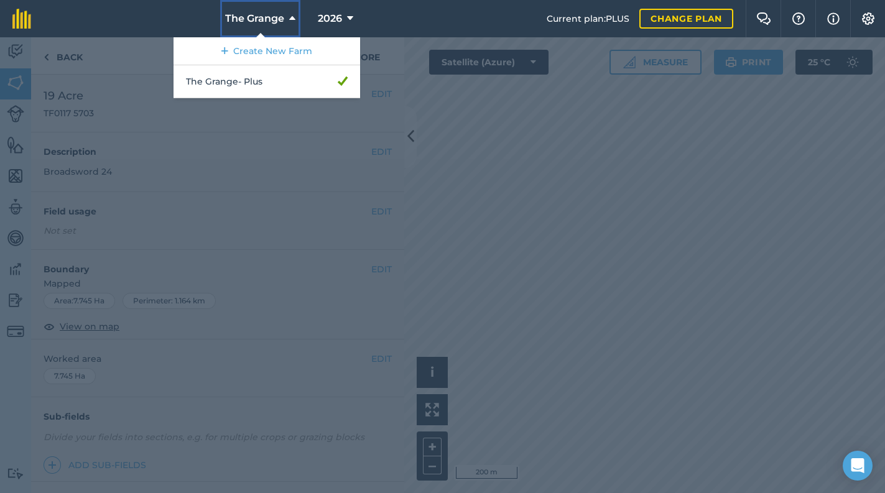
click at [275, 17] on span "The Grange" at bounding box center [254, 18] width 59 height 15
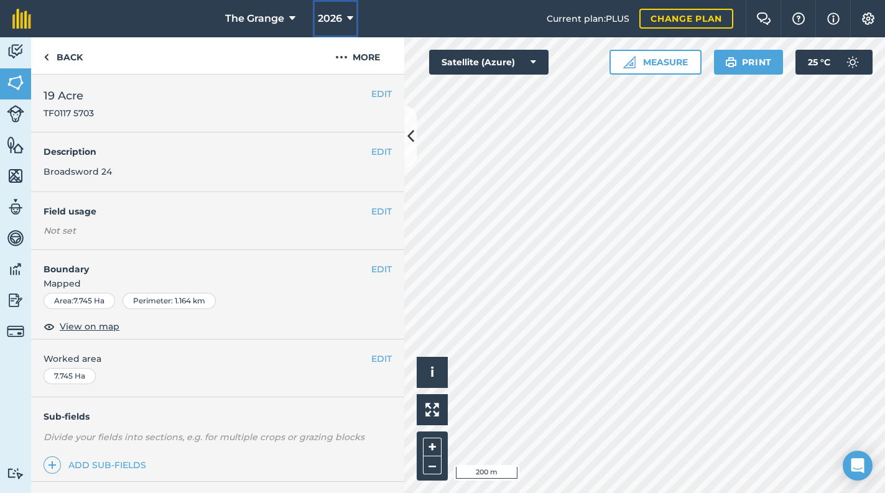
click at [322, 17] on span "2026" at bounding box center [330, 18] width 24 height 15
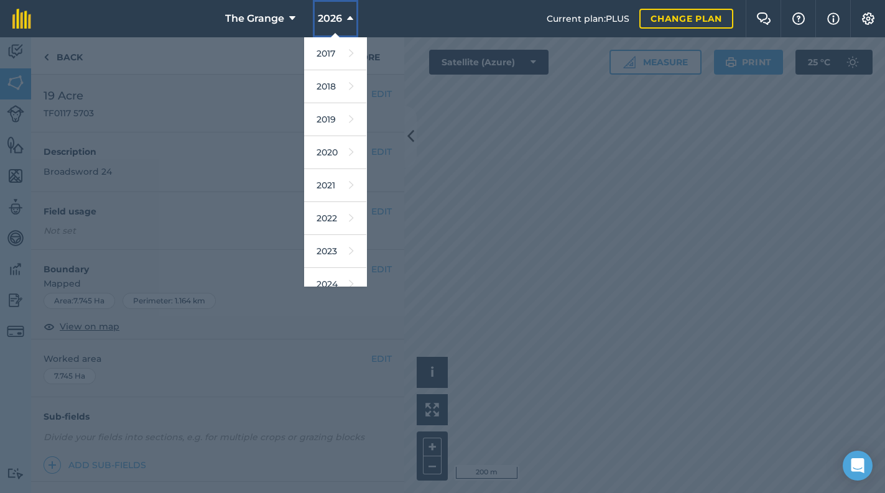
click at [322, 17] on span "2026" at bounding box center [330, 18] width 24 height 15
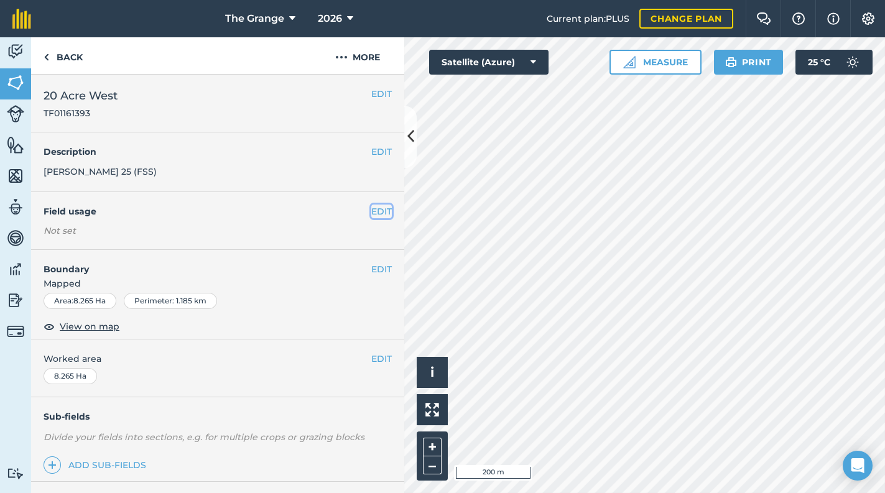
click at [371, 207] on button "EDIT" at bounding box center [381, 212] width 21 height 14
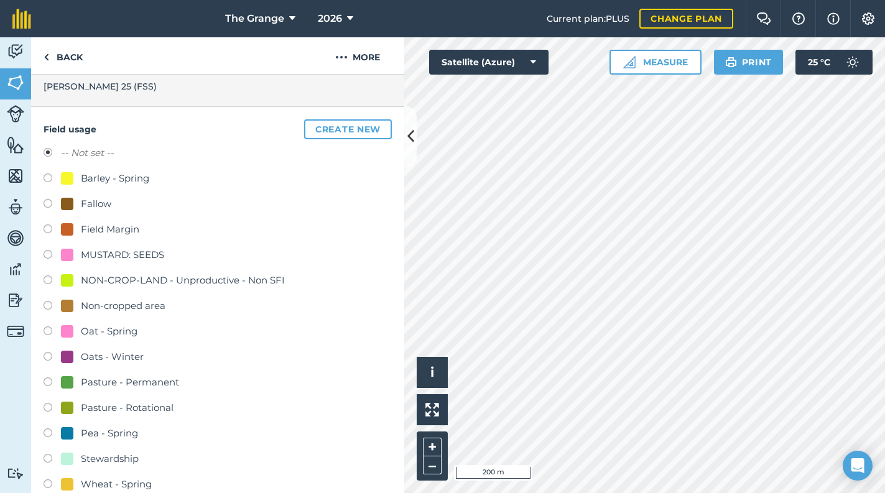
scroll to position [211, 0]
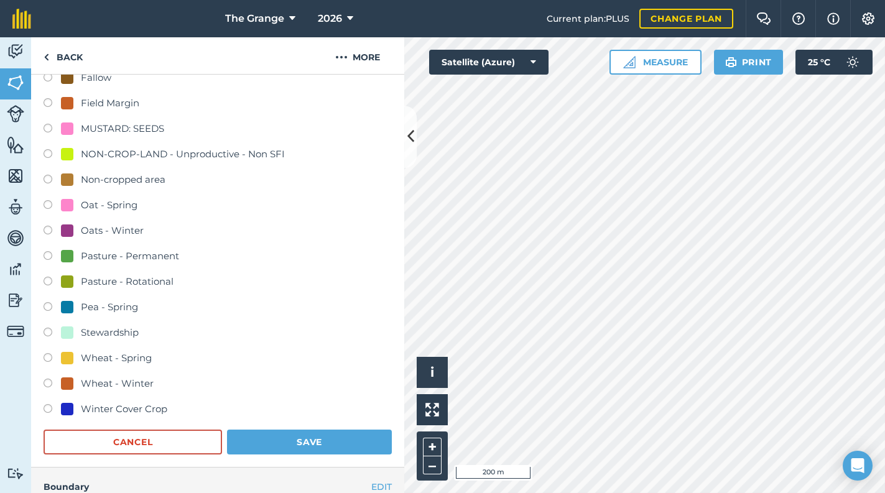
click at [105, 228] on div "Oats - Winter" at bounding box center [112, 230] width 63 height 15
radio input "true"
radio input "false"
click at [286, 425] on form "-- Not set -- Barley - Spring Fallow Field Margin MUSTARD: SEEDS NON-CROP-LAND …" at bounding box center [218, 236] width 348 height 435
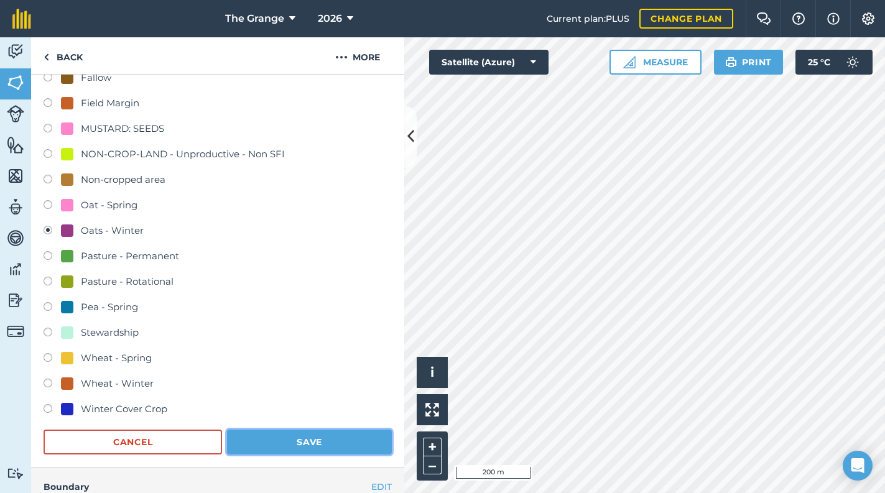
click at [287, 434] on button "Save" at bounding box center [309, 442] width 165 height 25
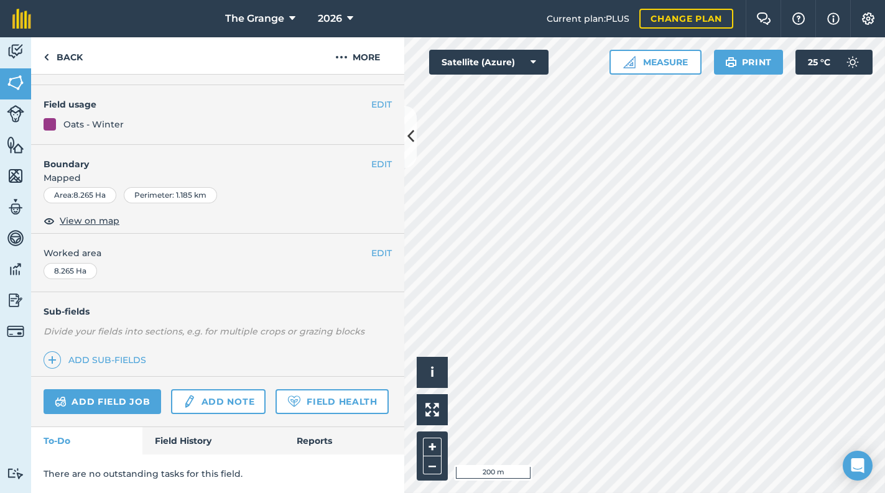
scroll to position [140, 0]
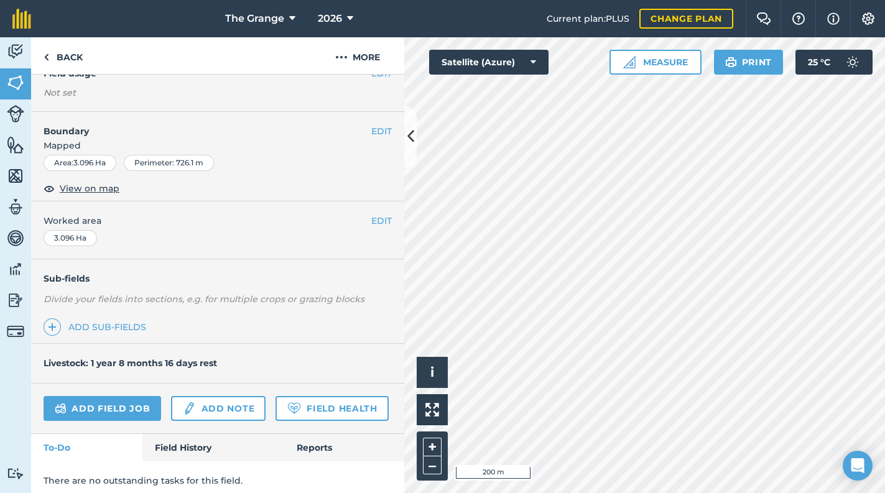
scroll to position [178, 0]
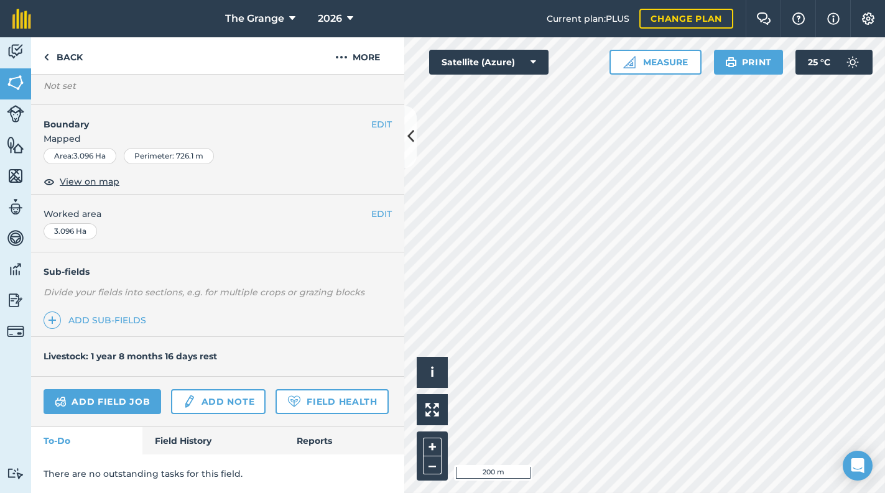
click at [464, 144] on div "Click to start drawing i © 2025 TomTom, Microsoft 200 m + –" at bounding box center [644, 265] width 481 height 456
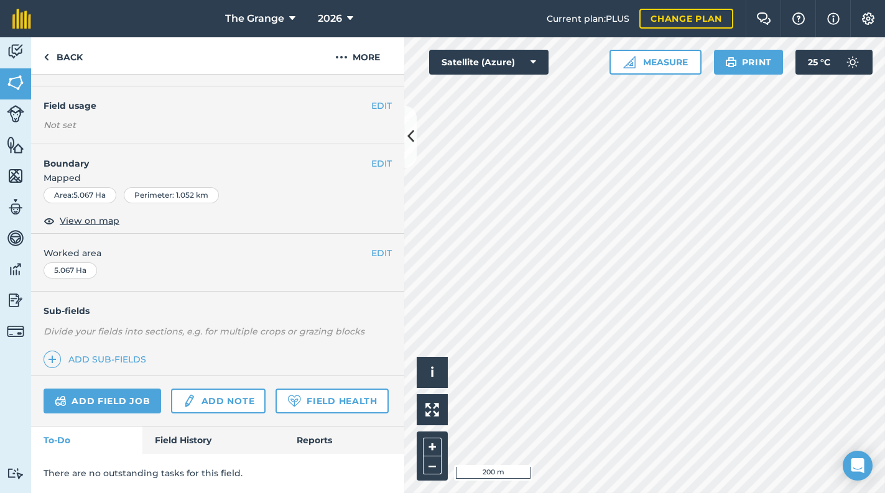
scroll to position [124, 0]
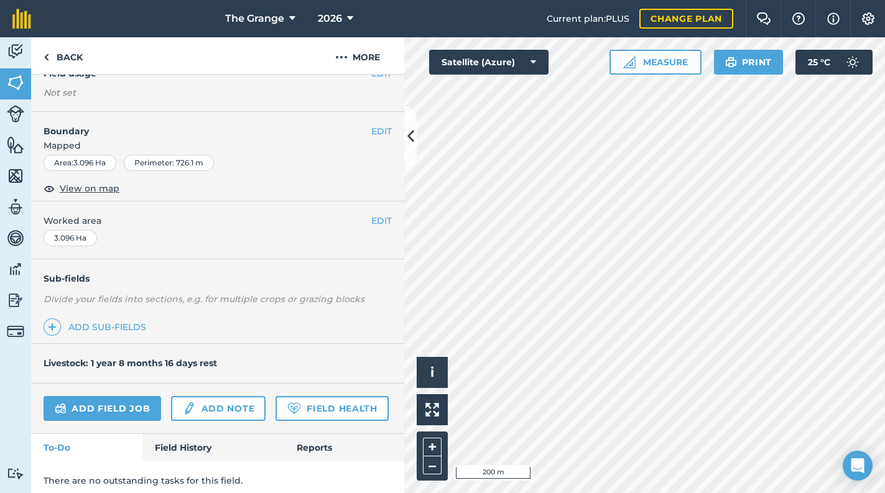
scroll to position [178, 0]
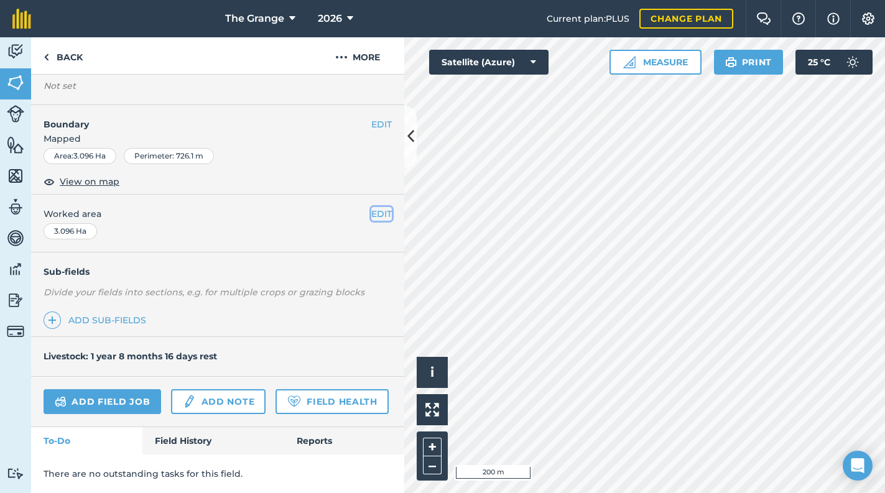
click at [371, 207] on button "EDIT" at bounding box center [381, 214] width 21 height 14
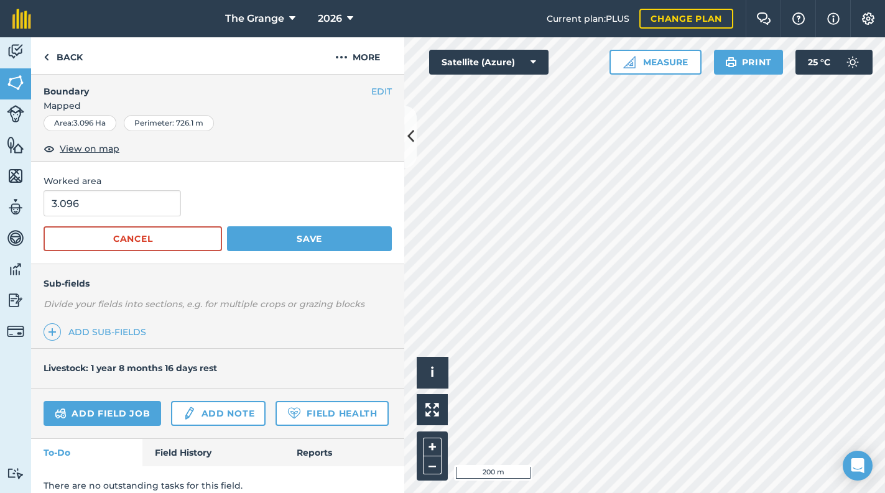
click at [371, 178] on span "Worked area" at bounding box center [218, 181] width 348 height 14
click at [179, 235] on button "Cancel" at bounding box center [133, 238] width 179 height 25
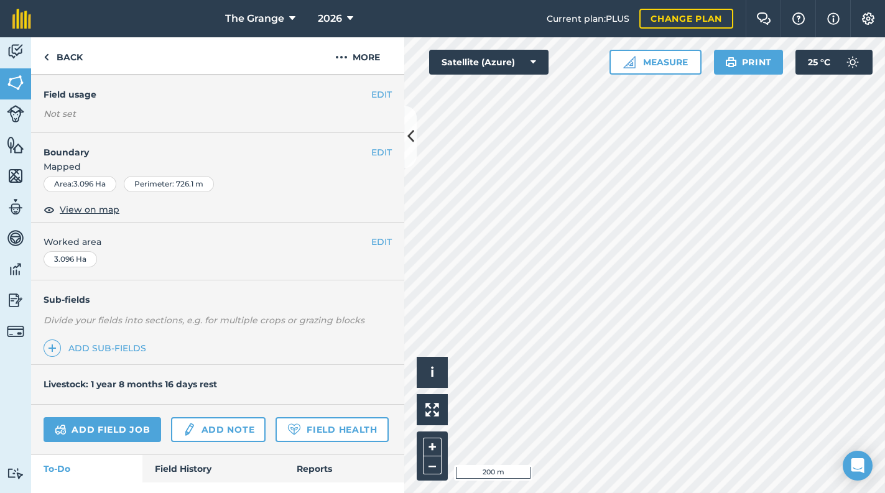
scroll to position [19, 0]
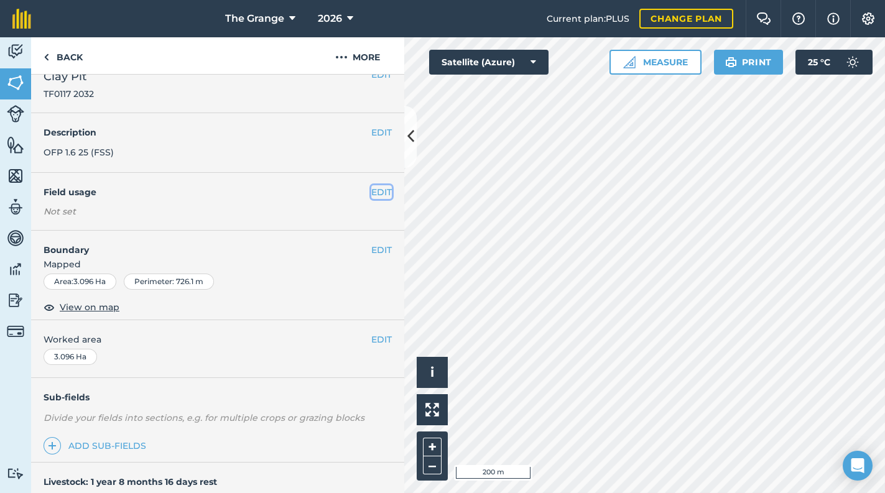
click at [372, 195] on button "EDIT" at bounding box center [381, 192] width 21 height 14
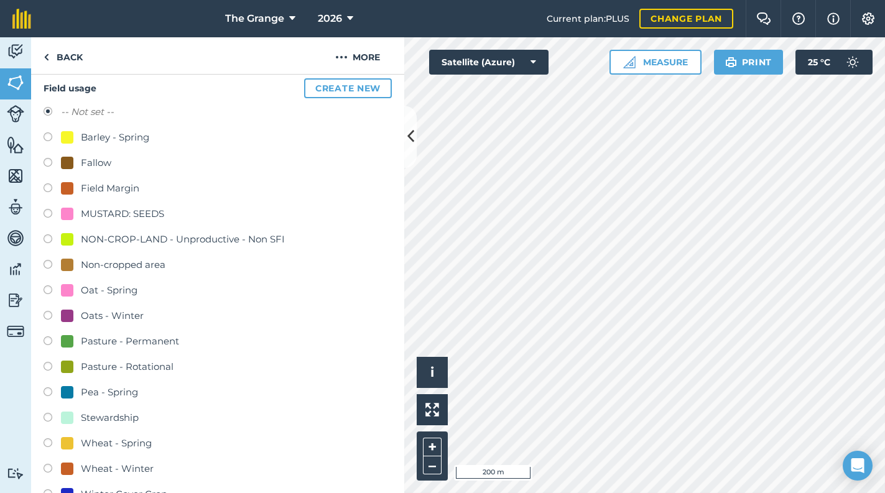
scroll to position [284, 0]
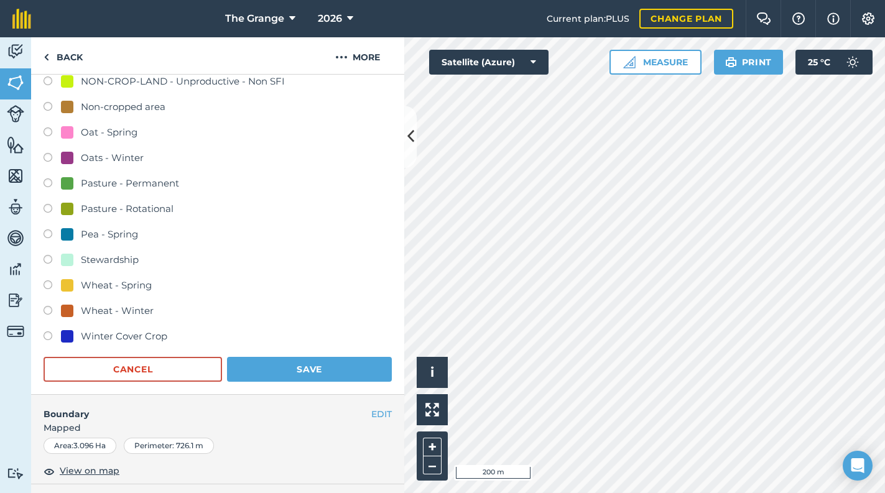
click at [146, 310] on div "Wheat - Winter" at bounding box center [117, 311] width 73 height 15
radio input "true"
radio input "false"
click at [113, 151] on div "Oats - Winter" at bounding box center [112, 158] width 63 height 15
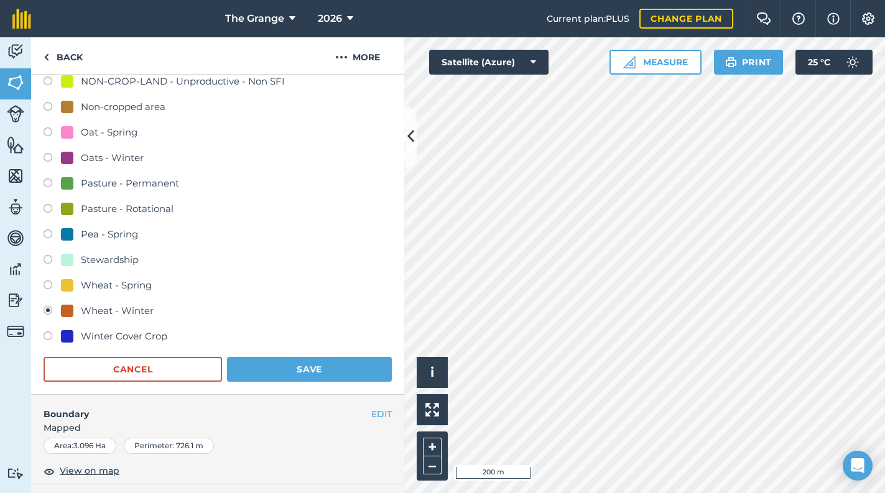
radio input "true"
radio input "false"
click at [260, 368] on button "Save" at bounding box center [309, 369] width 165 height 25
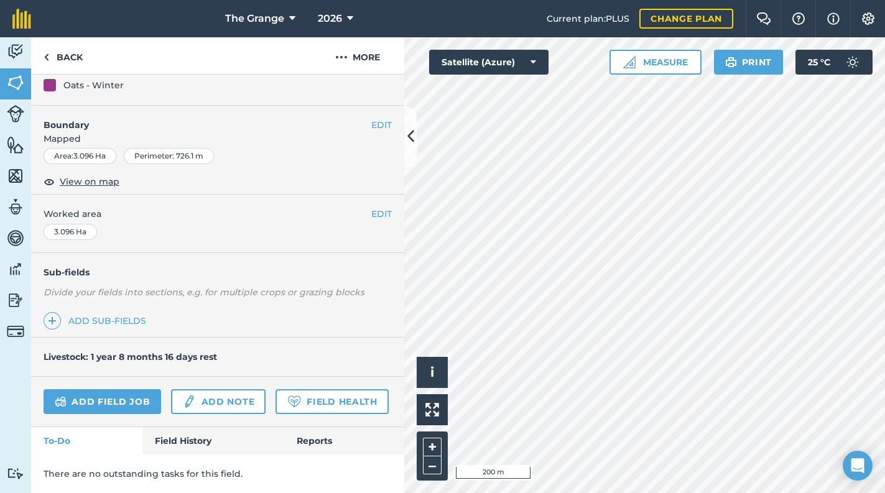
scroll to position [179, 0]
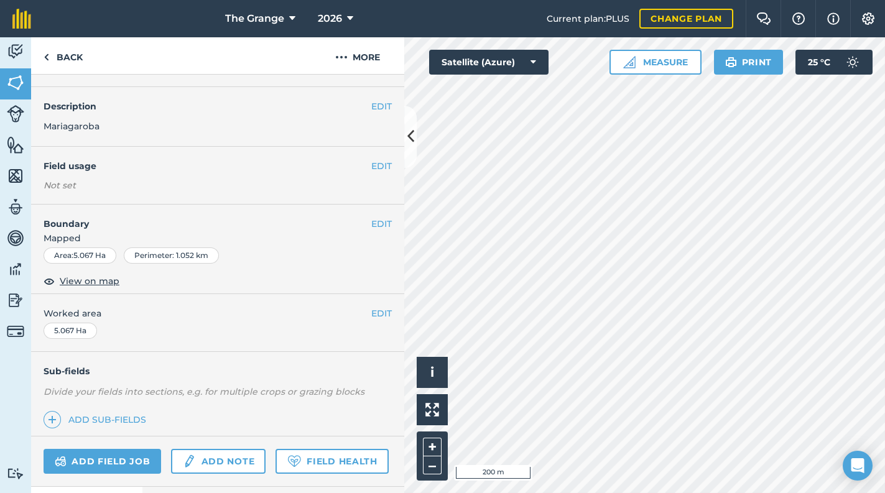
scroll to position [17, 0]
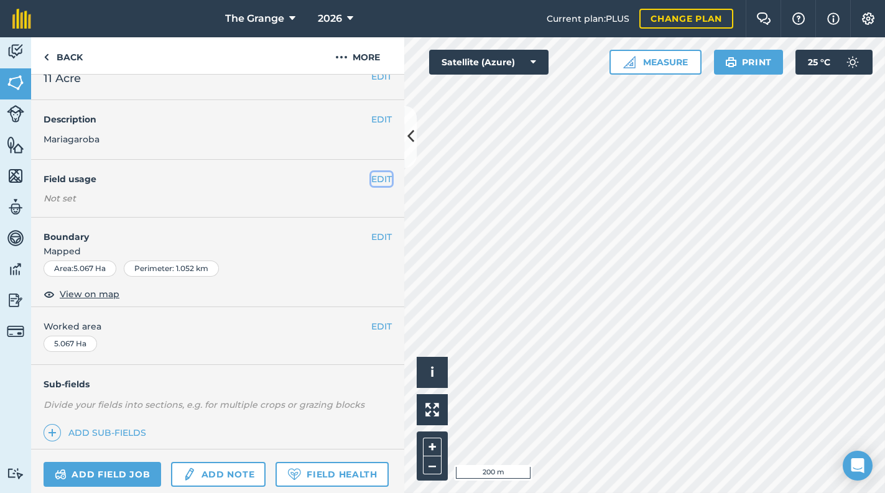
click at [371, 179] on button "EDIT" at bounding box center [381, 179] width 21 height 14
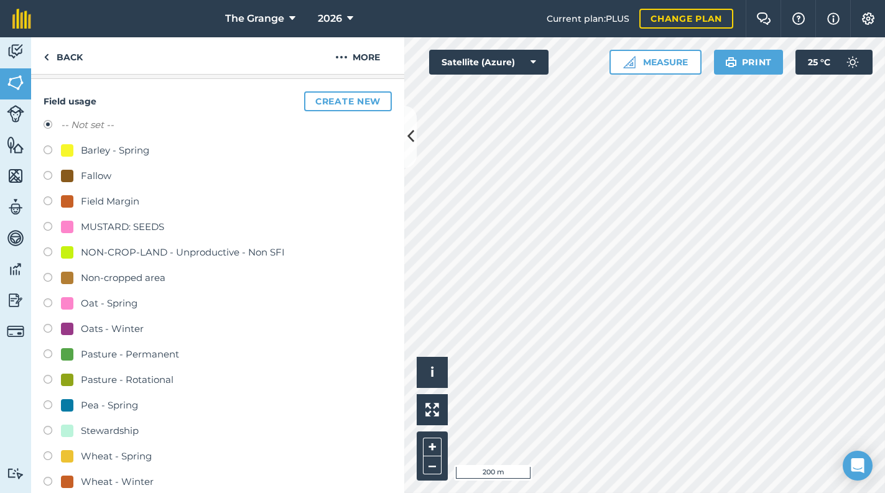
scroll to position [230, 0]
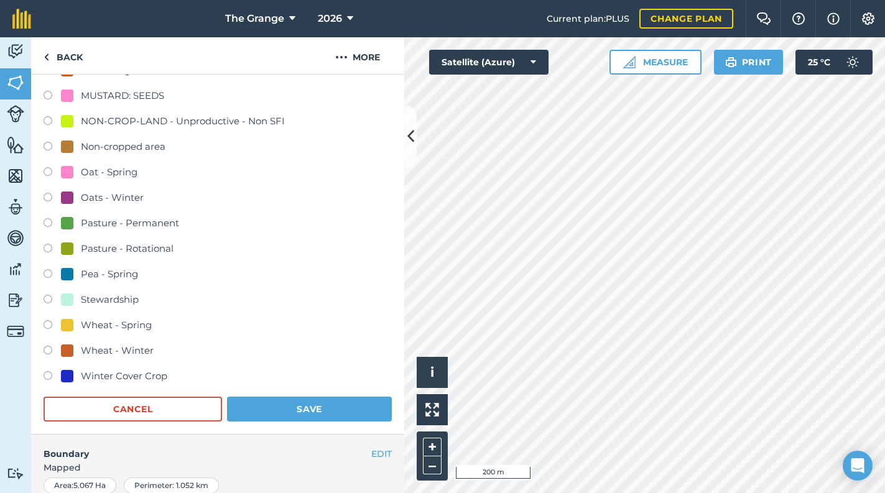
click at [103, 198] on div "Oats - Winter" at bounding box center [112, 197] width 63 height 15
radio input "true"
radio input "false"
click at [267, 404] on button "Save" at bounding box center [309, 409] width 165 height 25
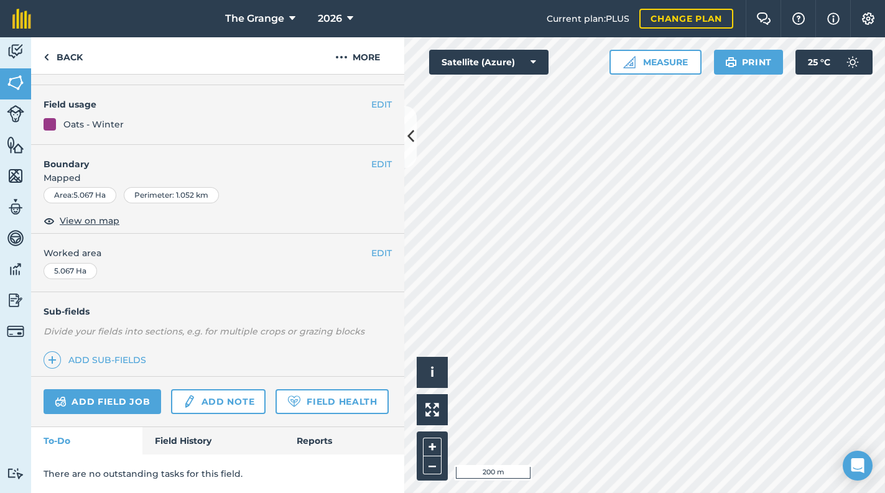
scroll to position [125, 0]
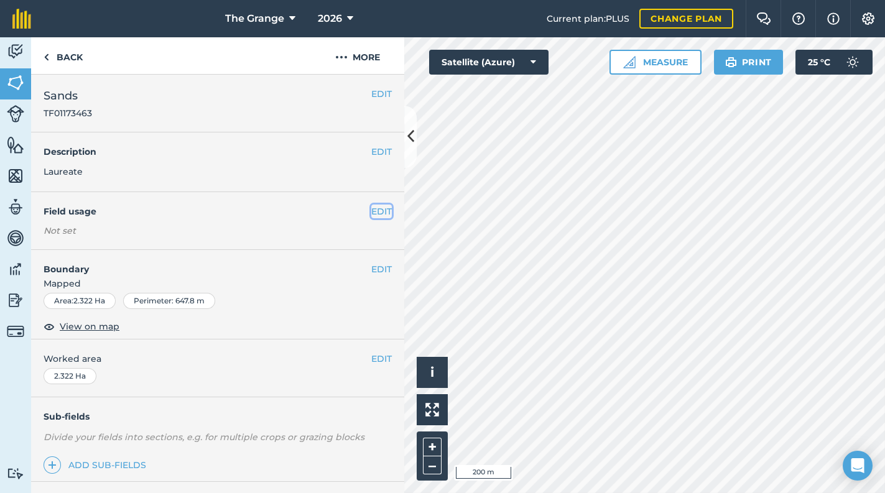
click at [378, 213] on button "EDIT" at bounding box center [381, 212] width 21 height 14
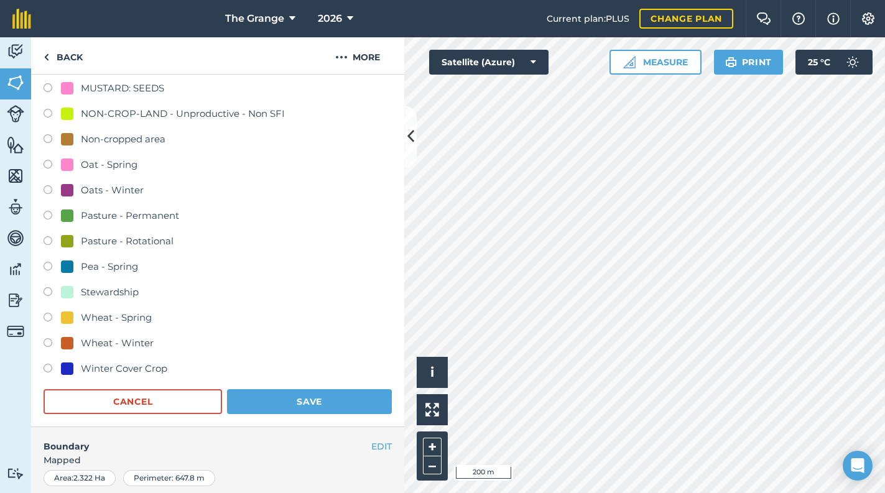
scroll to position [264, 0]
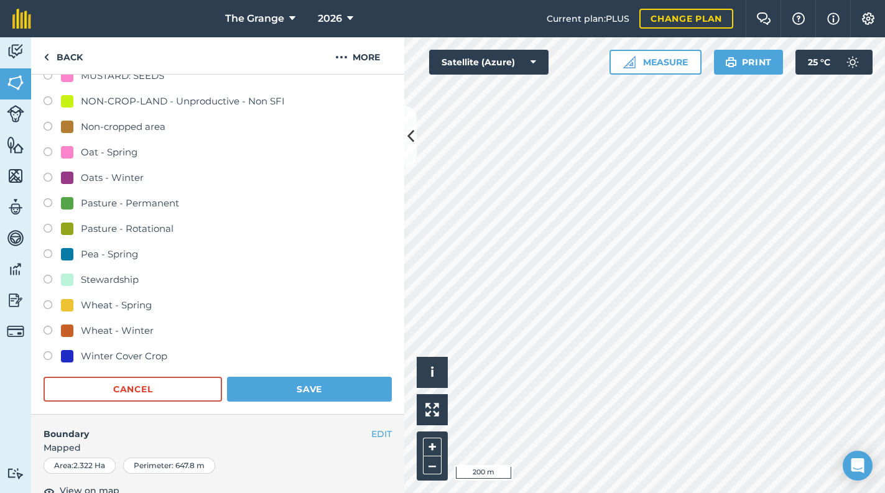
click at [118, 159] on div "Oat - Spring" at bounding box center [218, 154] width 348 height 18
click at [124, 148] on div "Oat - Spring" at bounding box center [109, 152] width 57 height 15
radio input "true"
radio input "false"
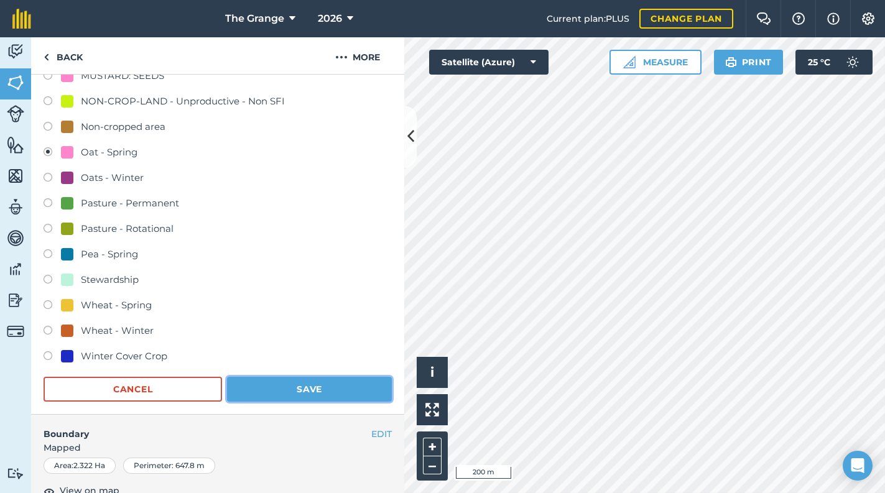
click at [302, 383] on button "Save" at bounding box center [309, 389] width 165 height 25
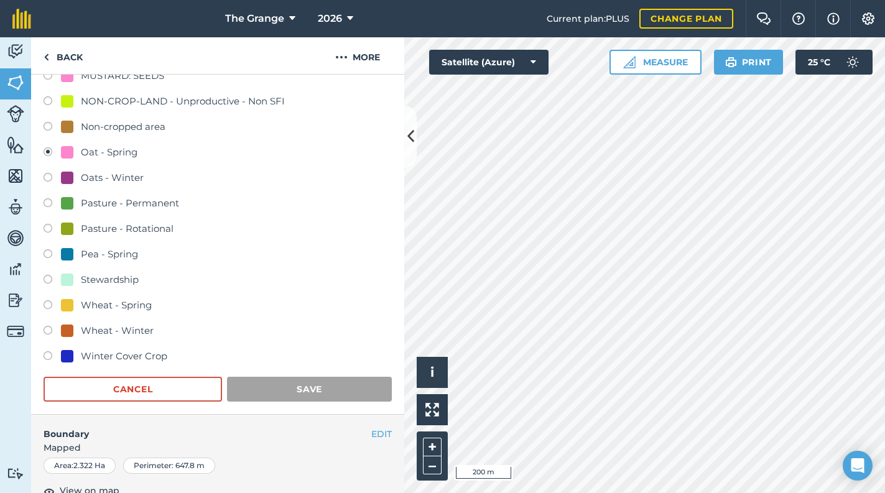
scroll to position [179, 0]
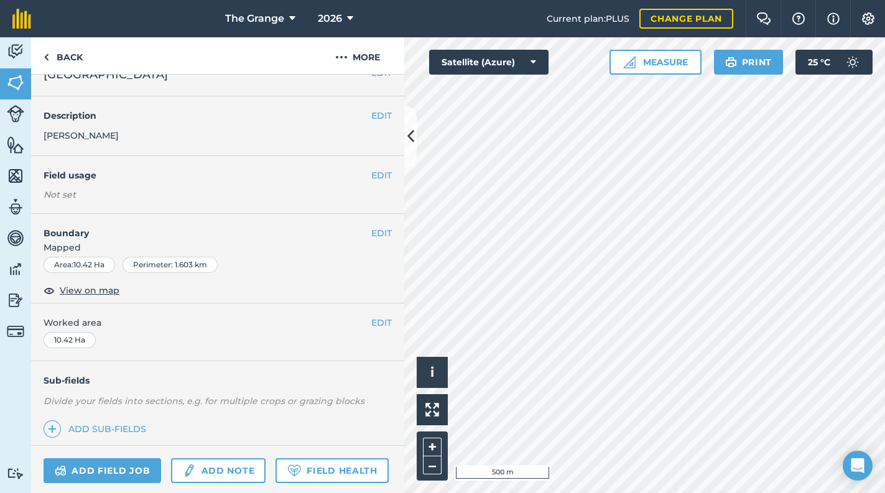
scroll to position [17, 0]
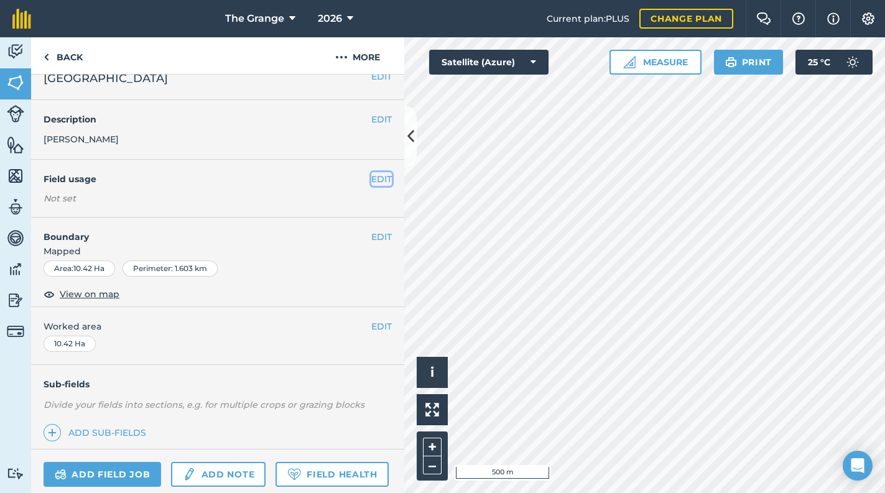
click at [371, 177] on button "EDIT" at bounding box center [381, 179] width 21 height 14
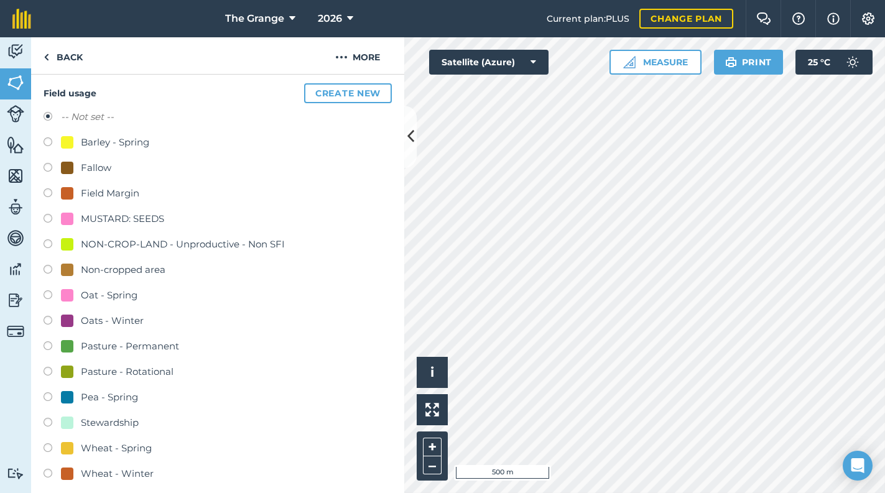
scroll to position [230, 0]
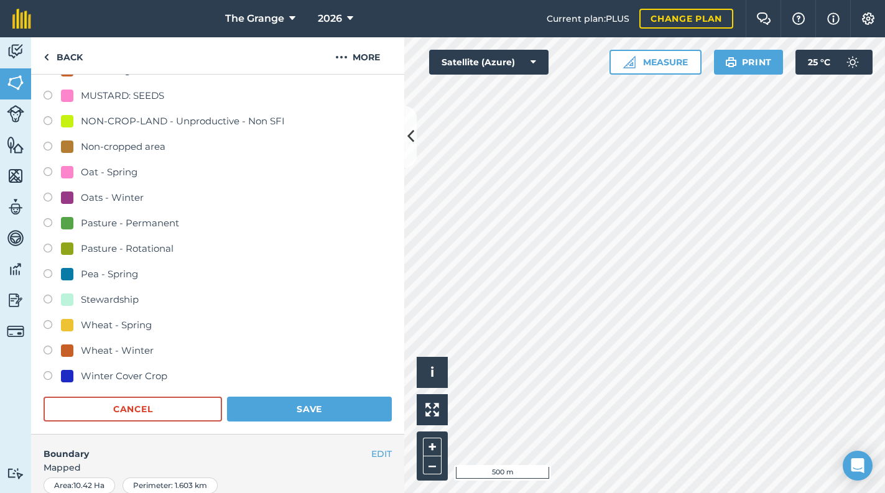
click at [141, 245] on div "Pasture - Rotational" at bounding box center [127, 248] width 93 height 15
radio input "true"
radio input "false"
click at [297, 414] on button "Save" at bounding box center [309, 409] width 165 height 25
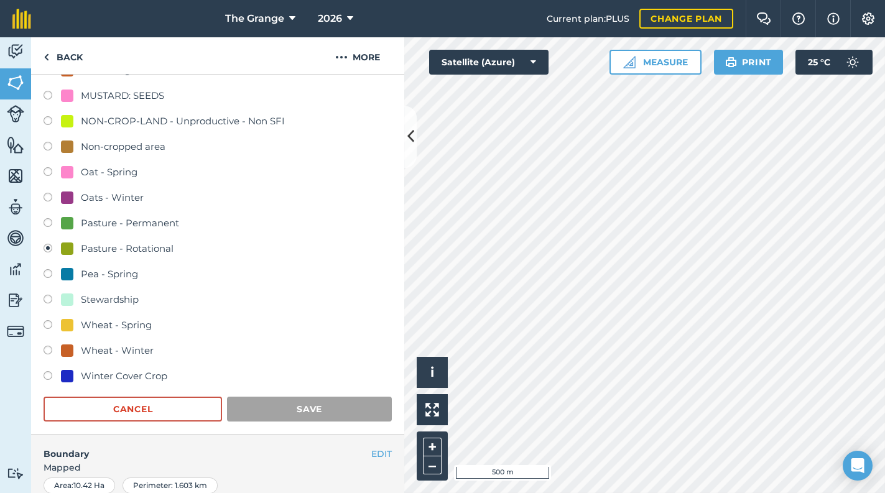
scroll to position [125, 0]
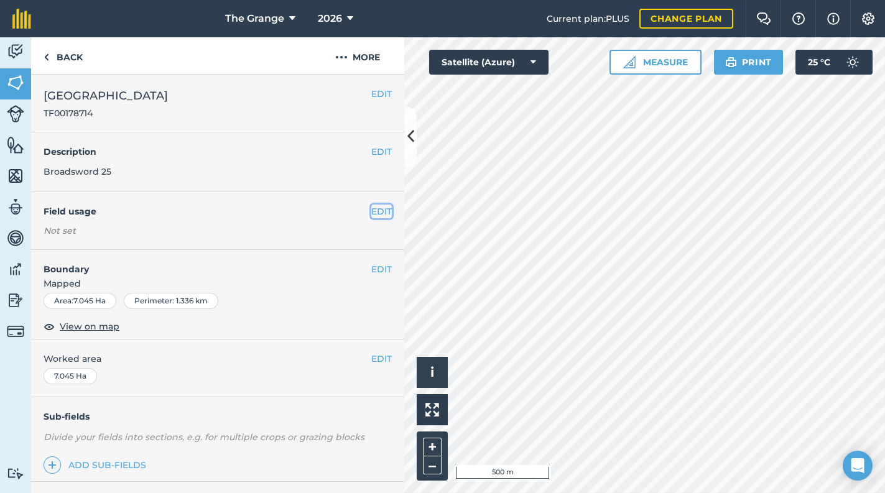
click at [371, 211] on button "EDIT" at bounding box center [381, 212] width 21 height 14
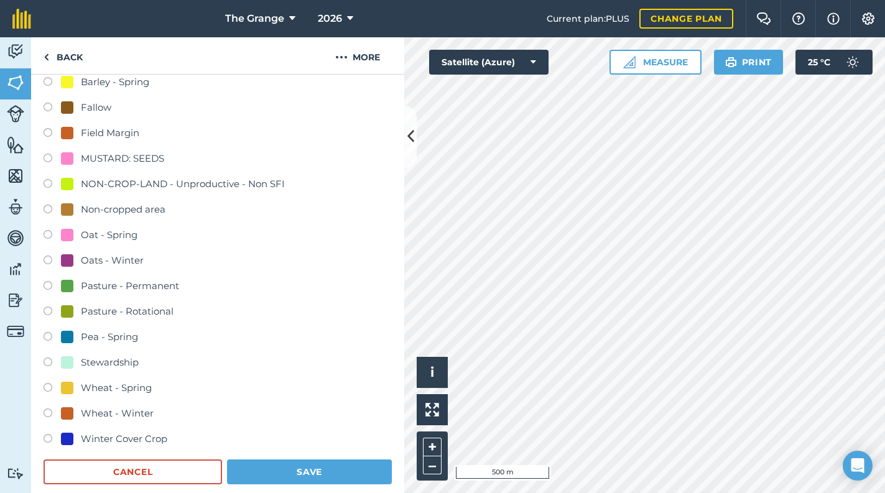
scroll to position [211, 0]
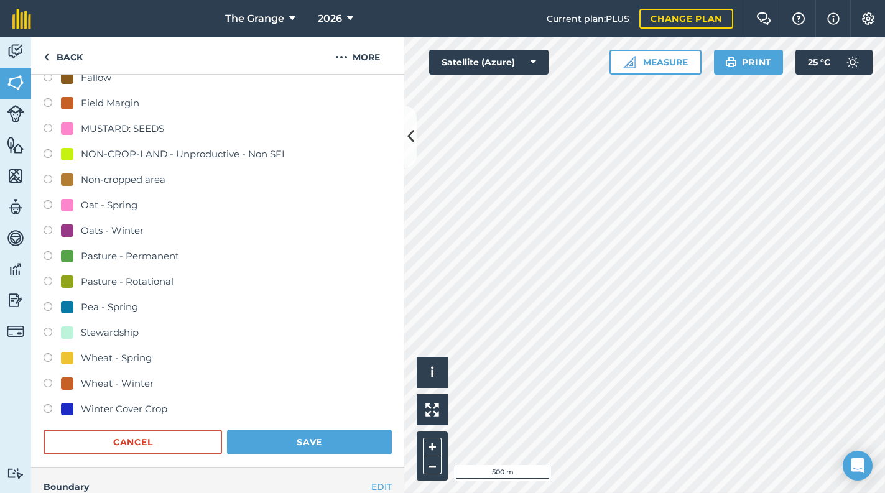
click at [139, 284] on div "Pasture - Rotational" at bounding box center [127, 281] width 93 height 15
radio input "true"
radio input "false"
click at [316, 434] on button "Save" at bounding box center [309, 442] width 165 height 25
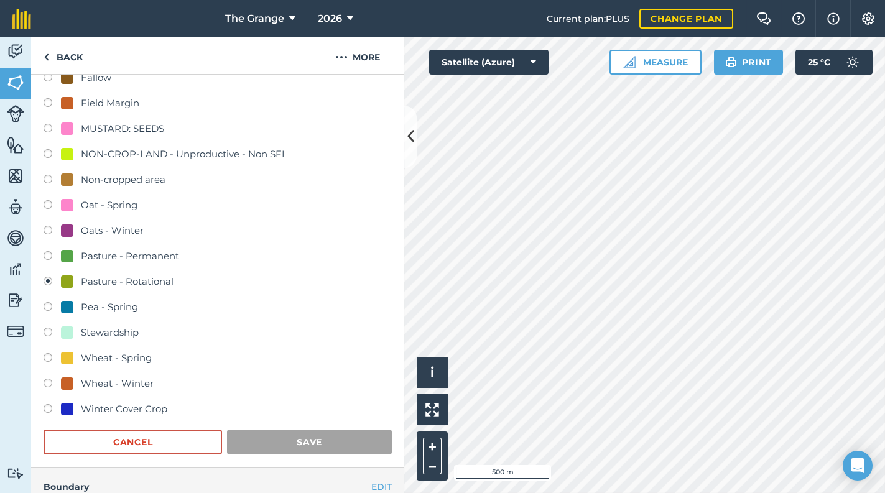
scroll to position [140, 0]
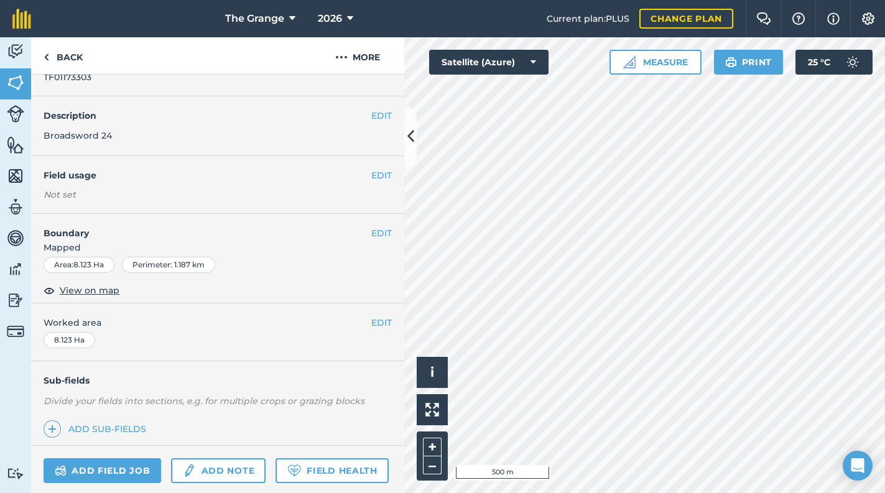
scroll to position [32, 0]
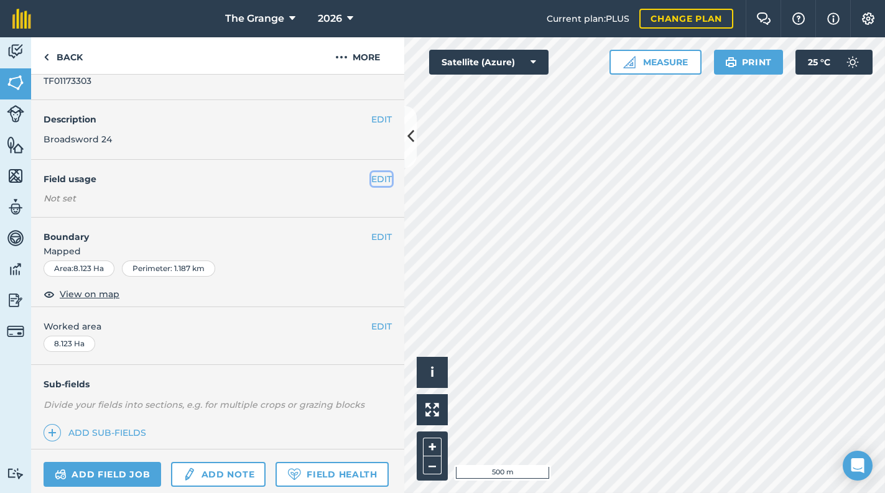
click at [373, 176] on button "EDIT" at bounding box center [381, 179] width 21 height 14
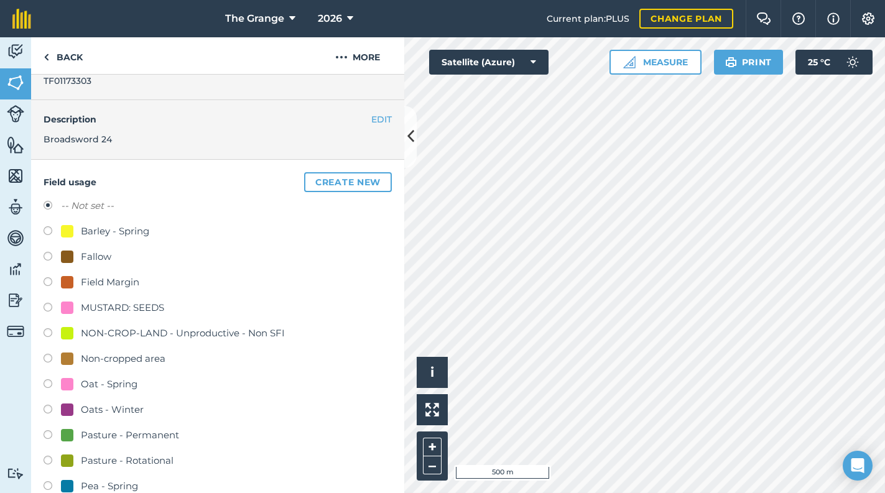
click at [140, 460] on div "Pasture - Rotational" at bounding box center [127, 460] width 93 height 15
radio input "true"
radio input "false"
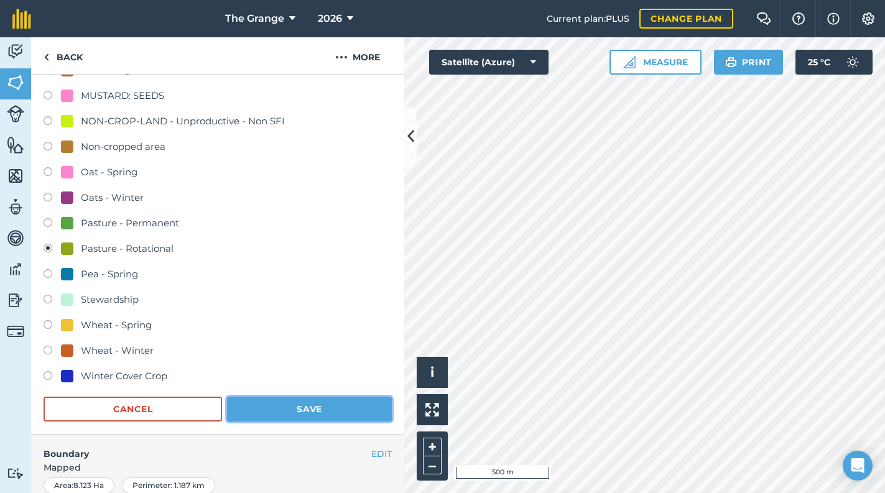
click at [358, 407] on button "Save" at bounding box center [309, 409] width 165 height 25
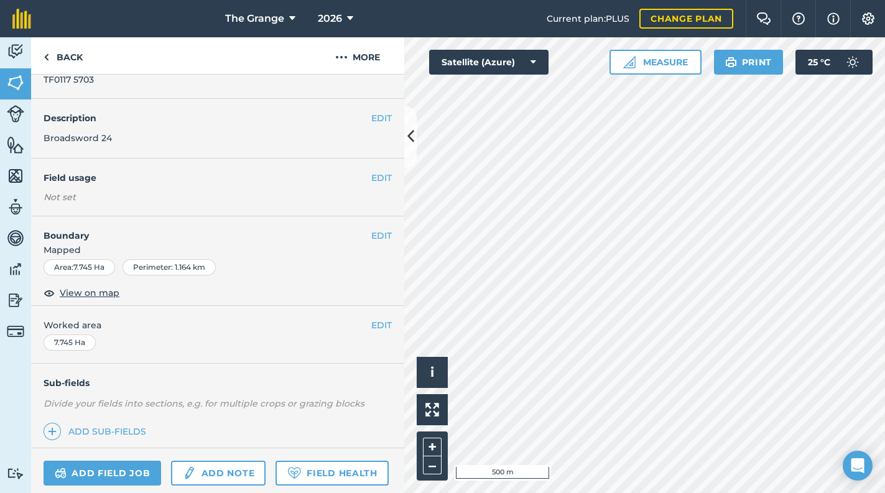
scroll to position [32, 0]
click at [378, 177] on button "EDIT" at bounding box center [381, 179] width 21 height 14
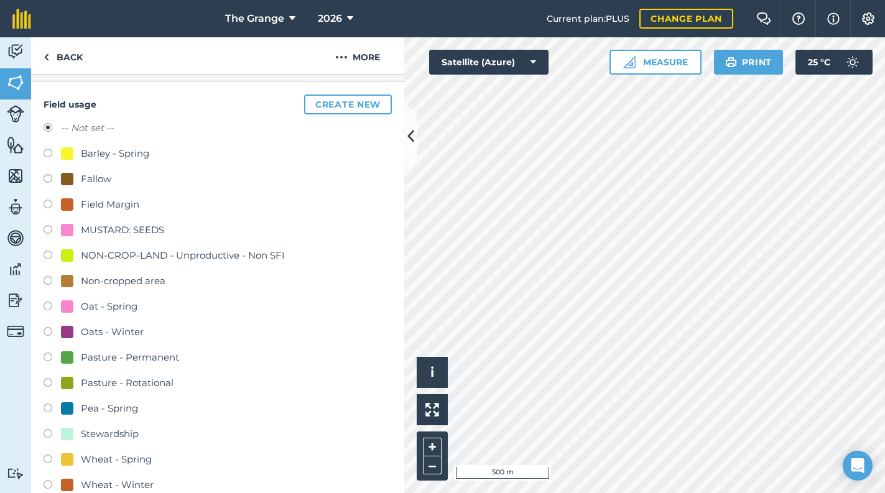
scroll to position [244, 0]
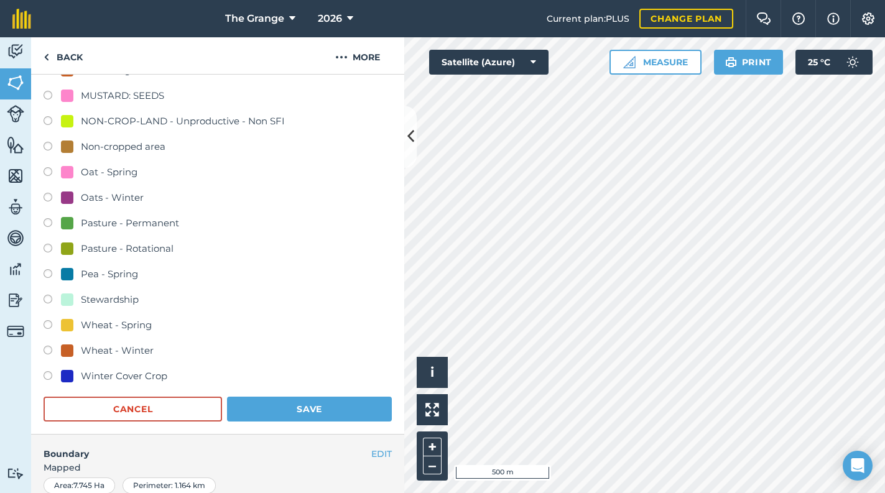
click at [162, 247] on div "Pasture - Rotational" at bounding box center [127, 248] width 93 height 15
radio input "true"
radio input "false"
click at [338, 400] on button "Save" at bounding box center [309, 409] width 165 height 25
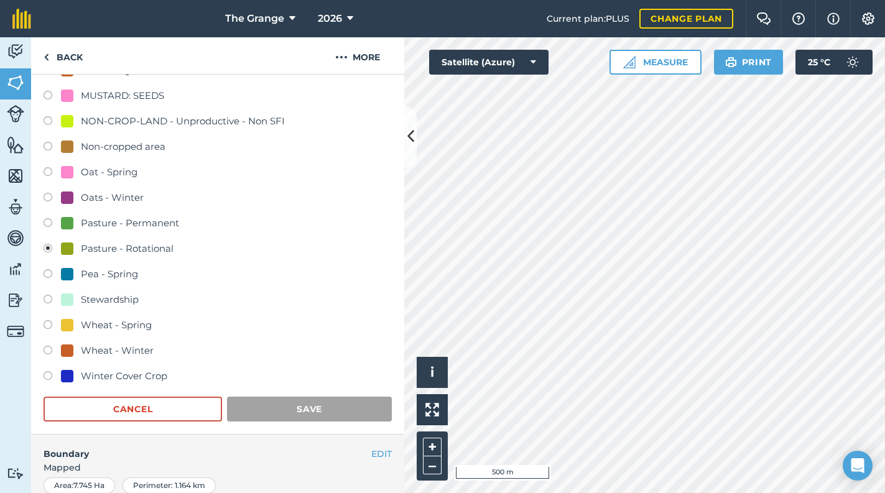
scroll to position [140, 0]
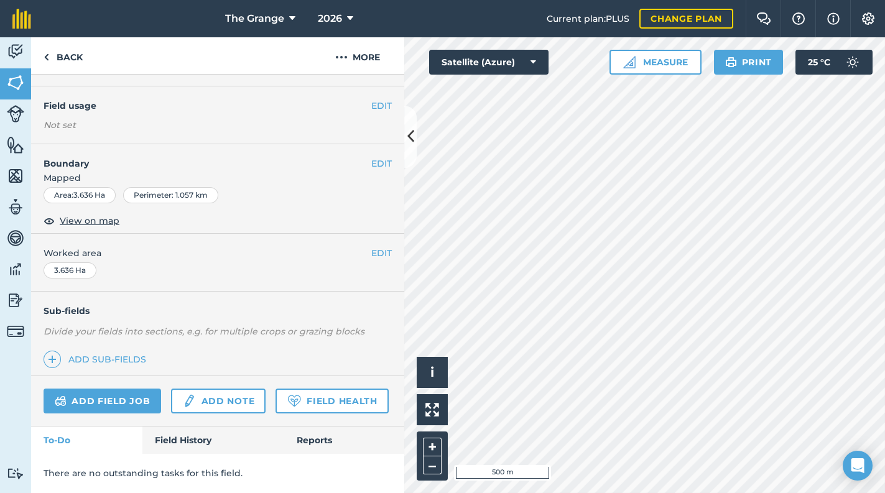
scroll to position [32, 0]
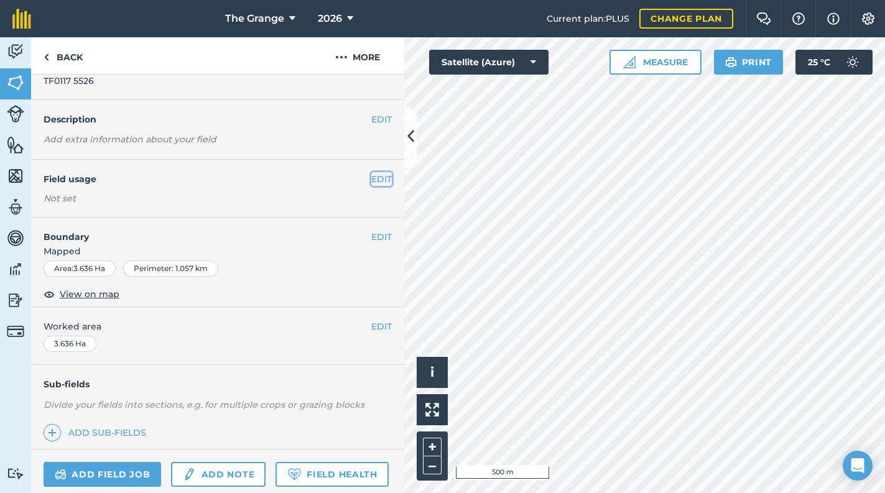
click at [371, 173] on button "EDIT" at bounding box center [381, 179] width 21 height 14
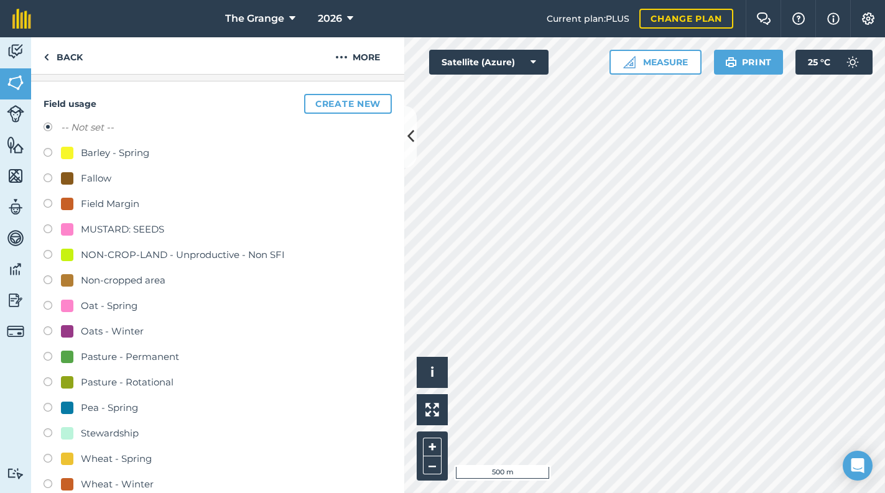
scroll to position [244, 0]
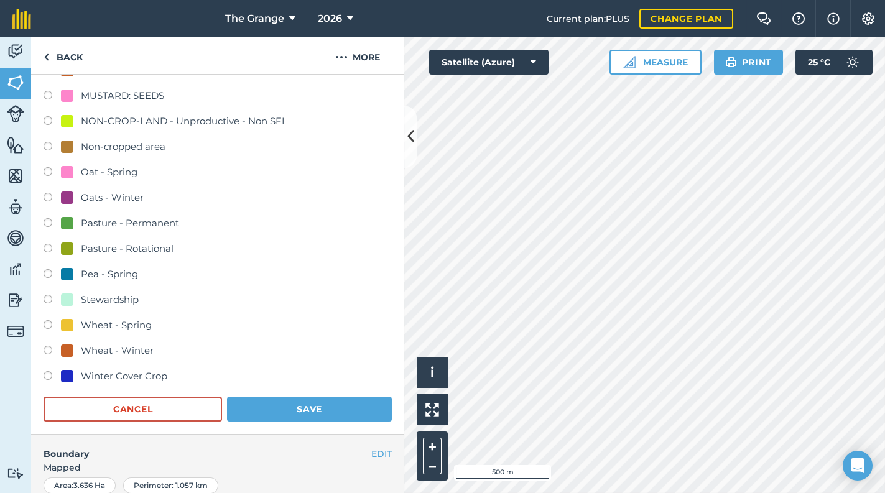
click at [148, 243] on div "Pasture - Rotational" at bounding box center [127, 248] width 93 height 15
radio input "true"
radio input "false"
click at [330, 404] on button "Save" at bounding box center [309, 409] width 165 height 25
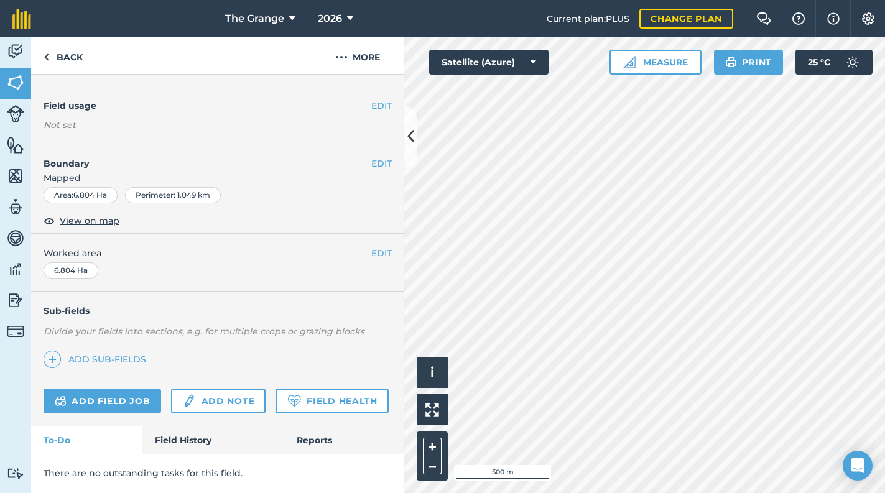
scroll to position [138, 0]
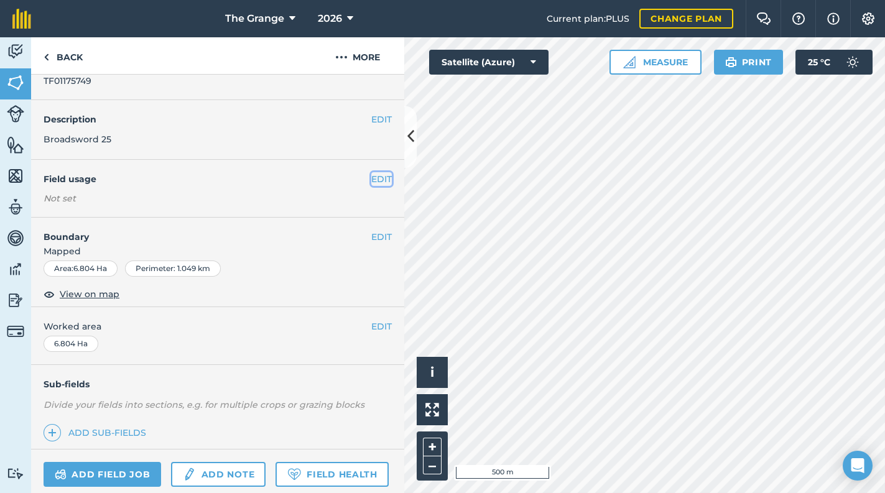
click at [371, 174] on button "EDIT" at bounding box center [381, 179] width 21 height 14
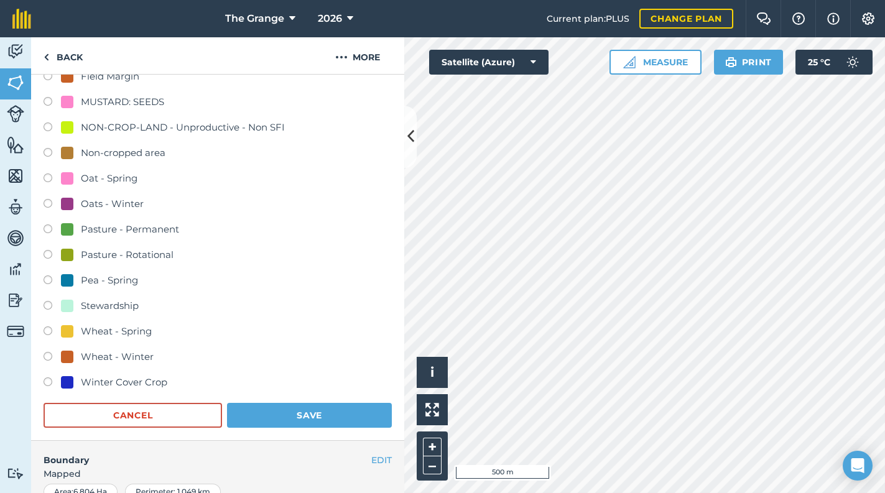
scroll to position [244, 0]
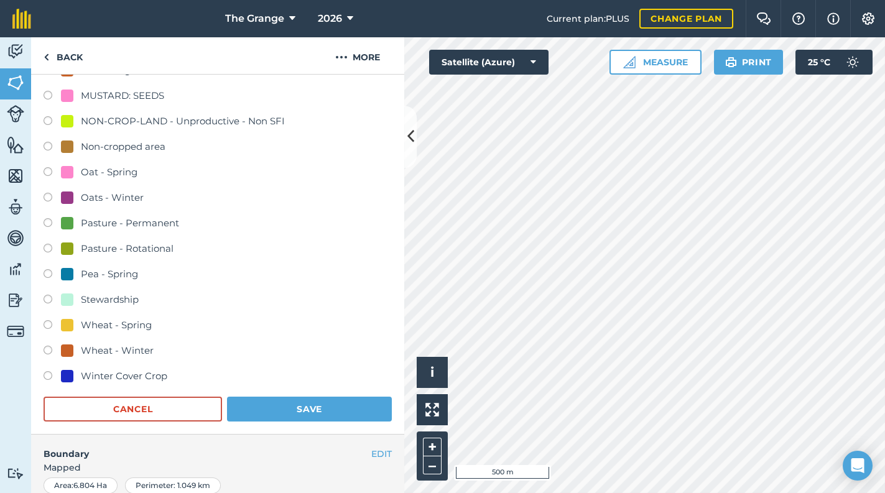
click at [99, 170] on div "Oat - Spring" at bounding box center [109, 172] width 57 height 15
radio input "true"
radio input "false"
click at [126, 246] on div "Pasture - Rotational" at bounding box center [127, 248] width 93 height 15
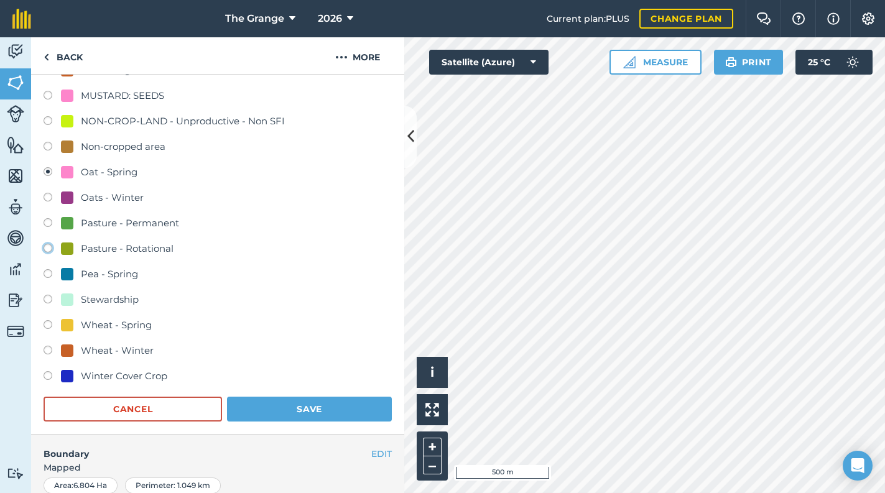
radio input "true"
radio input "false"
click at [310, 415] on button "Save" at bounding box center [309, 409] width 165 height 25
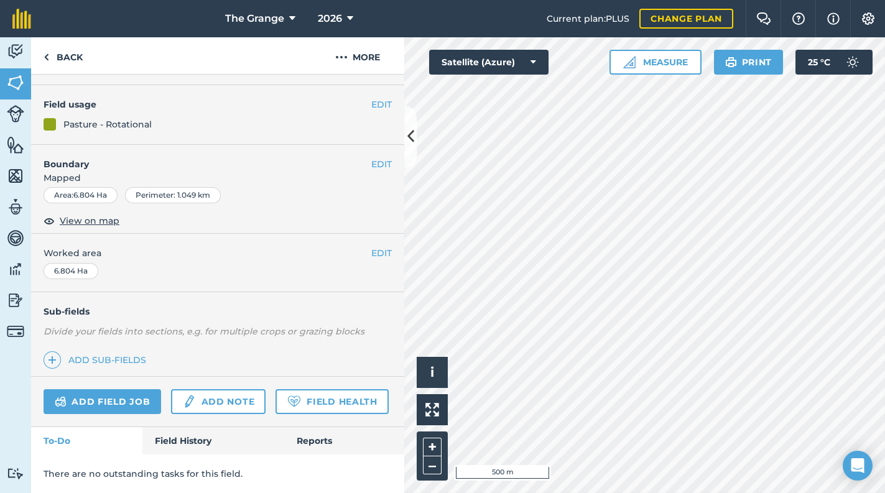
scroll to position [140, 0]
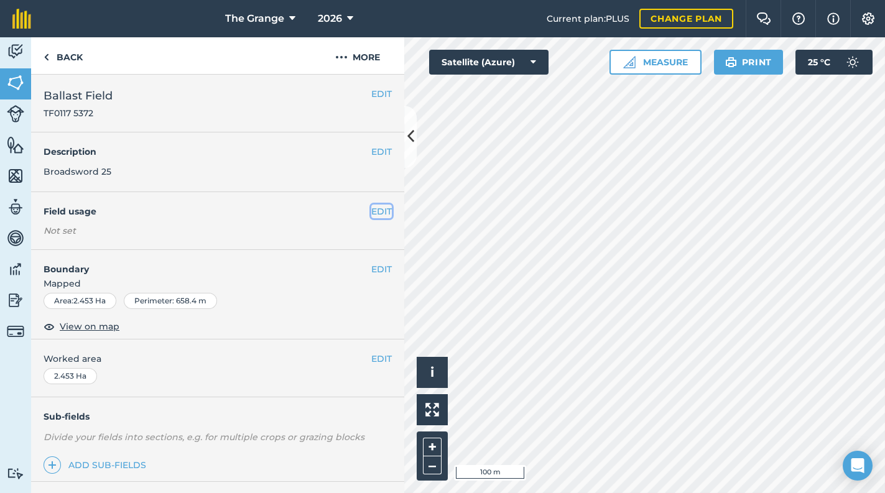
click at [371, 210] on button "EDIT" at bounding box center [381, 212] width 21 height 14
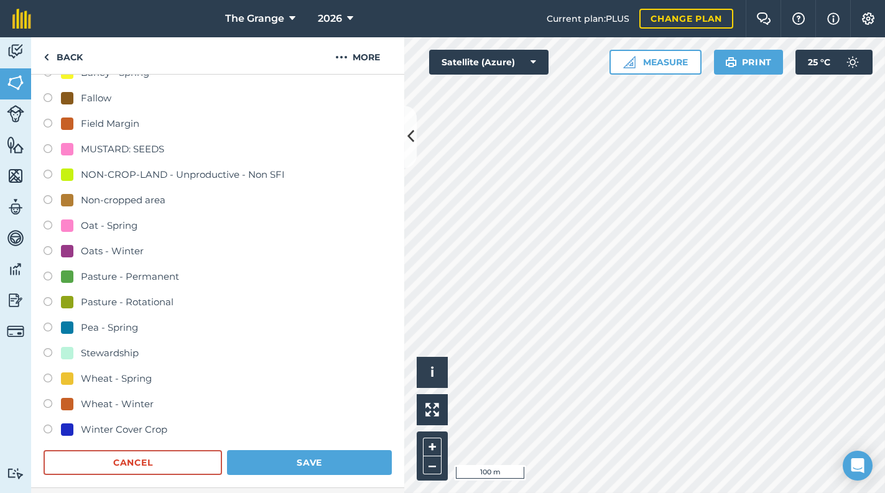
scroll to position [211, 0]
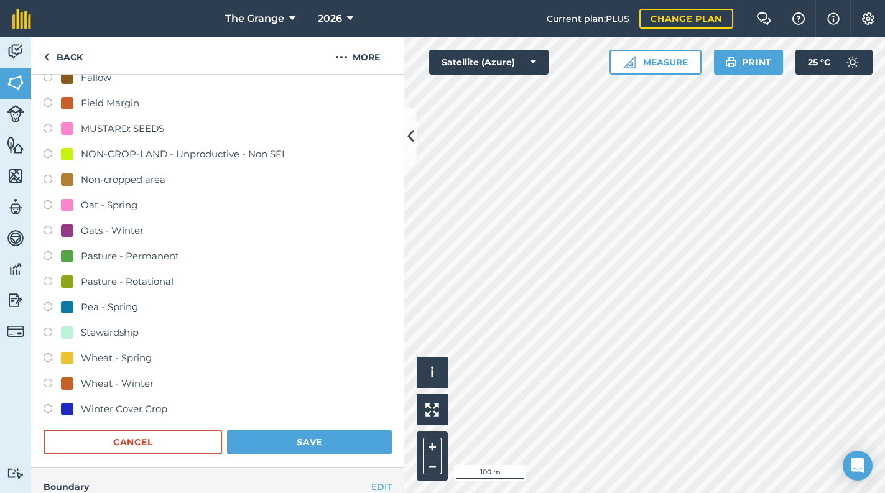
click at [146, 282] on div "Pasture - Rotational" at bounding box center [127, 281] width 93 height 15
radio input "true"
radio input "false"
click at [132, 281] on div "Pasture - Rotational" at bounding box center [127, 281] width 93 height 15
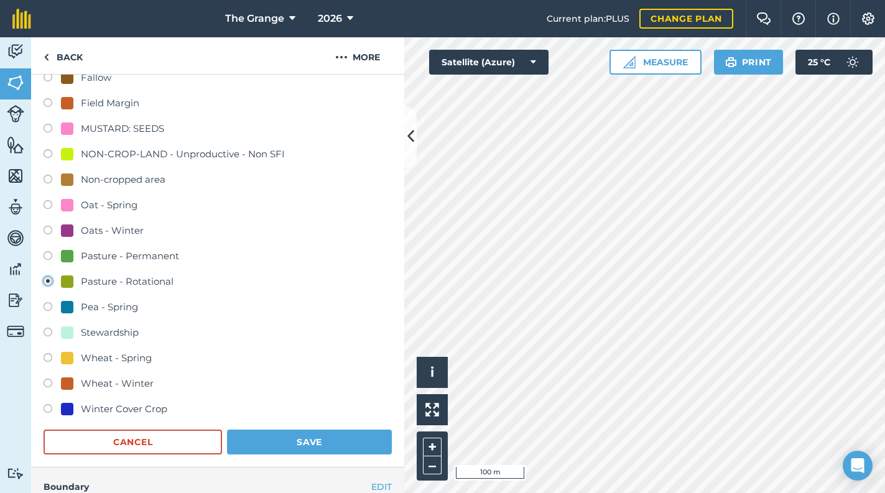
click at [326, 430] on button "Save" at bounding box center [309, 442] width 165 height 25
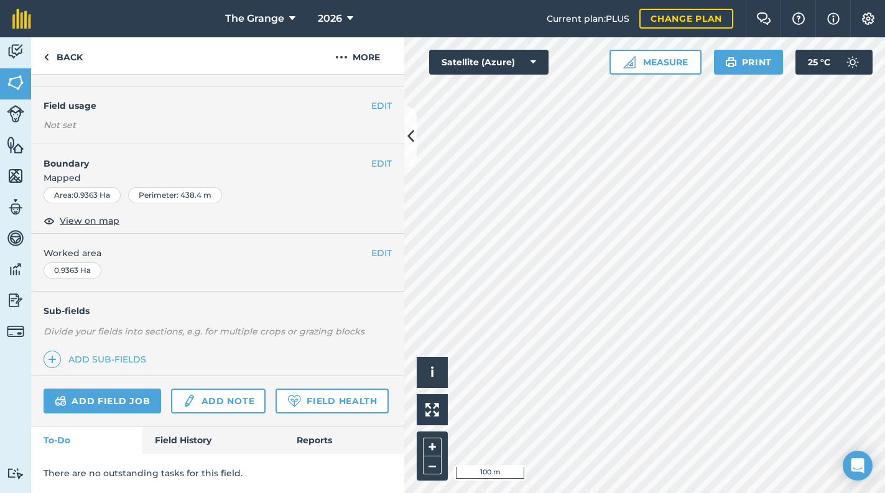
scroll to position [178, 0]
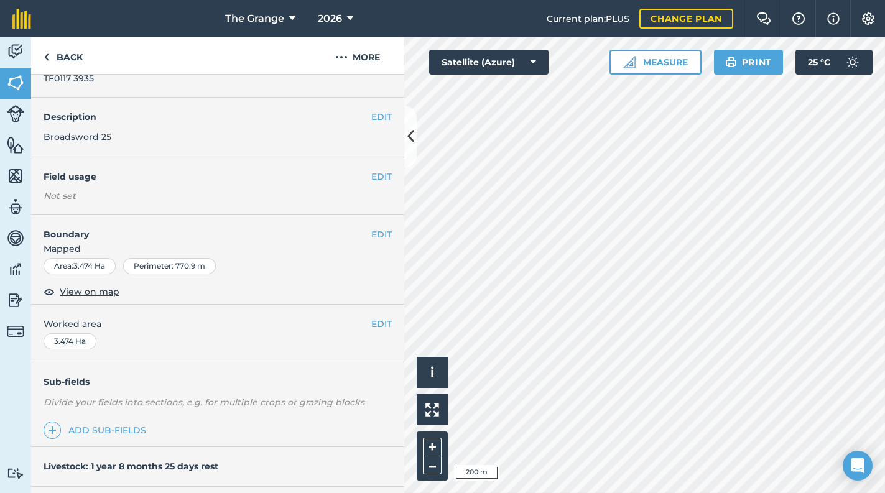
scroll to position [19, 0]
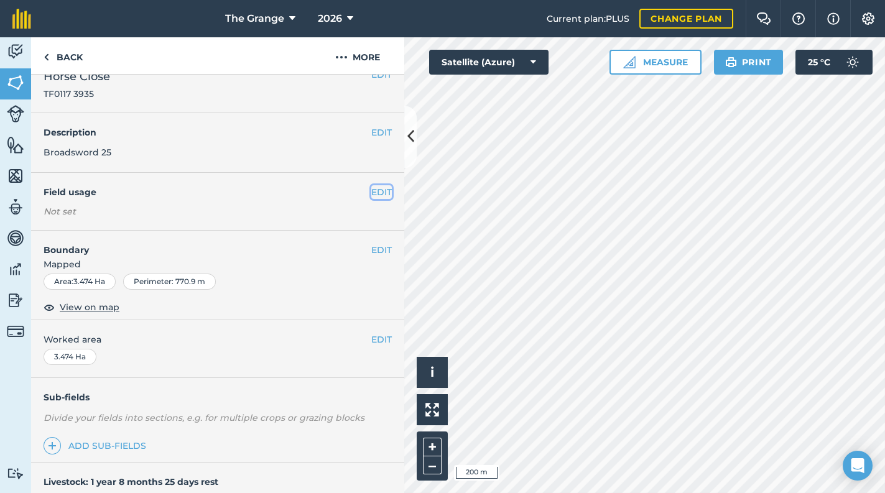
click at [376, 190] on button "EDIT" at bounding box center [381, 192] width 21 height 14
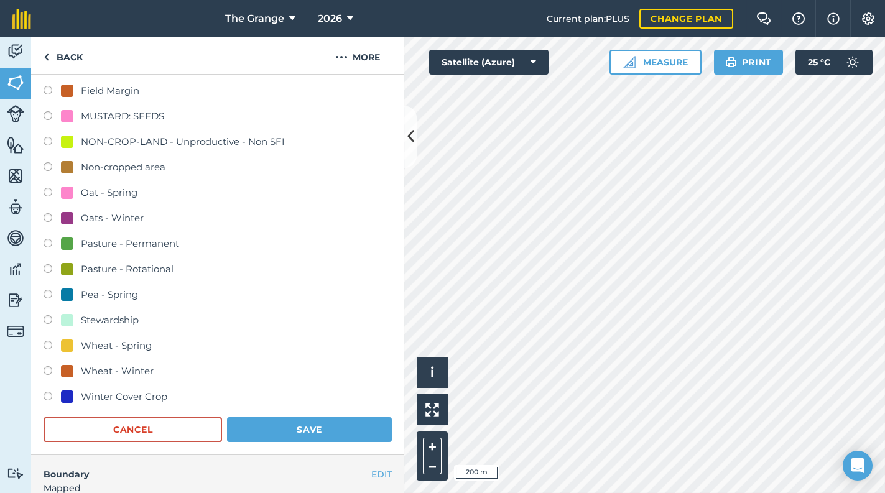
scroll to position [231, 0]
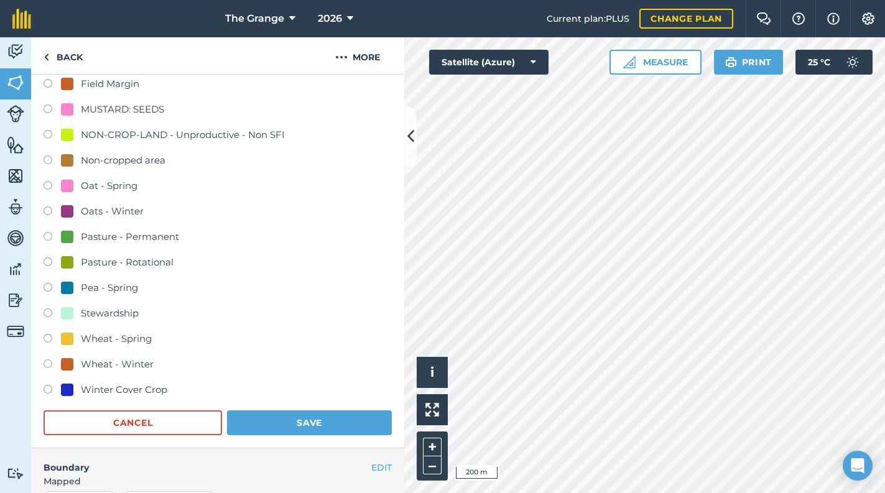
click at [142, 266] on div "Pasture - Rotational" at bounding box center [127, 262] width 93 height 15
radio input "true"
radio input "false"
drag, startPoint x: 300, startPoint y: 426, endPoint x: 390, endPoint y: 430, distance: 90.3
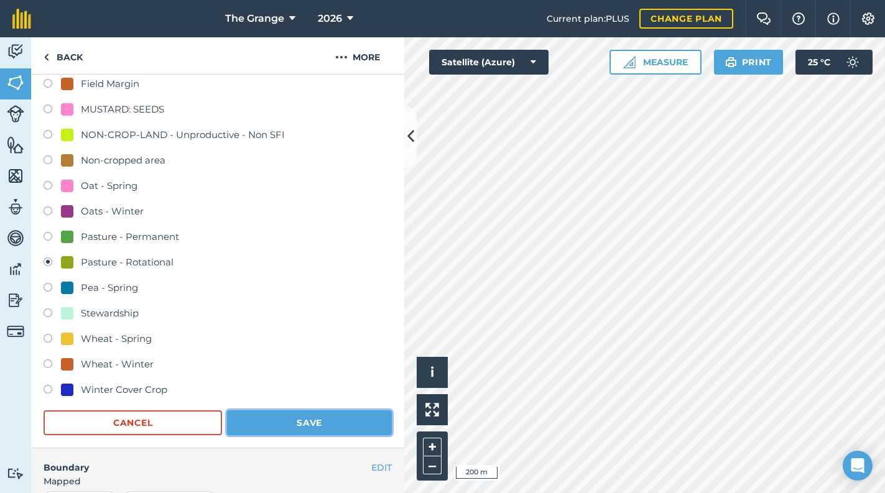
click at [305, 426] on button "Save" at bounding box center [309, 423] width 165 height 25
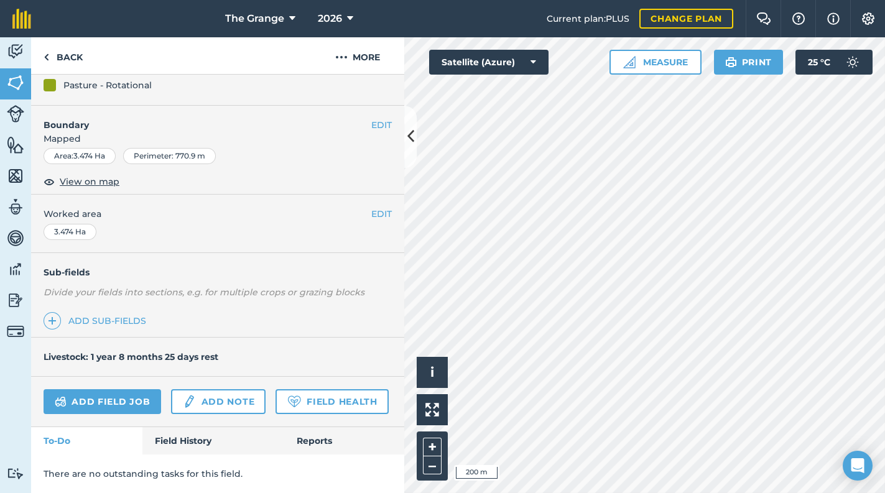
scroll to position [179, 0]
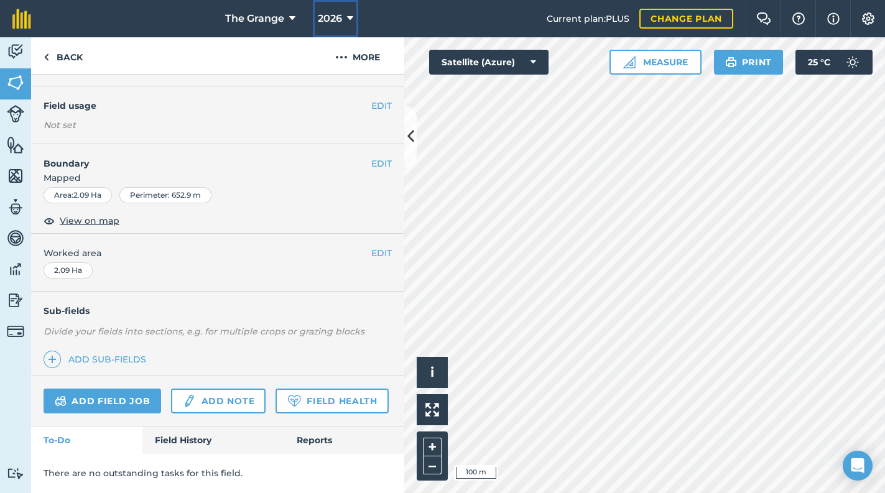
click at [353, 25] on button "2026" at bounding box center [335, 18] width 45 height 37
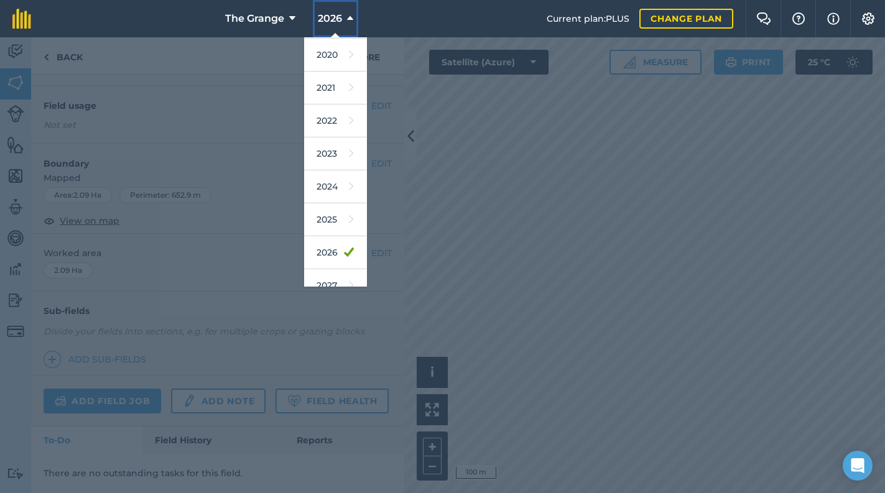
scroll to position [106, 0]
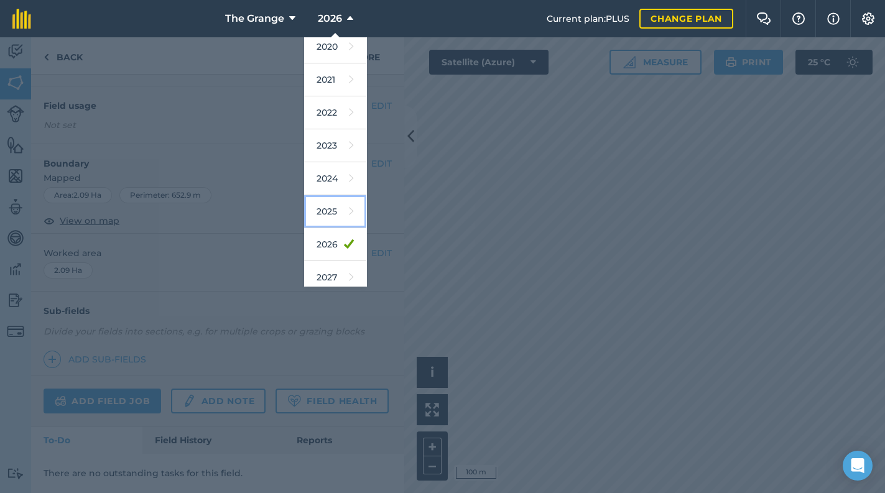
click at [349, 214] on icon at bounding box center [351, 211] width 5 height 17
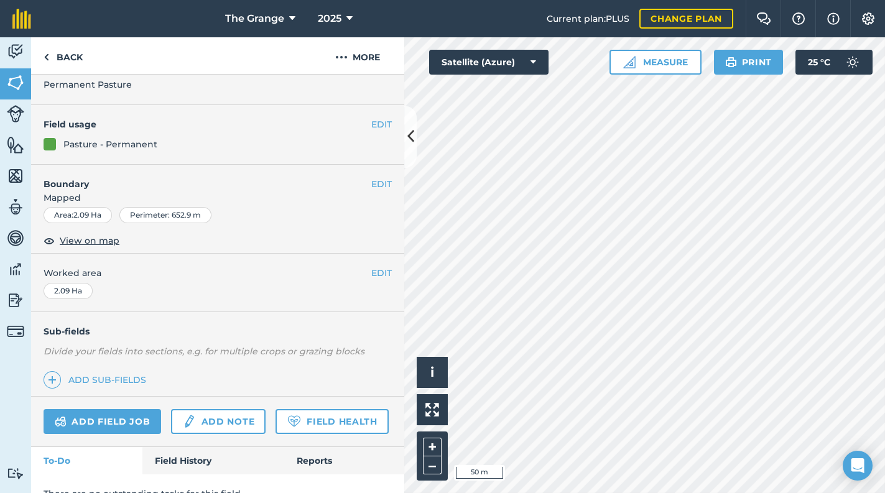
scroll to position [0, 0]
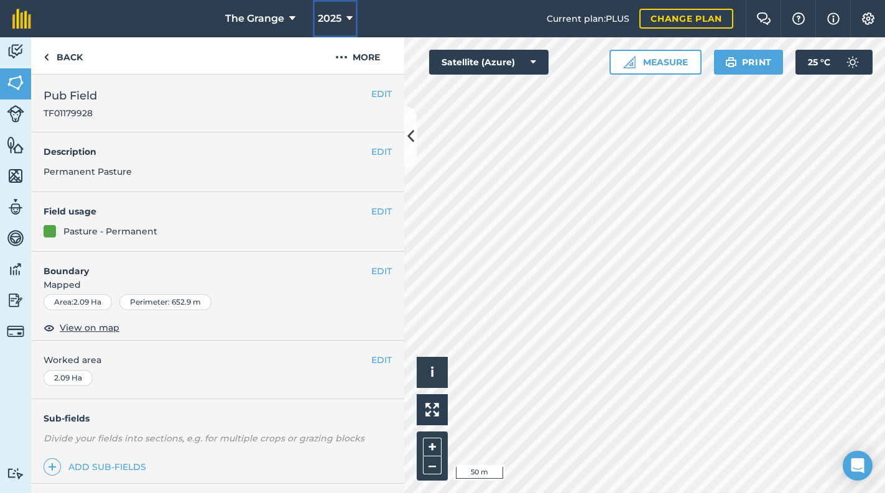
click at [327, 17] on span "2025" at bounding box center [330, 18] width 24 height 15
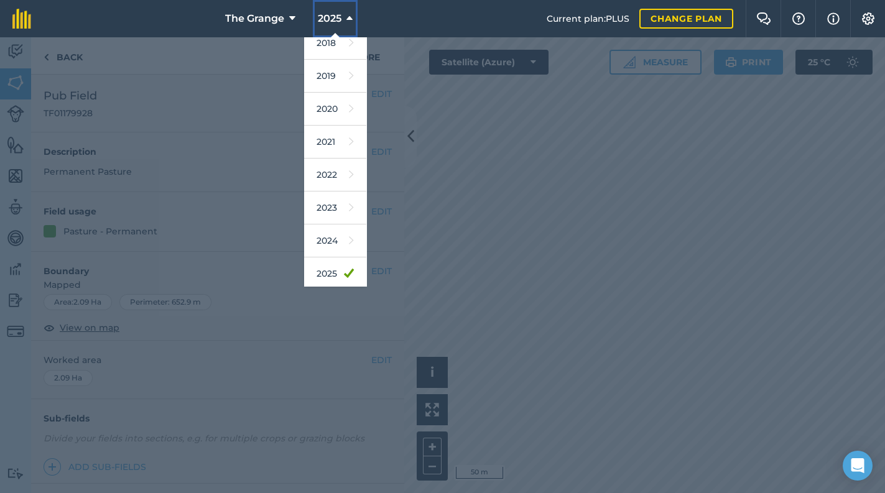
scroll to position [113, 0]
click at [333, 238] on link "2026" at bounding box center [335, 237] width 62 height 33
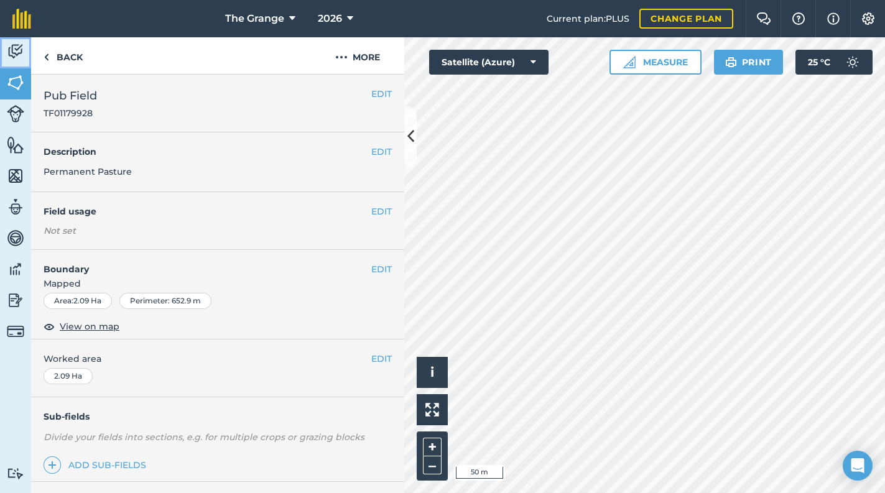
click at [22, 53] on img at bounding box center [15, 51] width 17 height 19
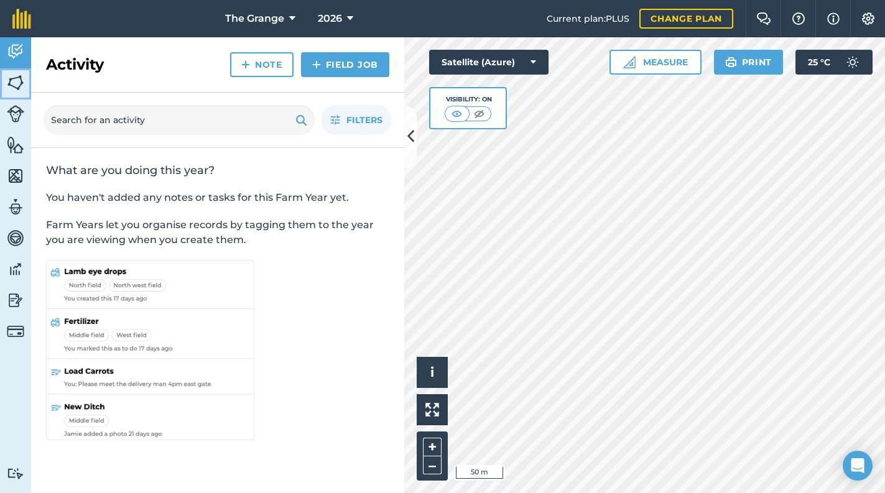
click at [17, 83] on img at bounding box center [15, 82] width 17 height 19
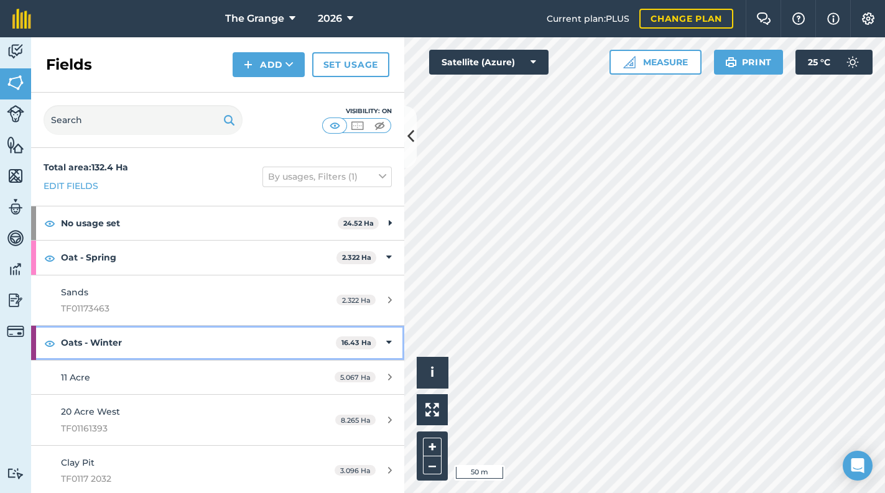
click at [384, 341] on div "Oats - Winter 16.43 Ha" at bounding box center [217, 343] width 373 height 34
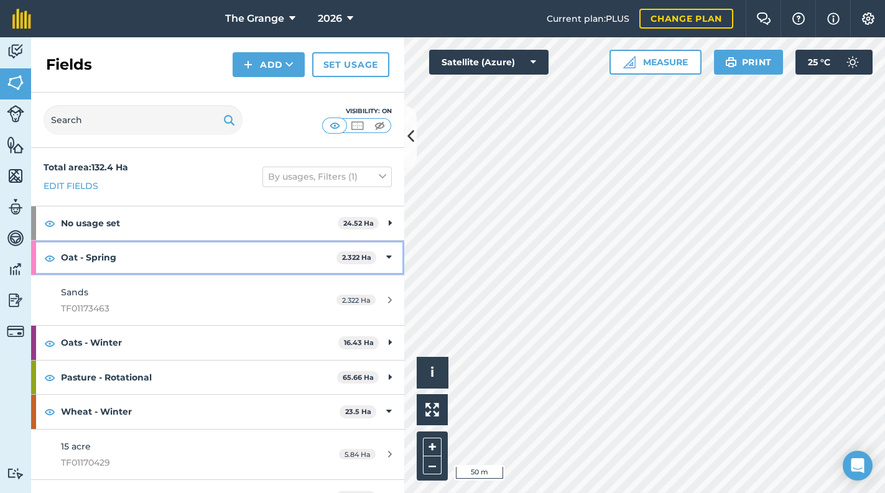
click at [386, 260] on icon at bounding box center [389, 258] width 6 height 14
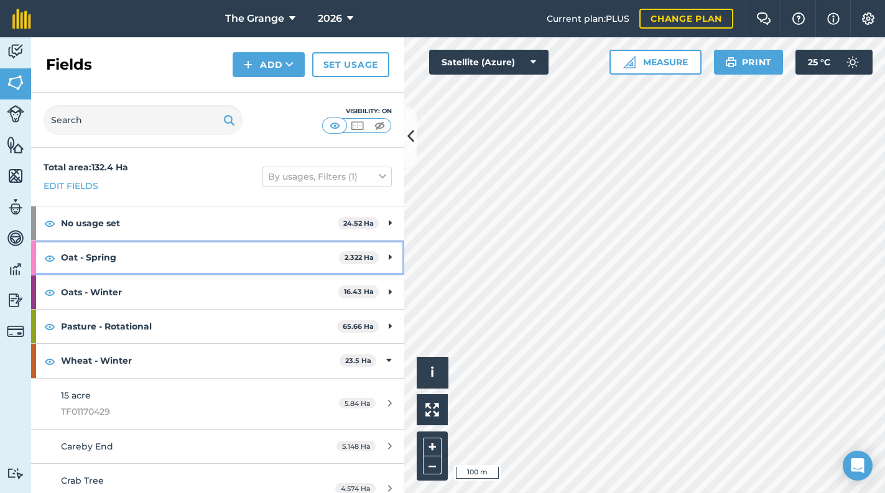
click at [300, 263] on strong "Oat - Spring" at bounding box center [200, 258] width 278 height 34
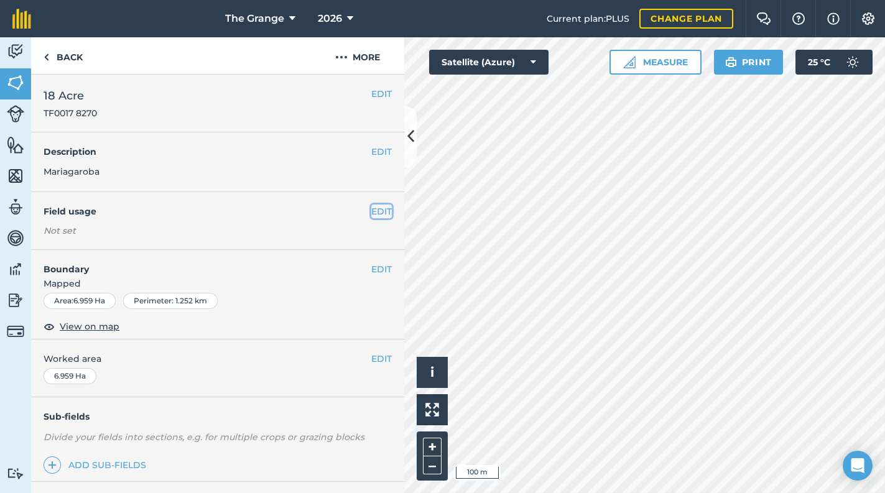
click at [371, 208] on button "EDIT" at bounding box center [381, 212] width 21 height 14
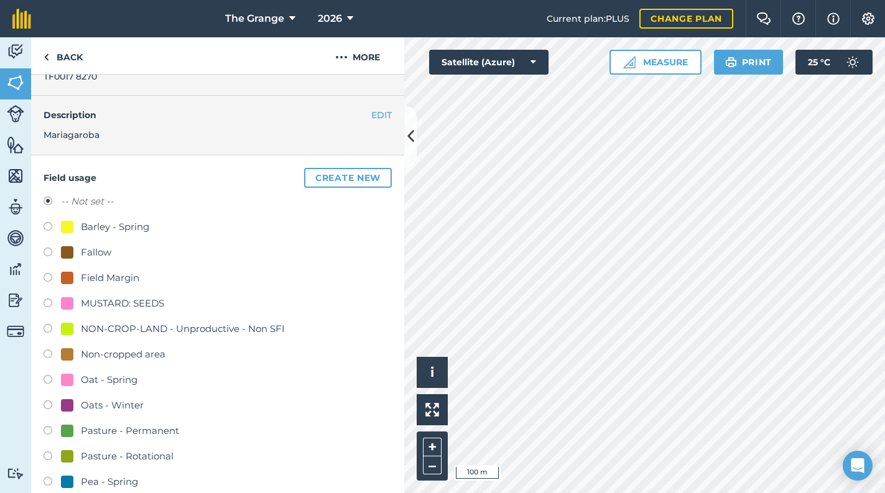
scroll to position [53, 0]
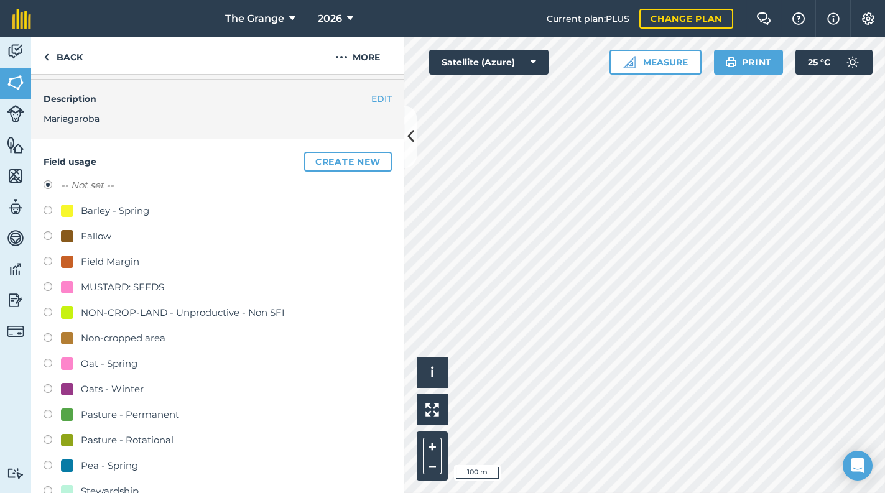
click at [118, 368] on div "Oat - Spring" at bounding box center [109, 363] width 57 height 15
radio input "true"
radio input "false"
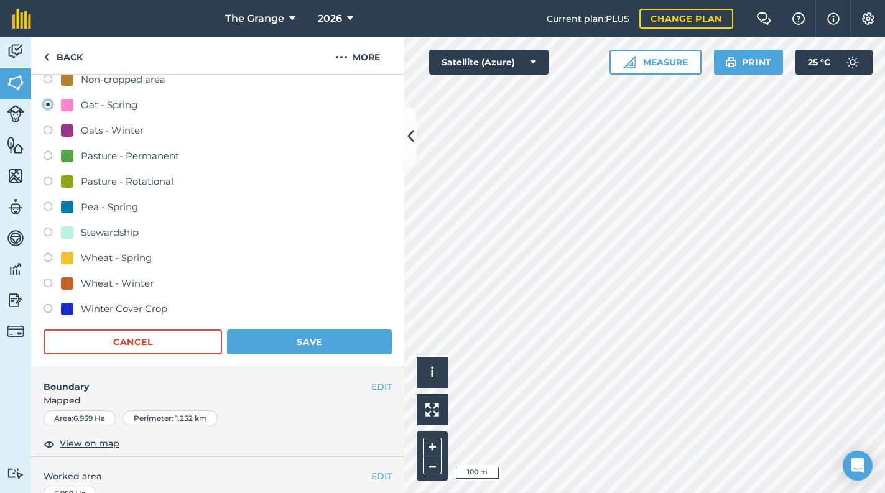
scroll to position [317, 0]
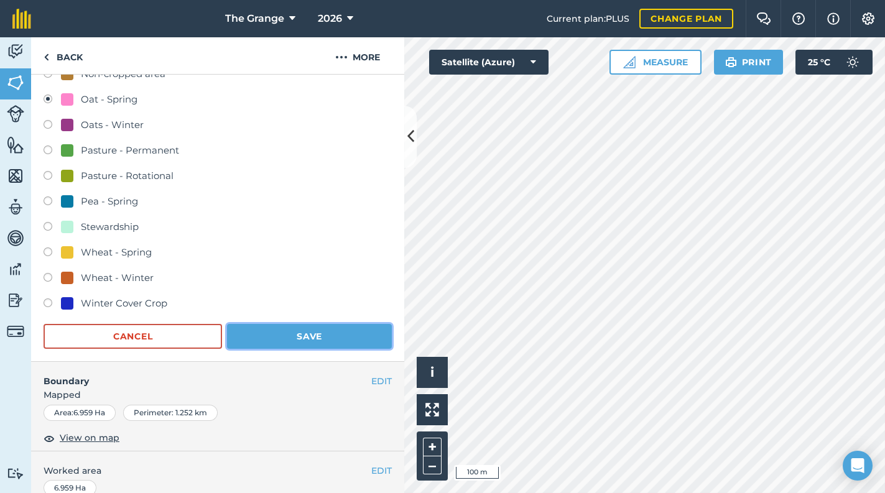
click at [332, 331] on button "Save" at bounding box center [309, 336] width 165 height 25
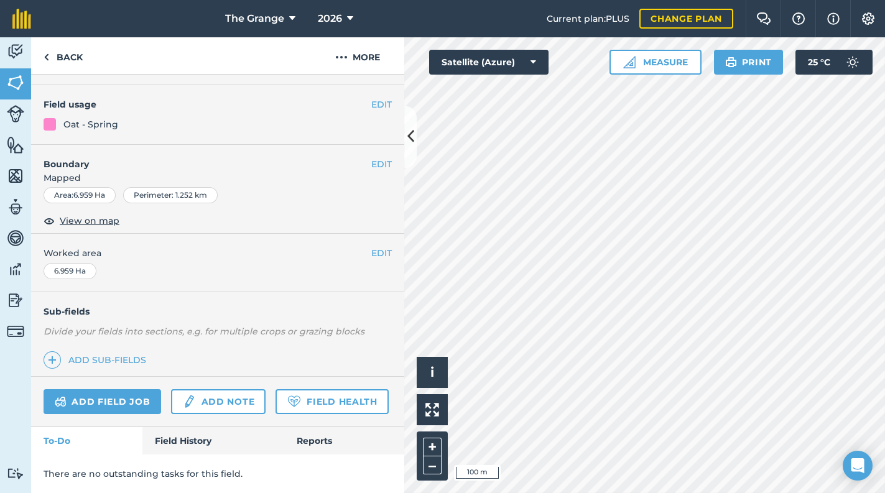
scroll to position [140, 0]
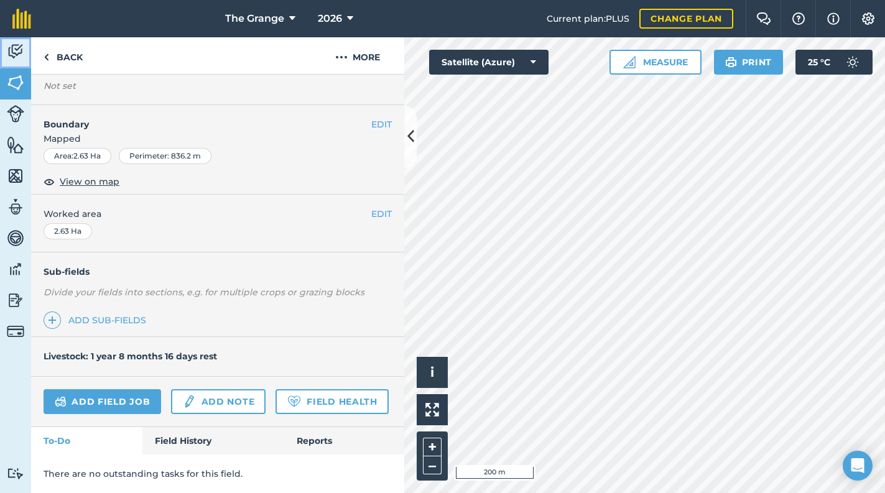
click at [27, 57] on link "Activity" at bounding box center [15, 52] width 31 height 31
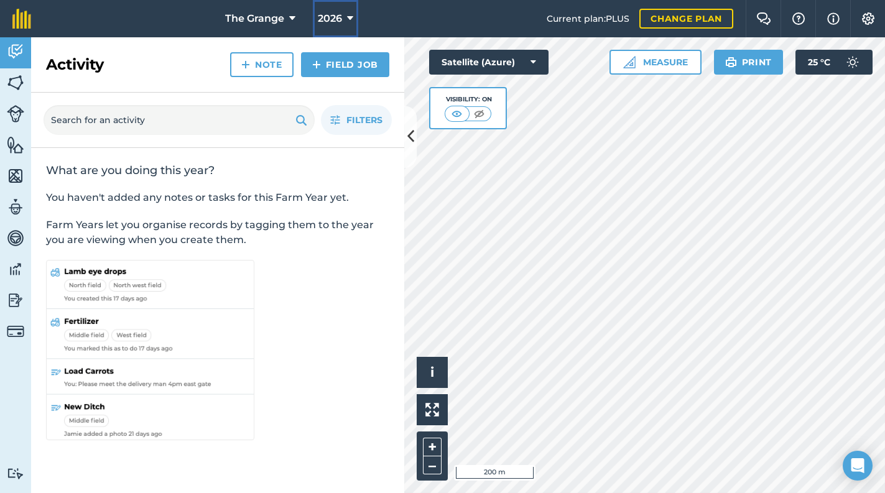
click at [327, 19] on span "2026" at bounding box center [330, 18] width 24 height 15
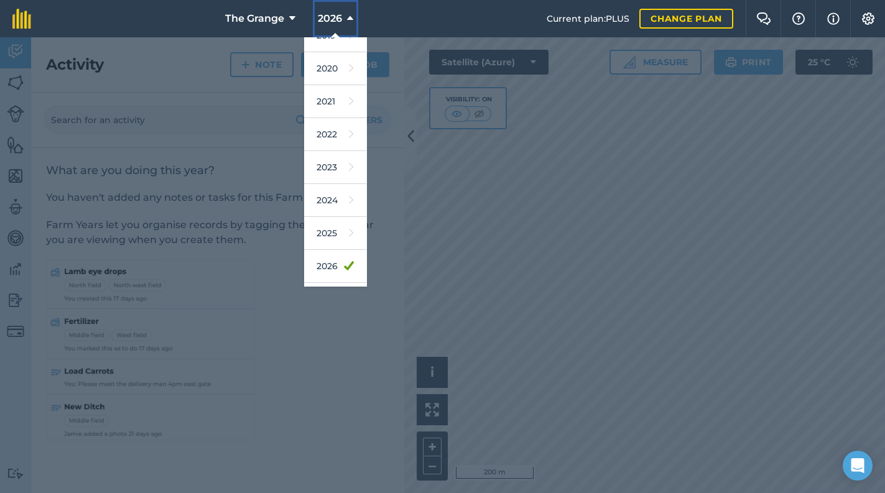
scroll to position [60, 0]
click at [339, 249] on link "2025" at bounding box center [335, 257] width 62 height 33
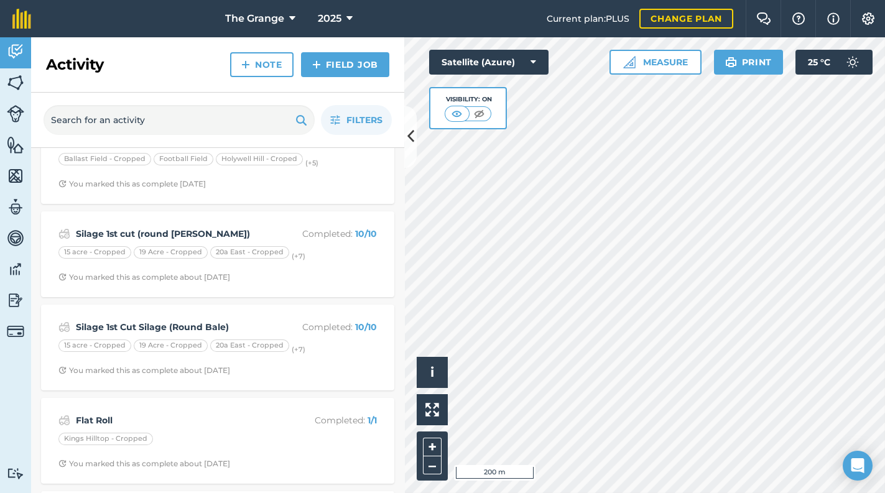
scroll to position [0, 0]
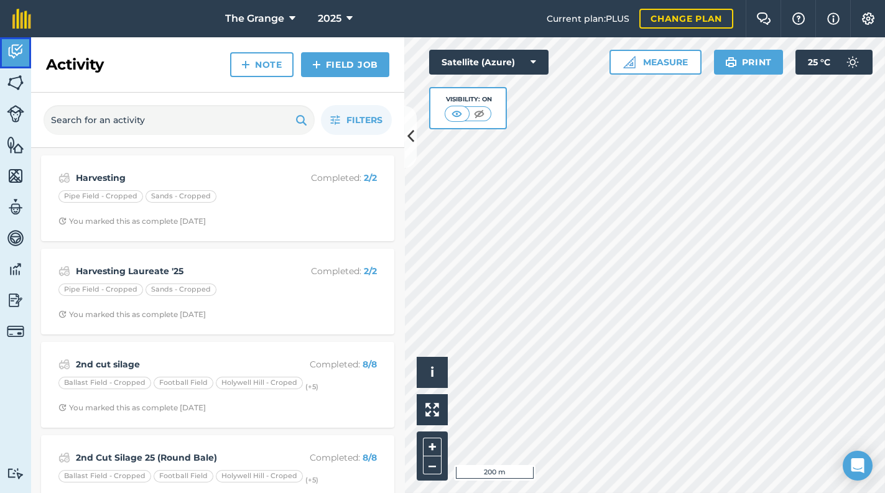
click at [20, 52] on img at bounding box center [15, 51] width 17 height 19
click at [19, 85] on img at bounding box center [15, 82] width 17 height 19
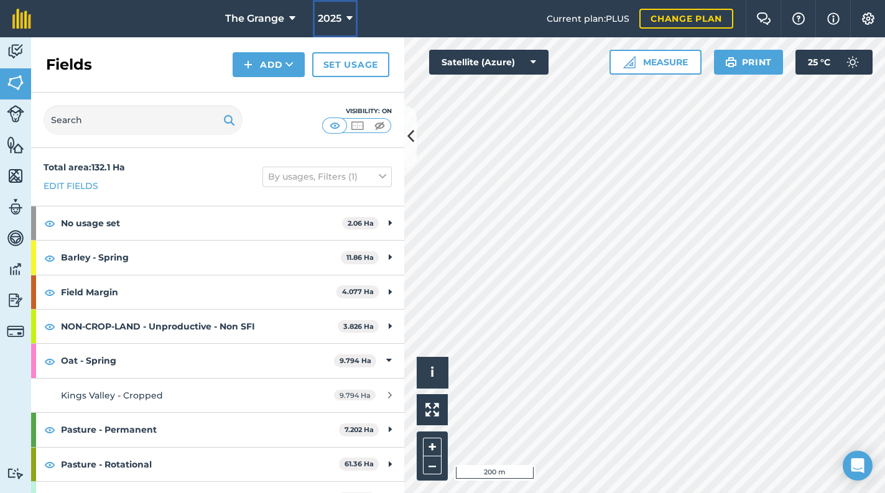
click at [340, 14] on span "2025" at bounding box center [330, 18] width 24 height 15
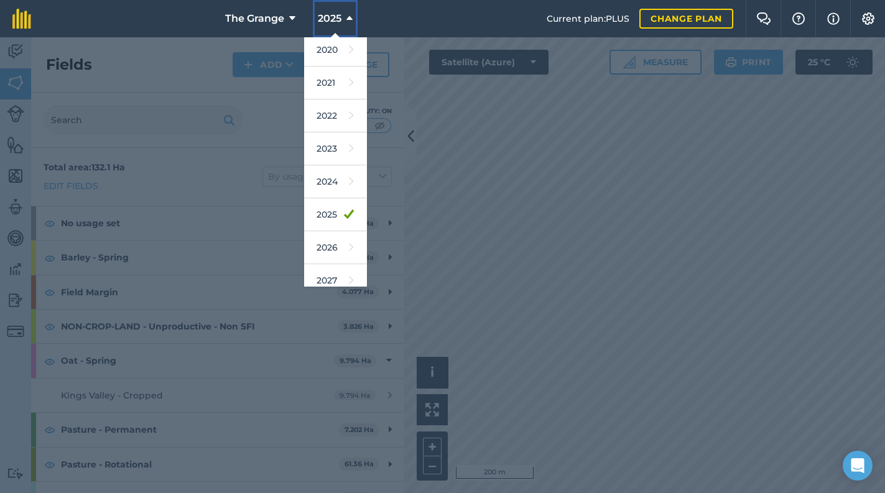
scroll to position [106, 0]
click at [315, 233] on link "2026" at bounding box center [335, 244] width 62 height 33
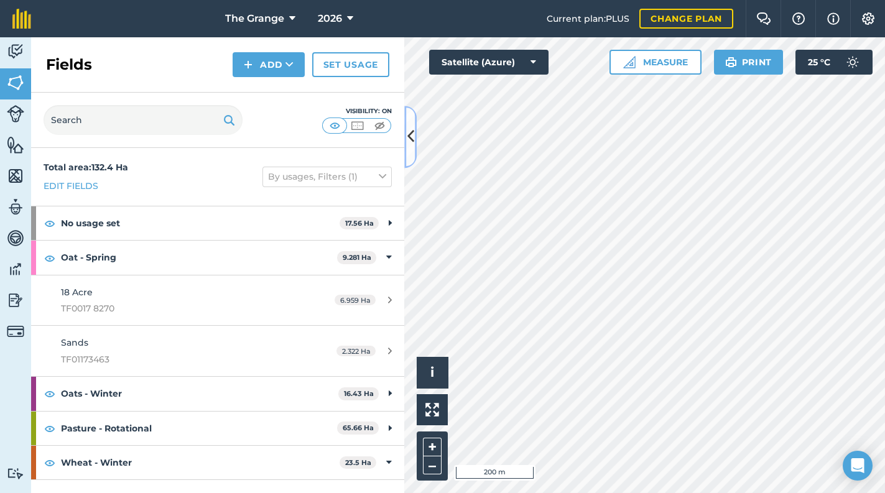
click at [409, 144] on icon at bounding box center [410, 137] width 7 height 22
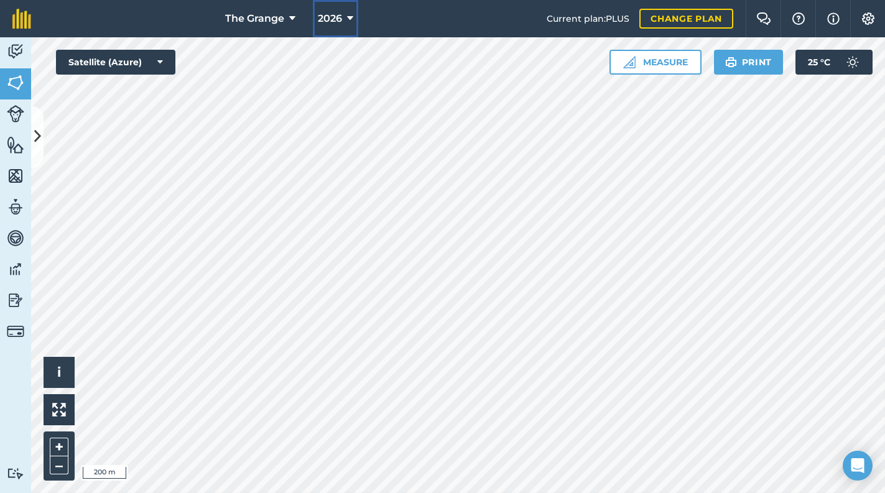
click at [342, 39] on div "The Grange 2026 Current plan : PLUS Change plan Farm Chat Help Info Settings Th…" at bounding box center [442, 246] width 885 height 493
